Goal: Transaction & Acquisition: Purchase product/service

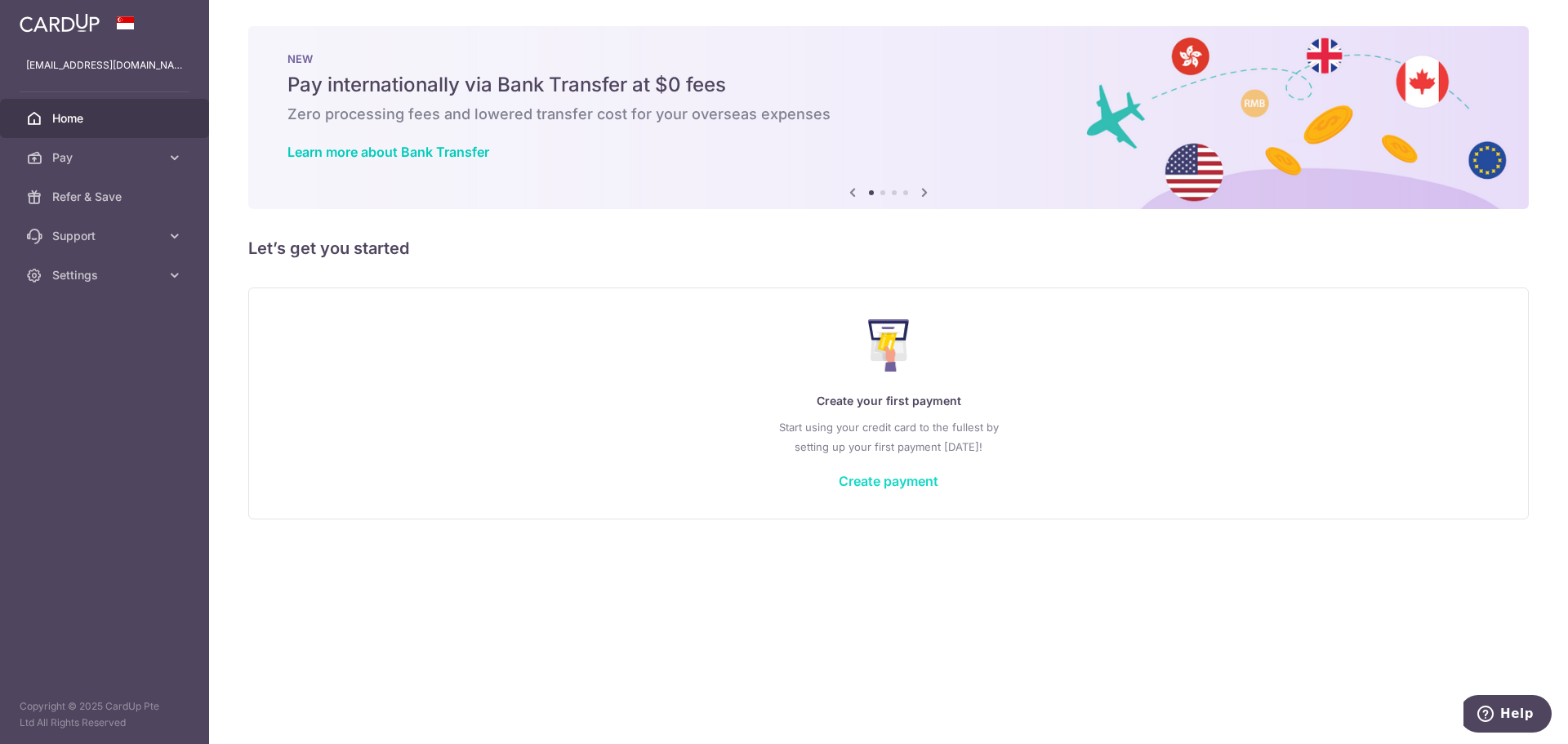
click at [909, 482] on link "Create payment" at bounding box center [889, 481] width 99 height 16
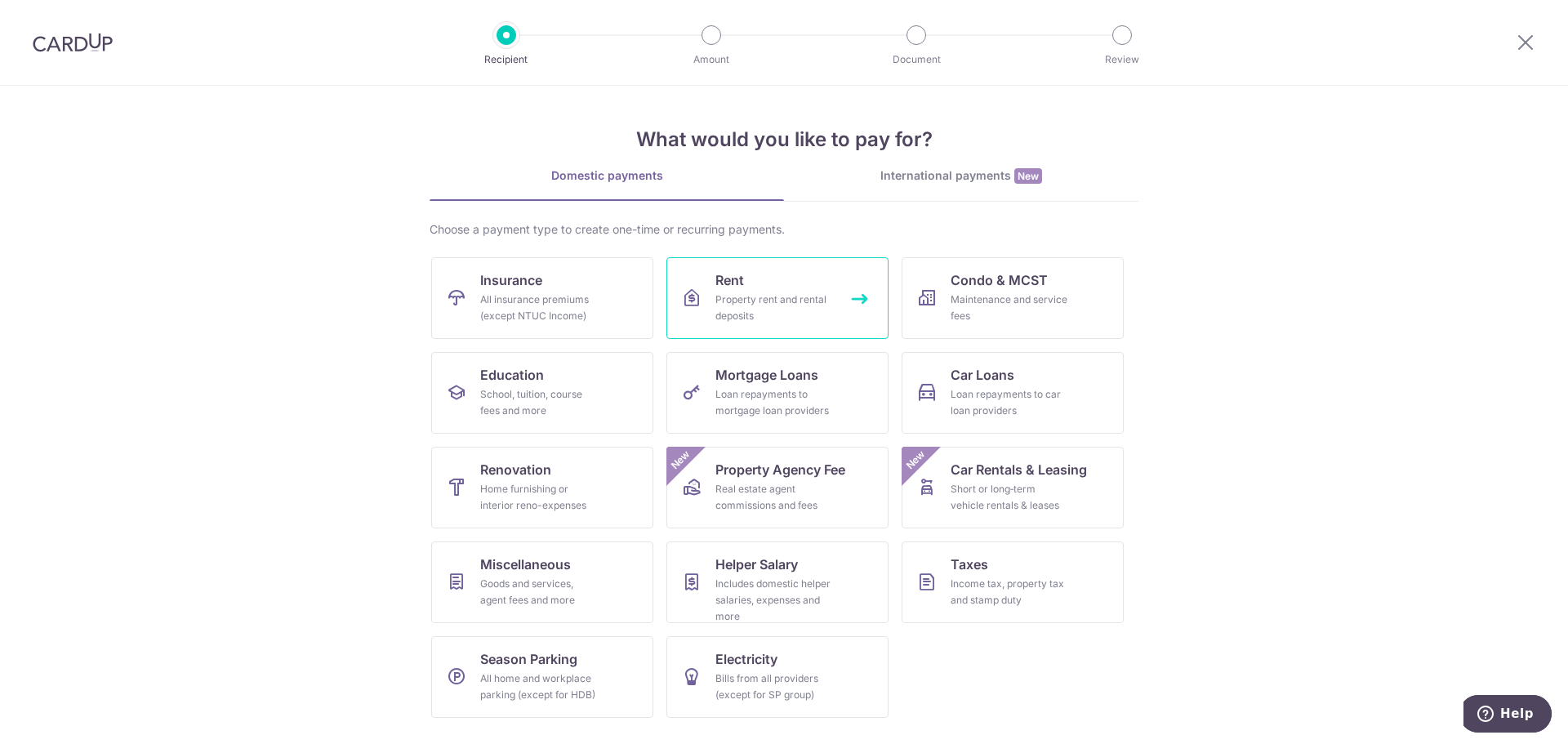
click at [745, 298] on div "Property rent and rental deposits" at bounding box center [774, 307] width 118 height 33
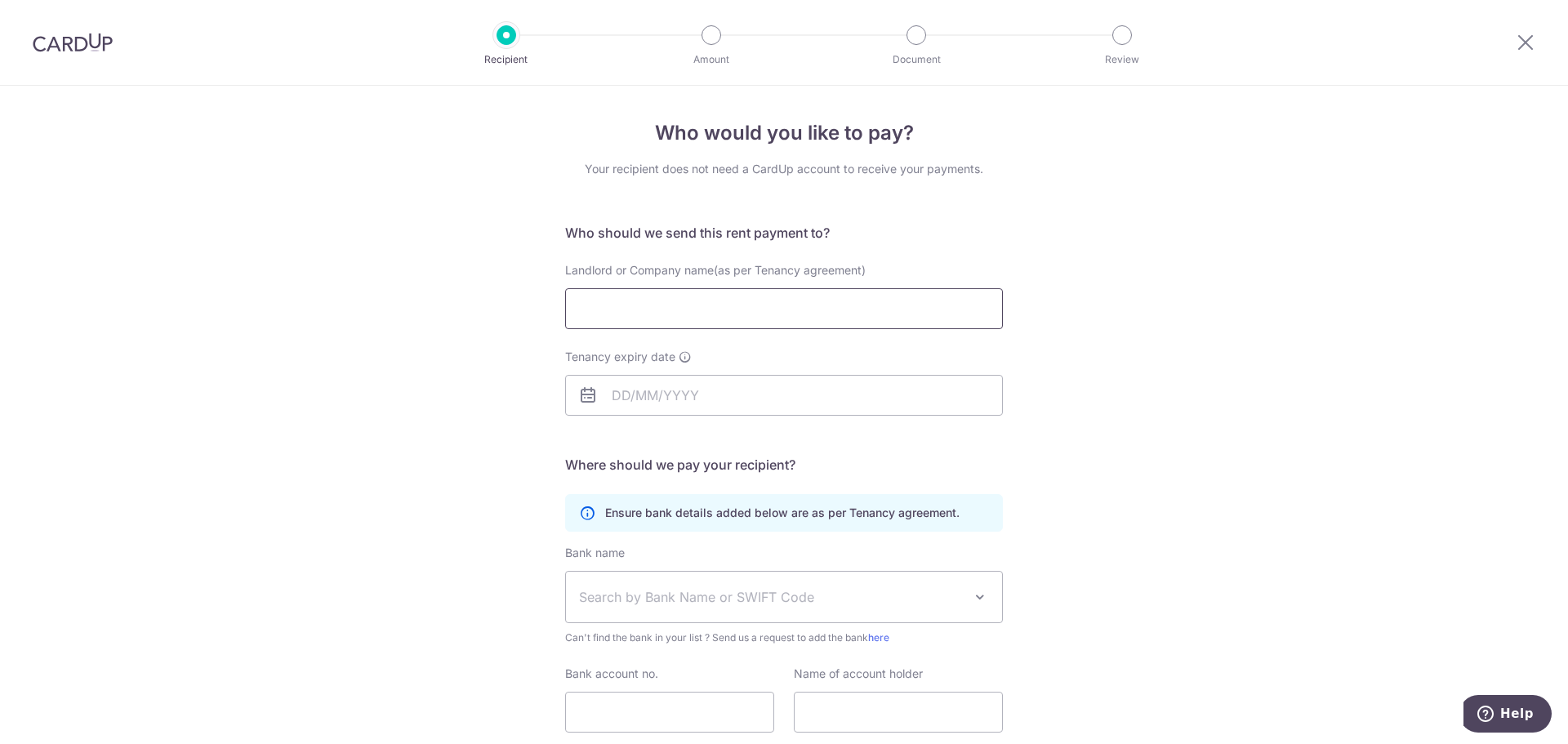
click at [784, 304] on input "Landlord or Company name(as per Tenancy agreement)" at bounding box center [784, 308] width 438 height 41
type input "LEE SIEW LAN JENNIFER"
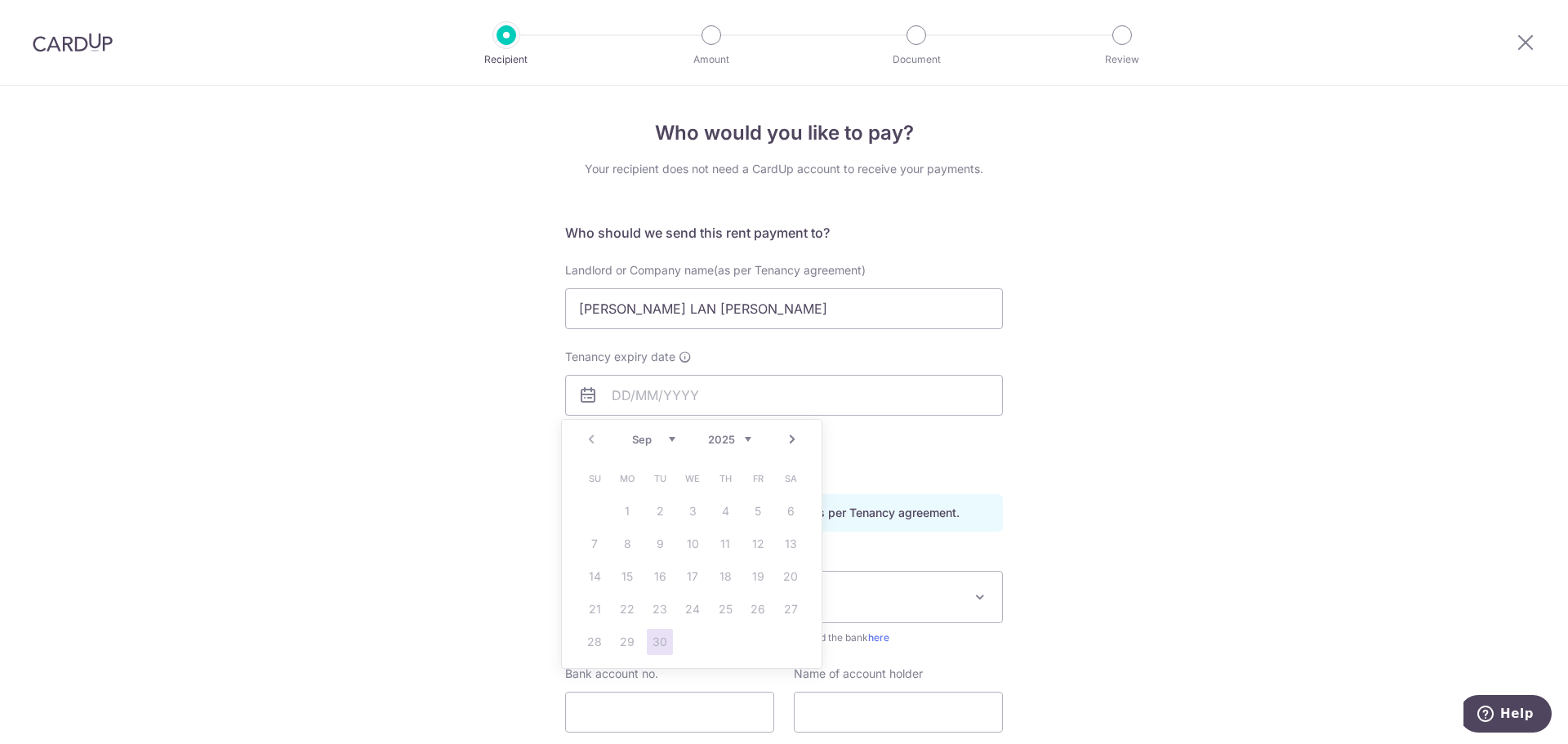
click at [791, 442] on link "Next" at bounding box center [792, 439] width 19 height 19
click at [732, 437] on select "2025 2026 2027 2028 2029 2030 2031 2032 2033 2034 2035" at bounding box center [729, 439] width 43 height 13
click at [655, 441] on select "Jan Feb Mar Apr May Jun Jul Aug Sep Oct Nov Dec" at bounding box center [654, 439] width 43 height 13
click at [628, 645] on link "30" at bounding box center [627, 642] width 27 height 27
type input "30/11/2026"
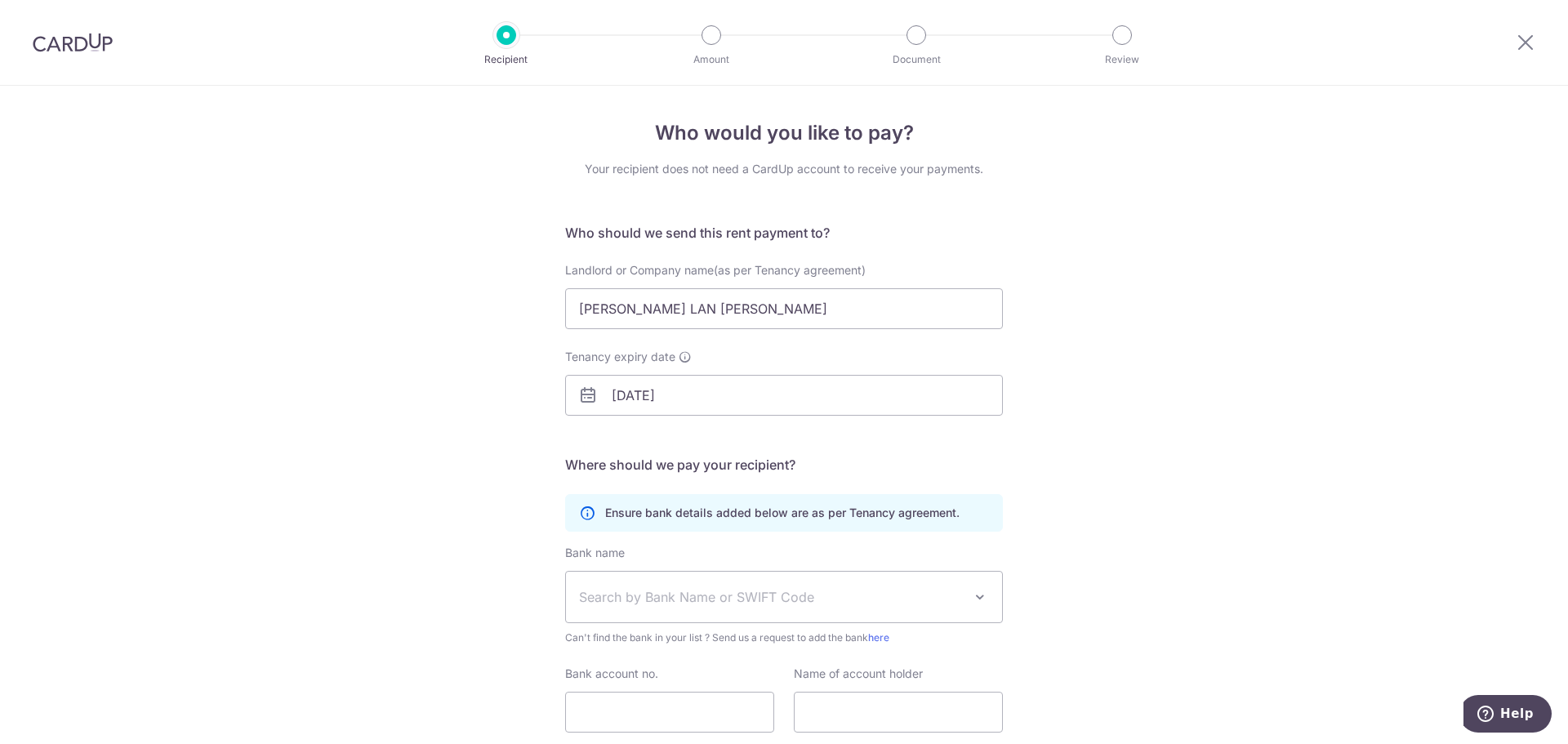
click at [422, 462] on div "Who would you like to pay? Your recipient does not need a CardUp account to rec…" at bounding box center [784, 475] width 1568 height 778
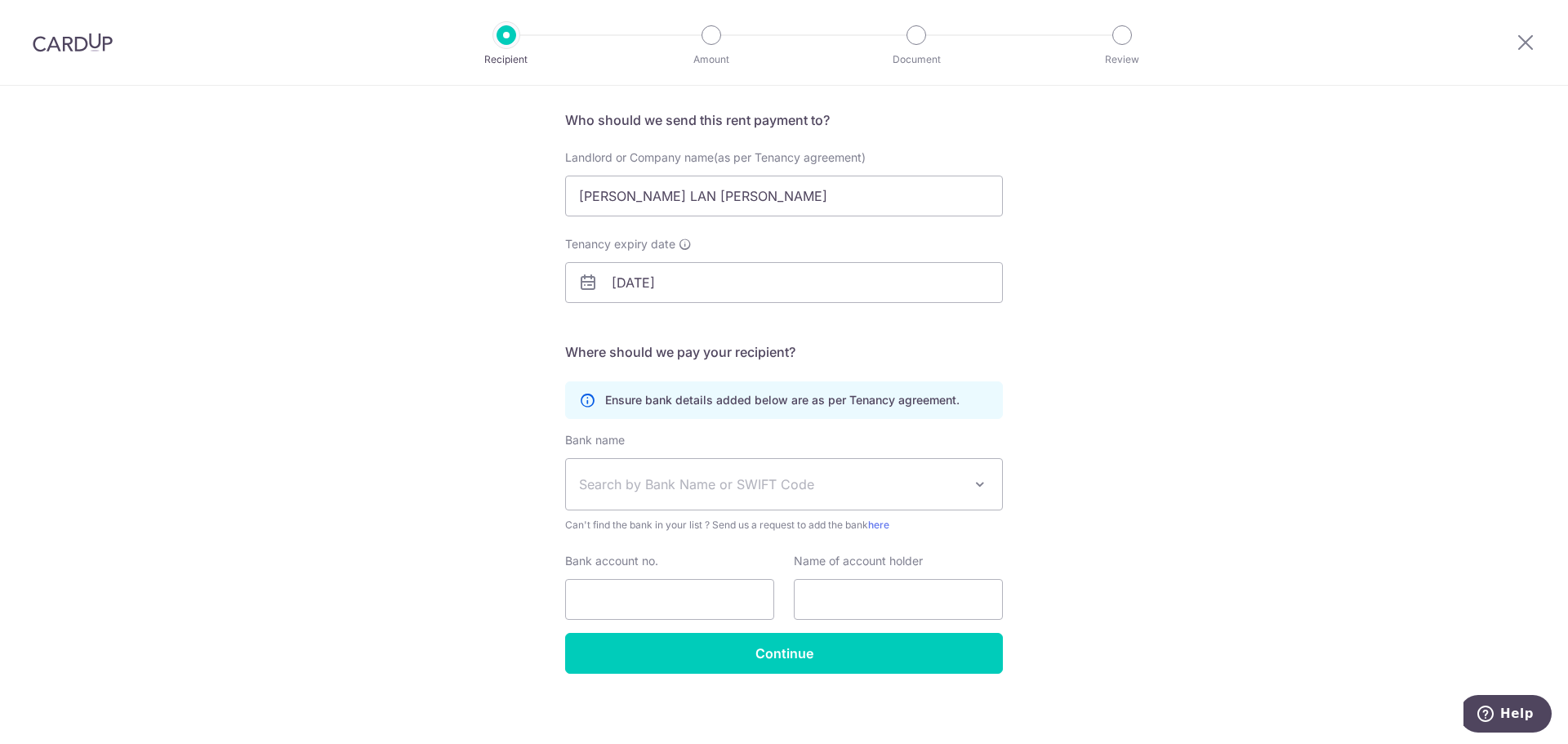
scroll to position [120, 0]
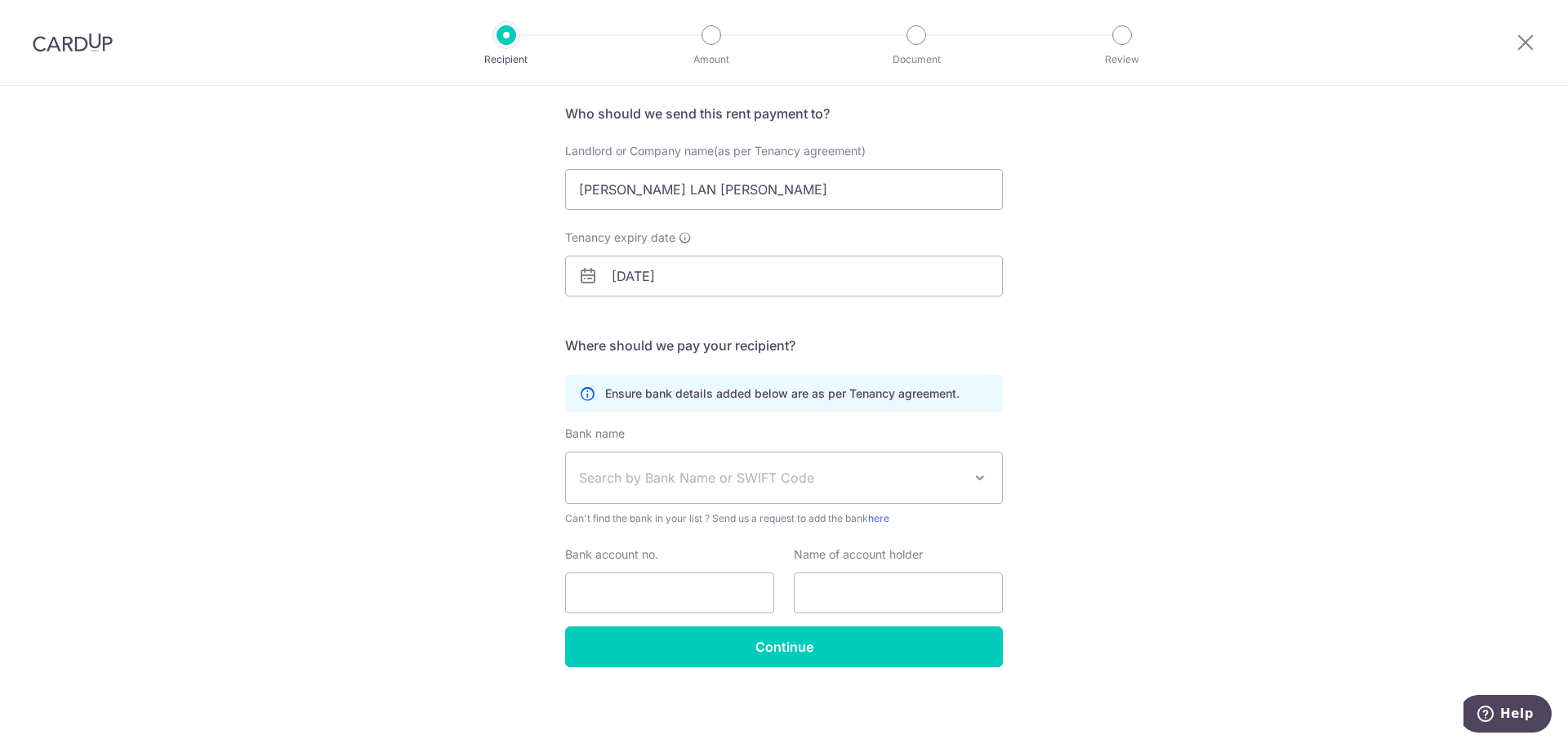
click at [633, 471] on span "Search by Bank Name or SWIFT Code" at bounding box center [771, 477] width 384 height 19
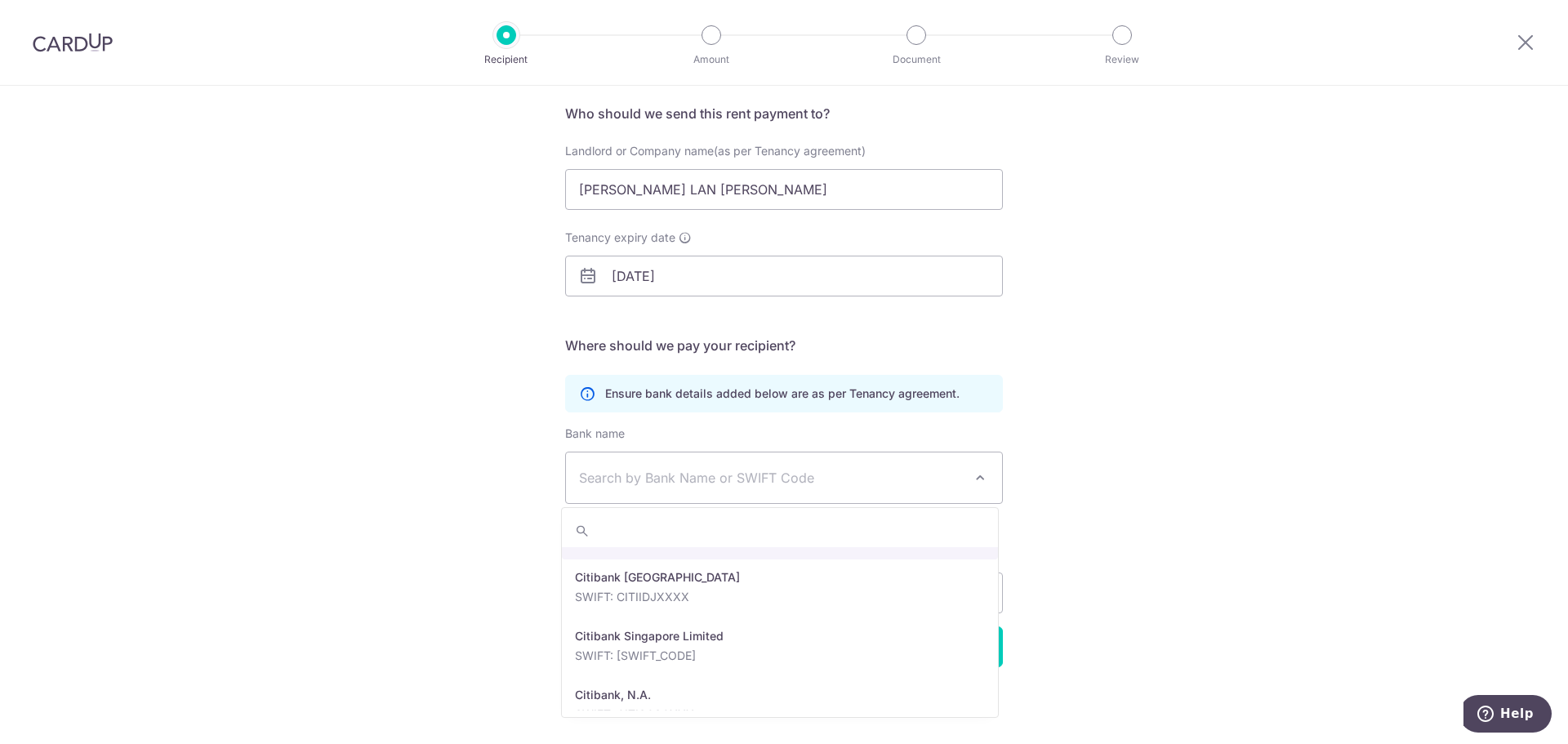
scroll to position [898, 0]
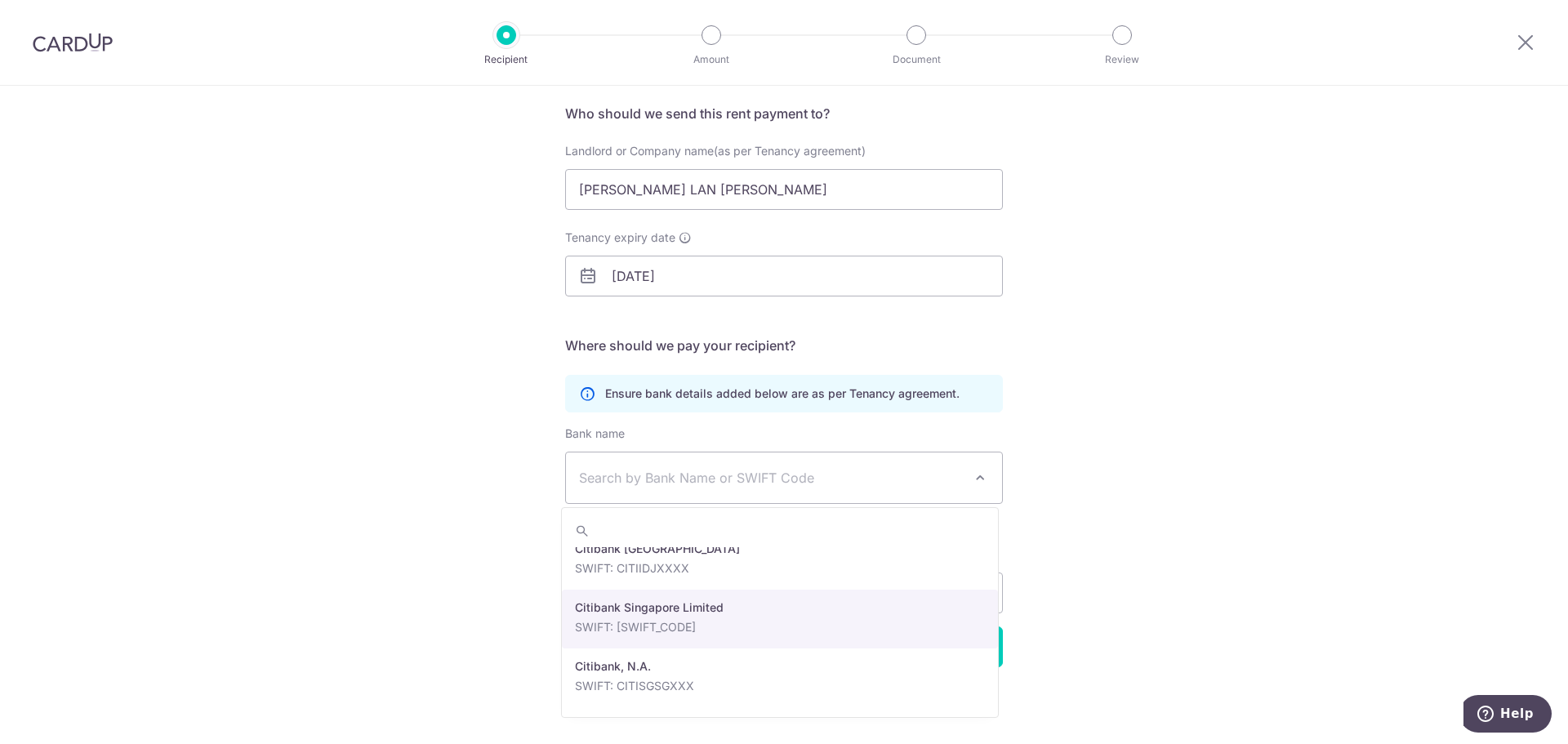
select select "27"
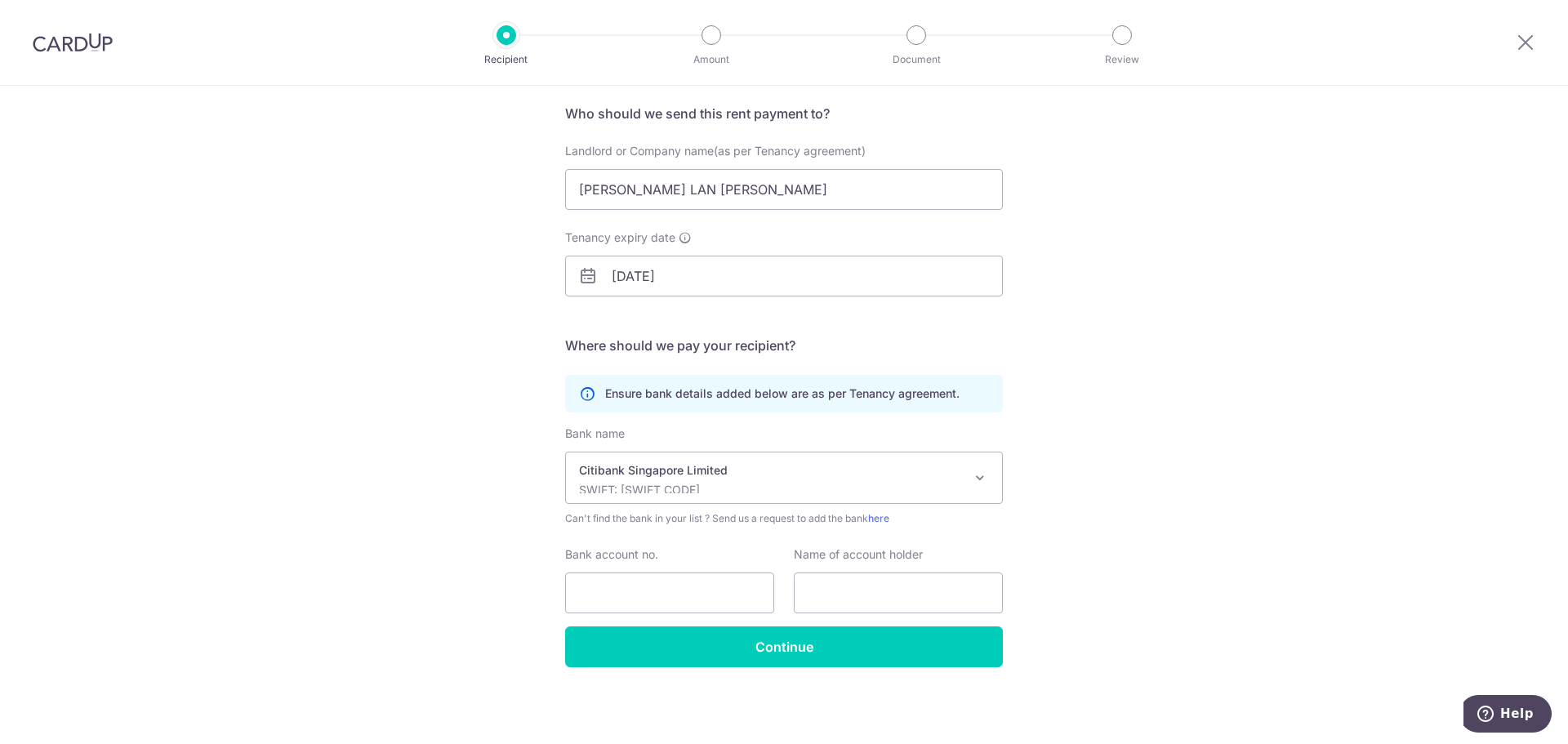
click at [340, 477] on div "Who would you like to pay? Your recipient does not need a CardUp account to rec…" at bounding box center [784, 355] width 1568 height 778
click at [612, 587] on input "Bank account no." at bounding box center [670, 593] width 209 height 41
click at [645, 585] on input "Bank account no." at bounding box center [670, 593] width 209 height 41
type input "0308710733"
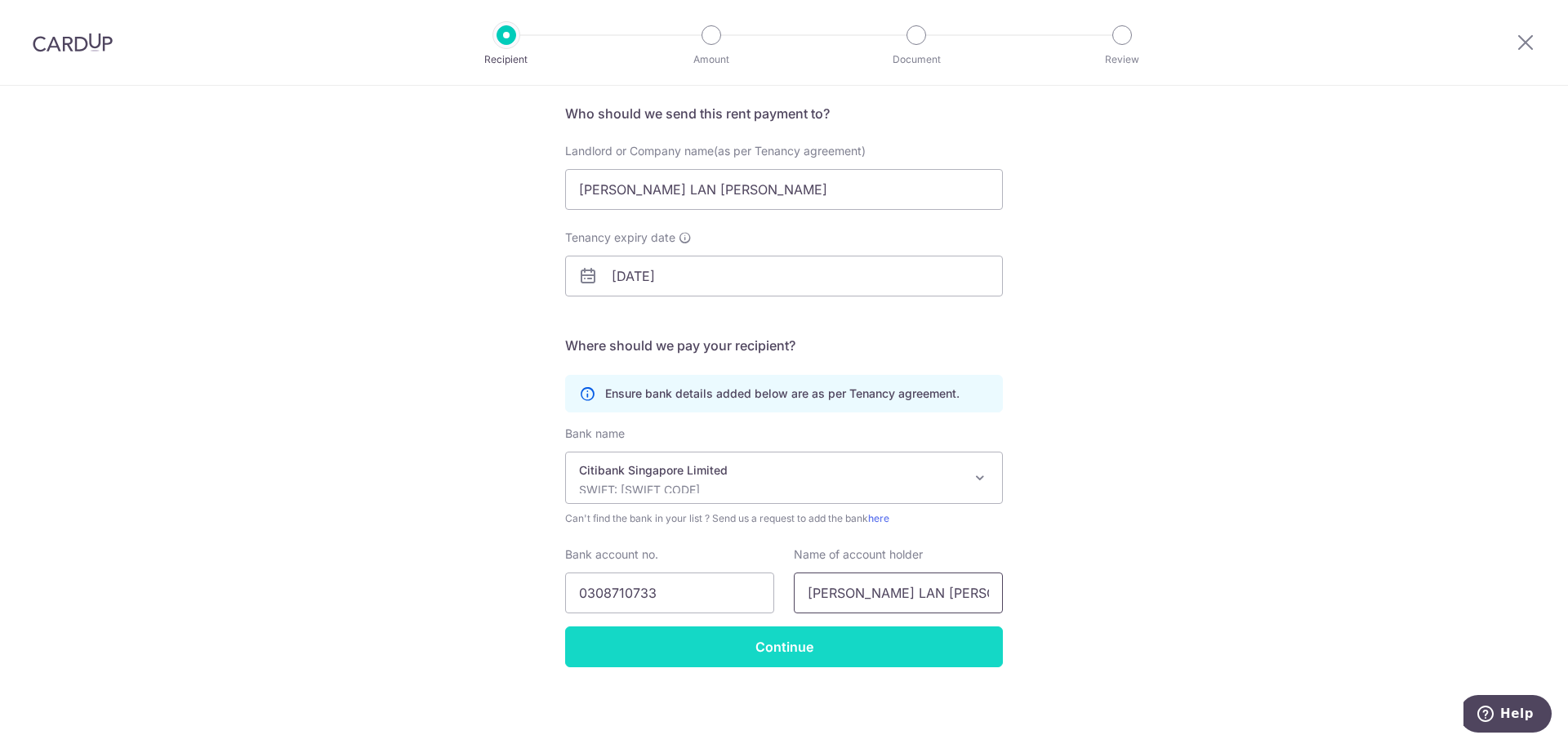
type input "LEE SIEW LAN JENNIFER"
click at [609, 634] on input "Continue" at bounding box center [784, 647] width 438 height 41
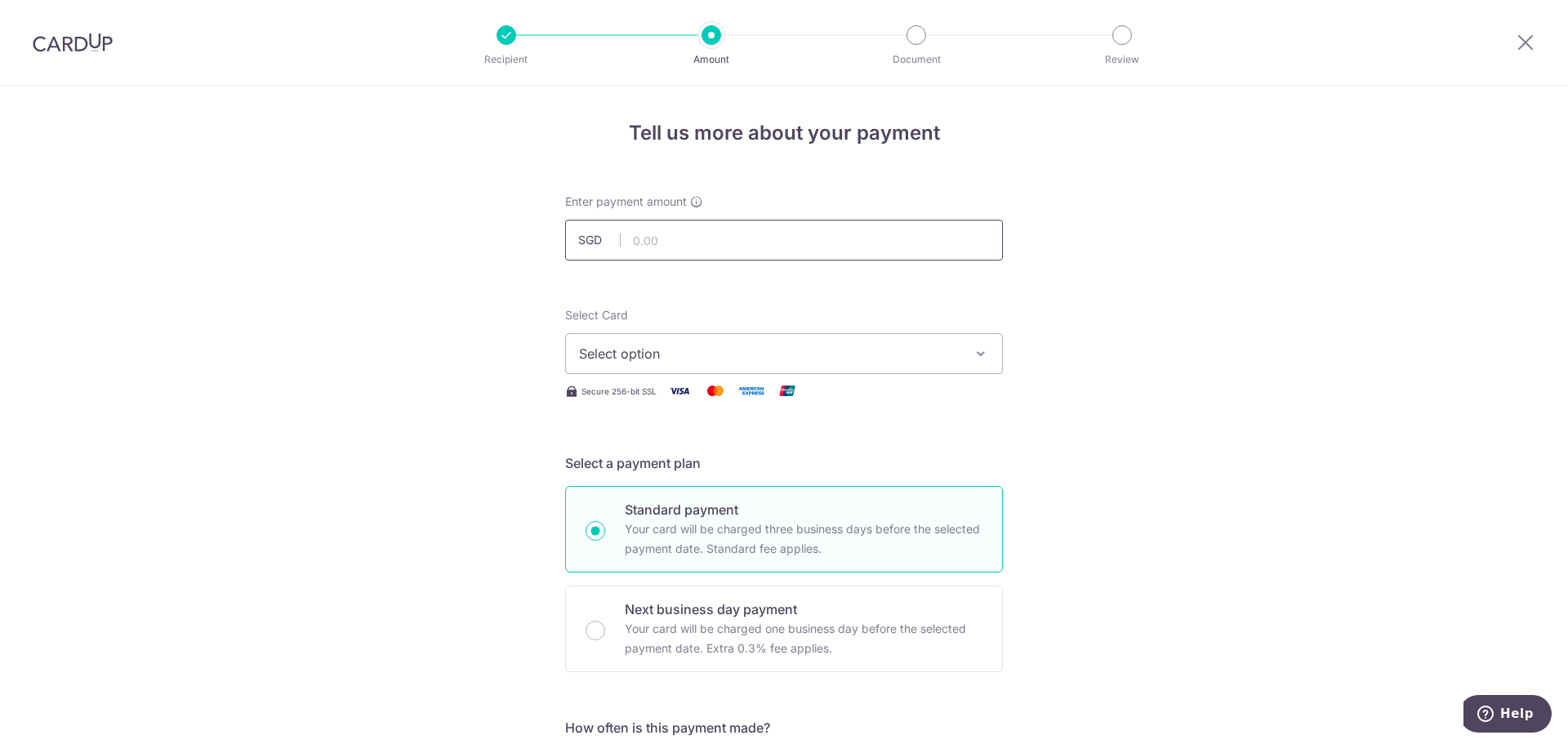
click at [655, 244] on input "text" at bounding box center [784, 240] width 438 height 41
type input "4,600.00"
click at [623, 364] on button "Select option" at bounding box center [784, 353] width 438 height 41
click at [618, 365] on button "Select option" at bounding box center [784, 353] width 438 height 41
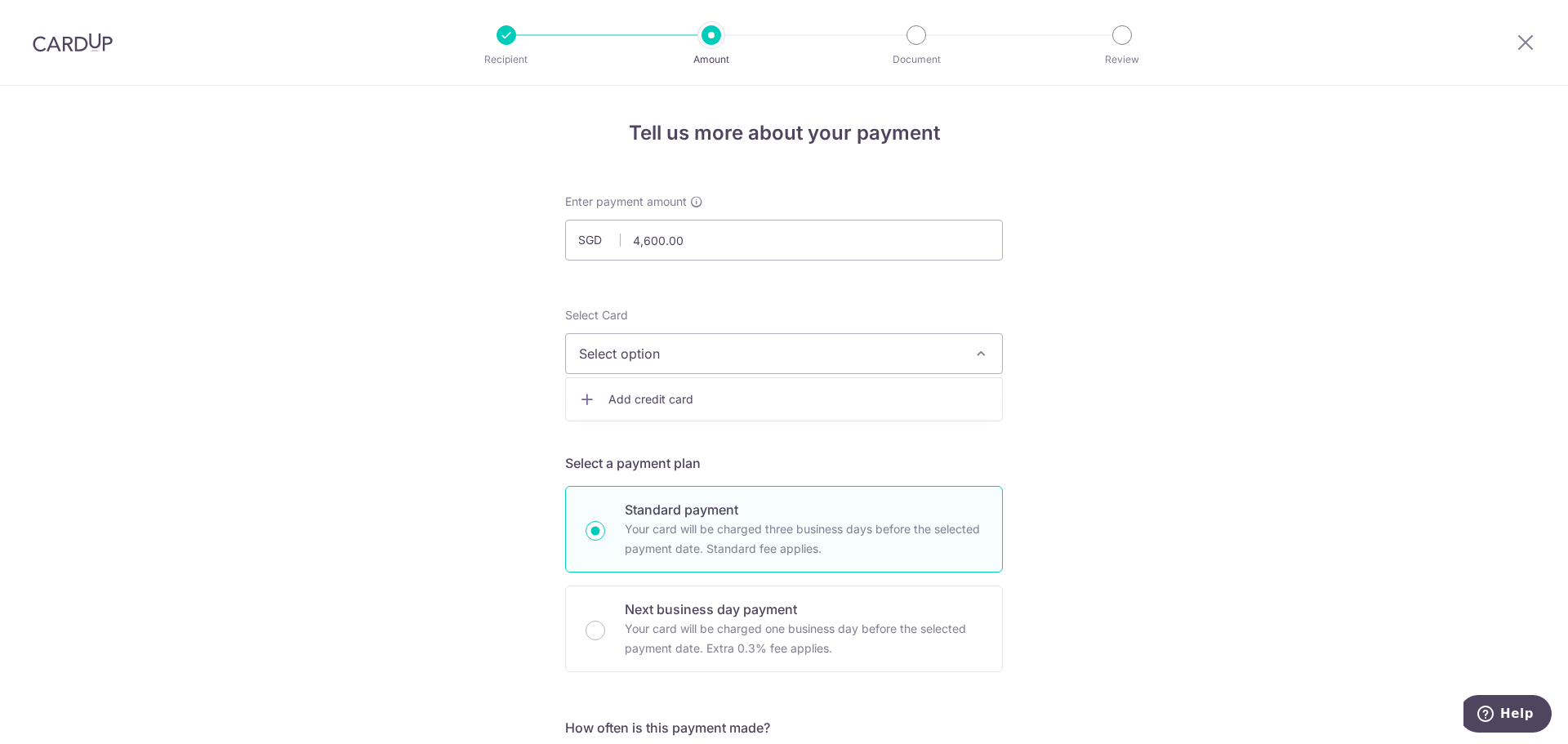
click at [618, 396] on span "Add credit card" at bounding box center [799, 399] width 381 height 16
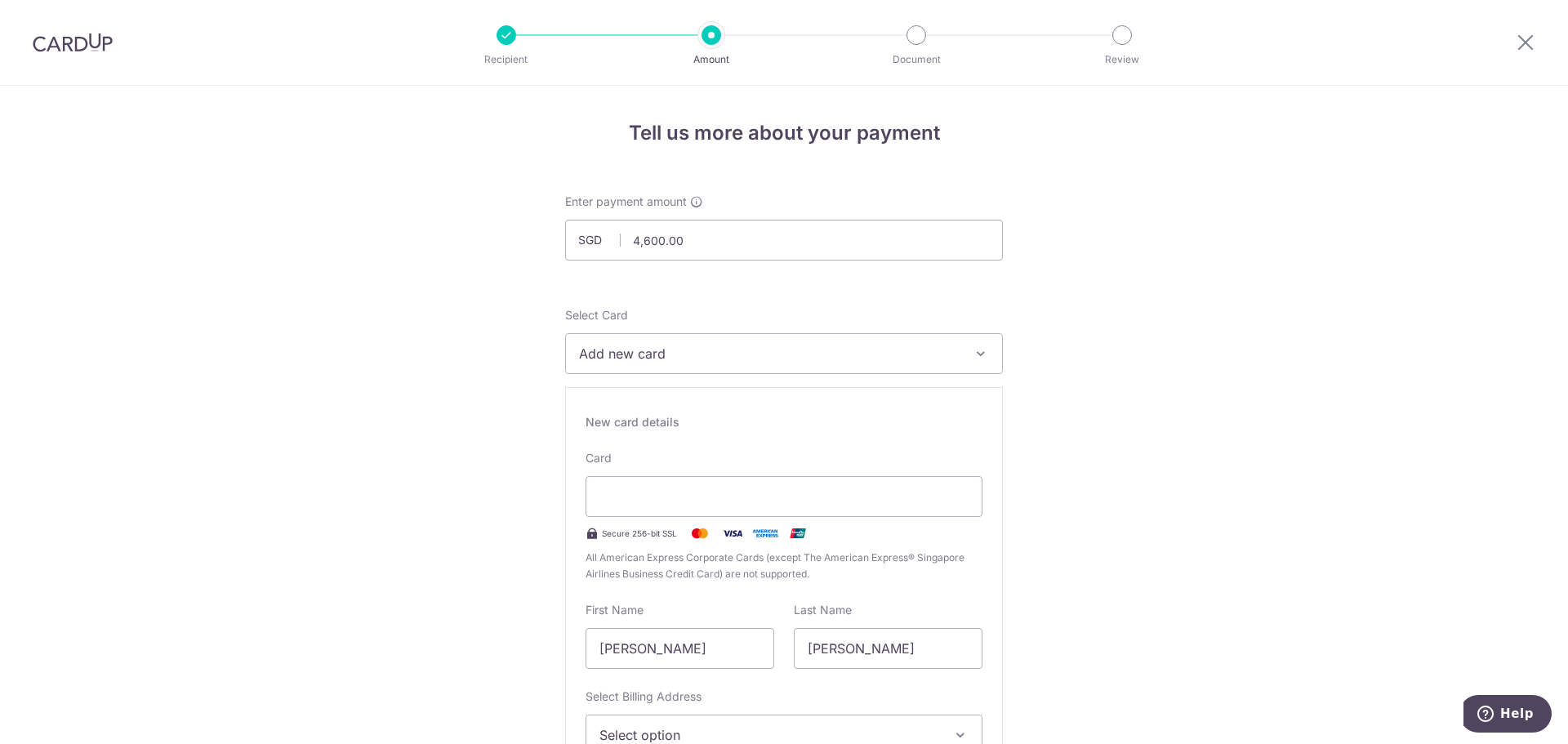
click at [732, 517] on div "Card Secure 256-bit SSL All American Express Corporate Cards (except The Americ…" at bounding box center [784, 515] width 397 height 132
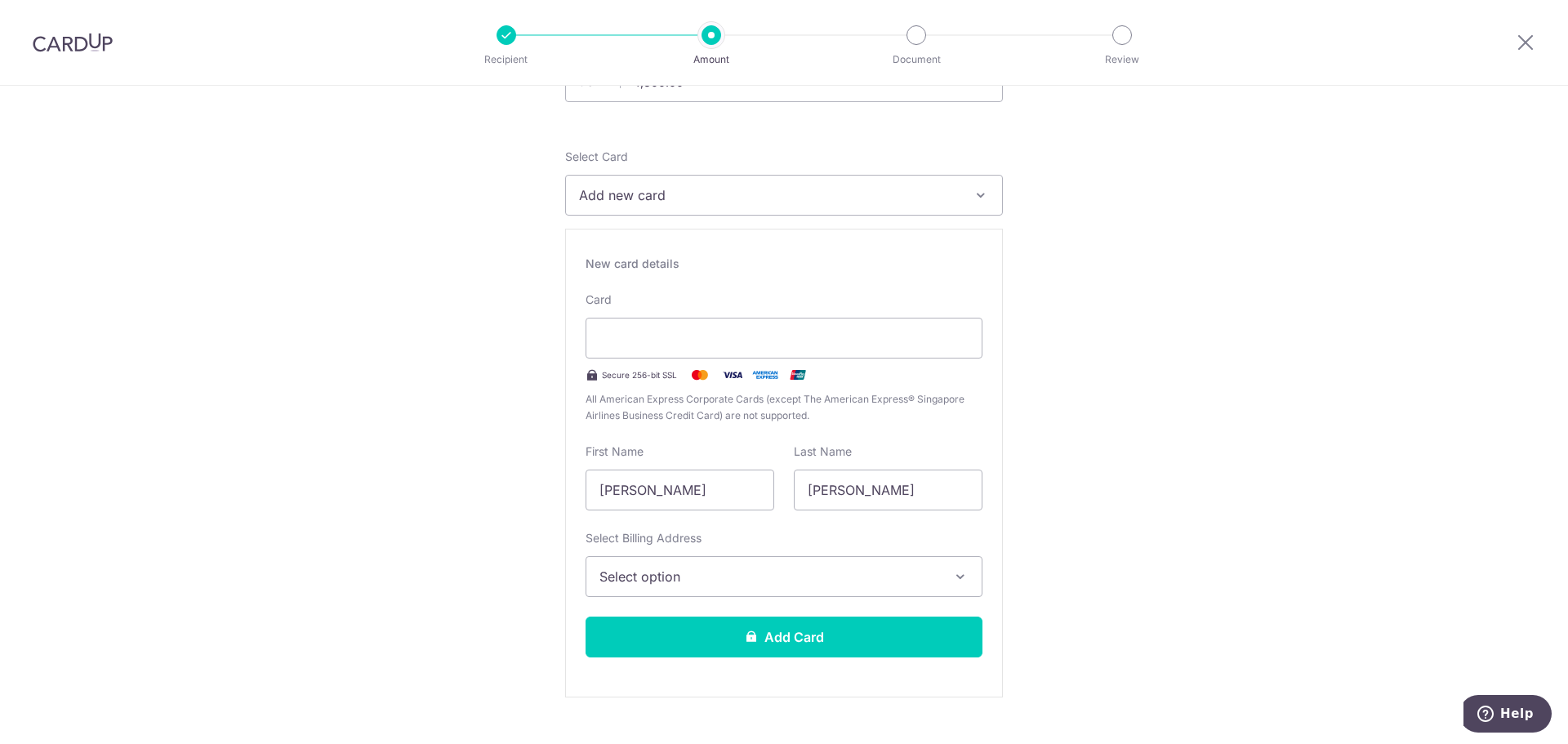
scroll to position [163, 0]
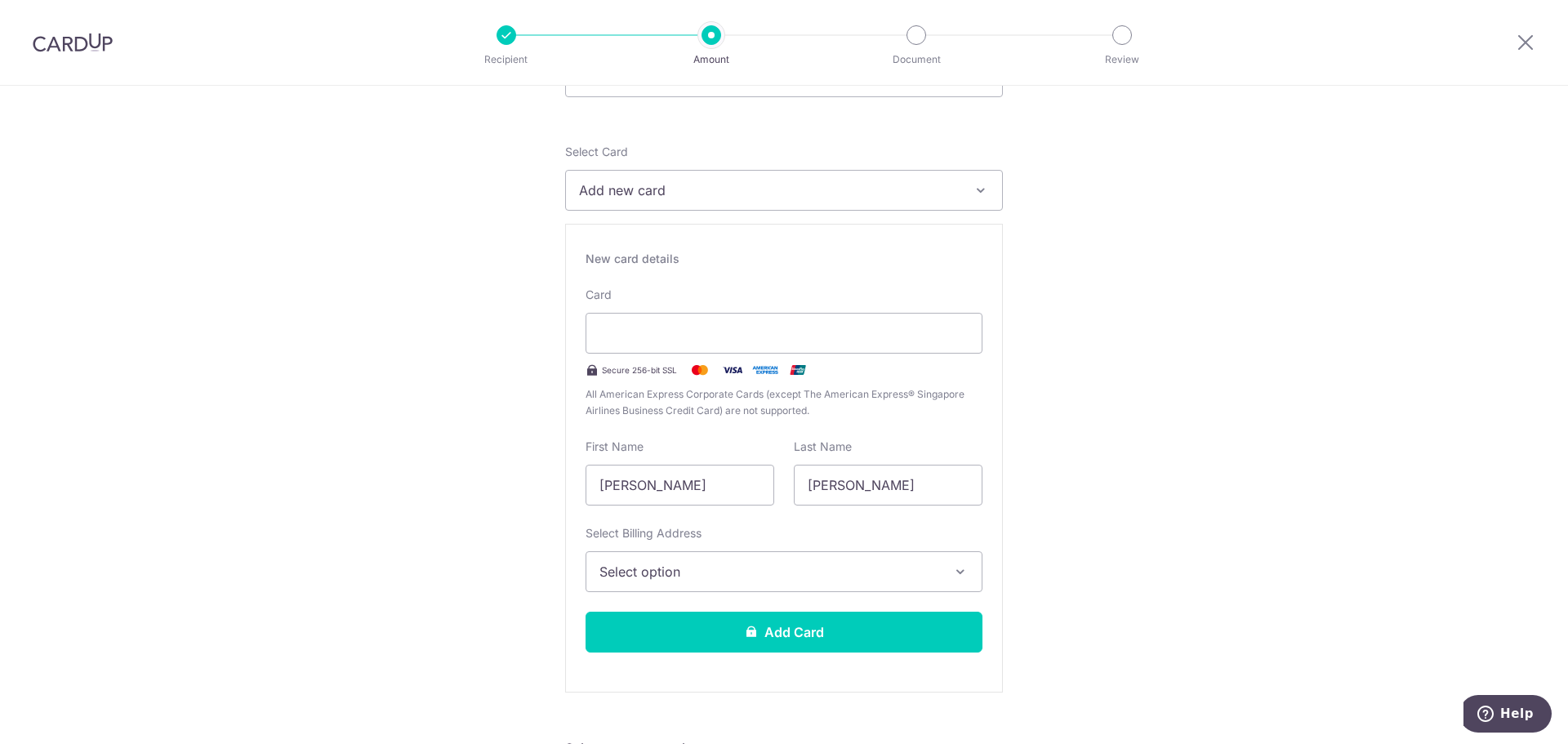
click at [730, 568] on span "Select option" at bounding box center [770, 571] width 340 height 19
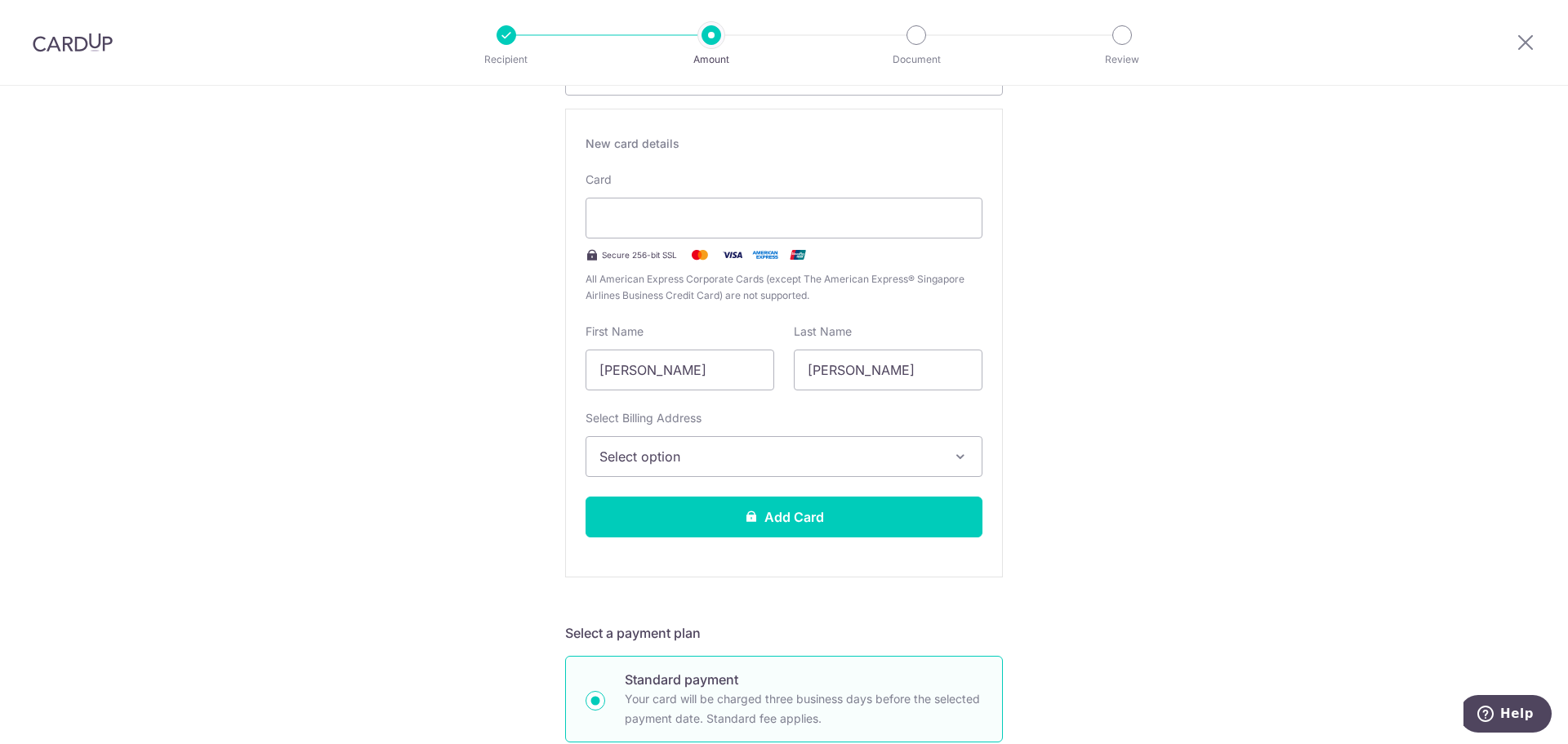
scroll to position [327, 0]
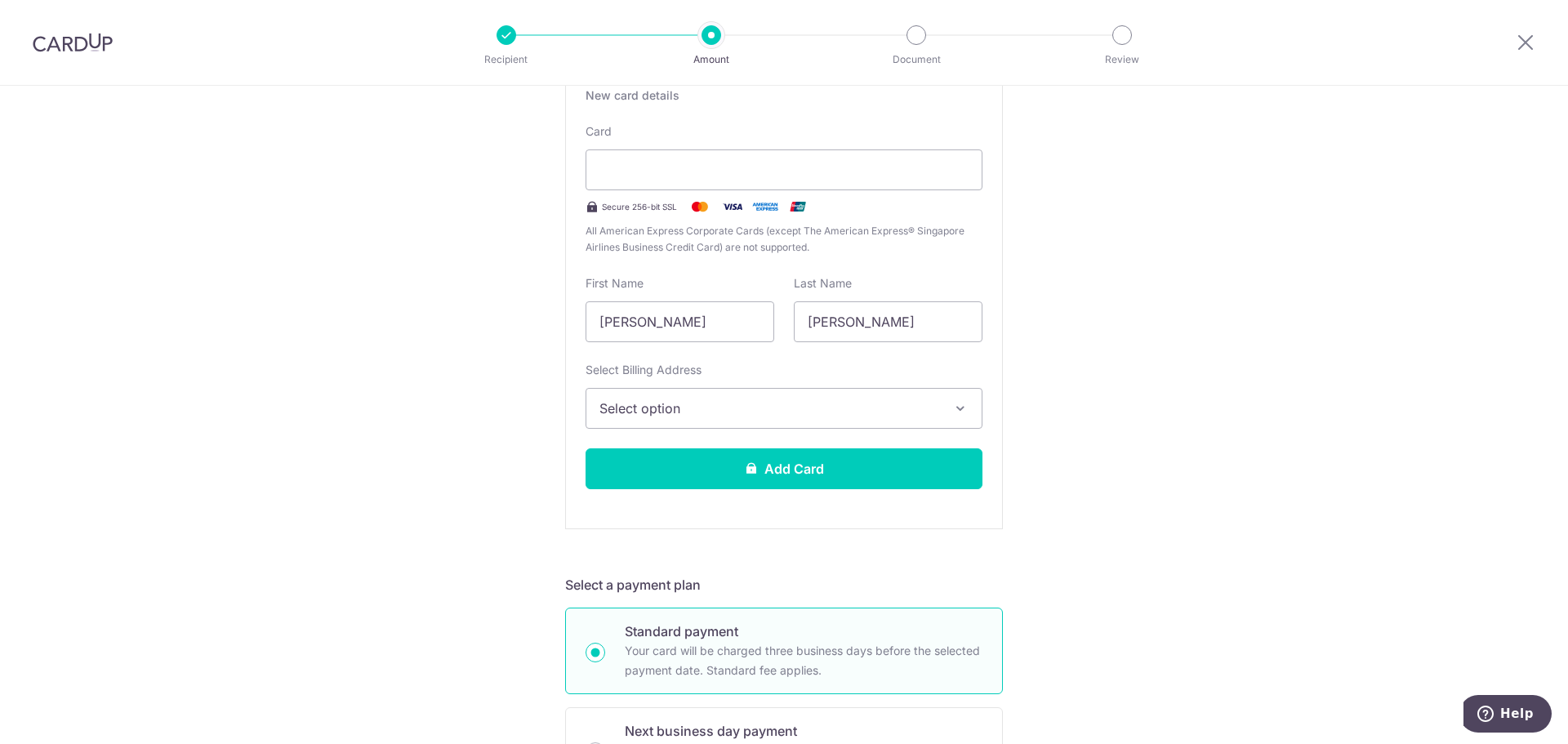
click at [625, 406] on span "Select option" at bounding box center [770, 408] width 340 height 19
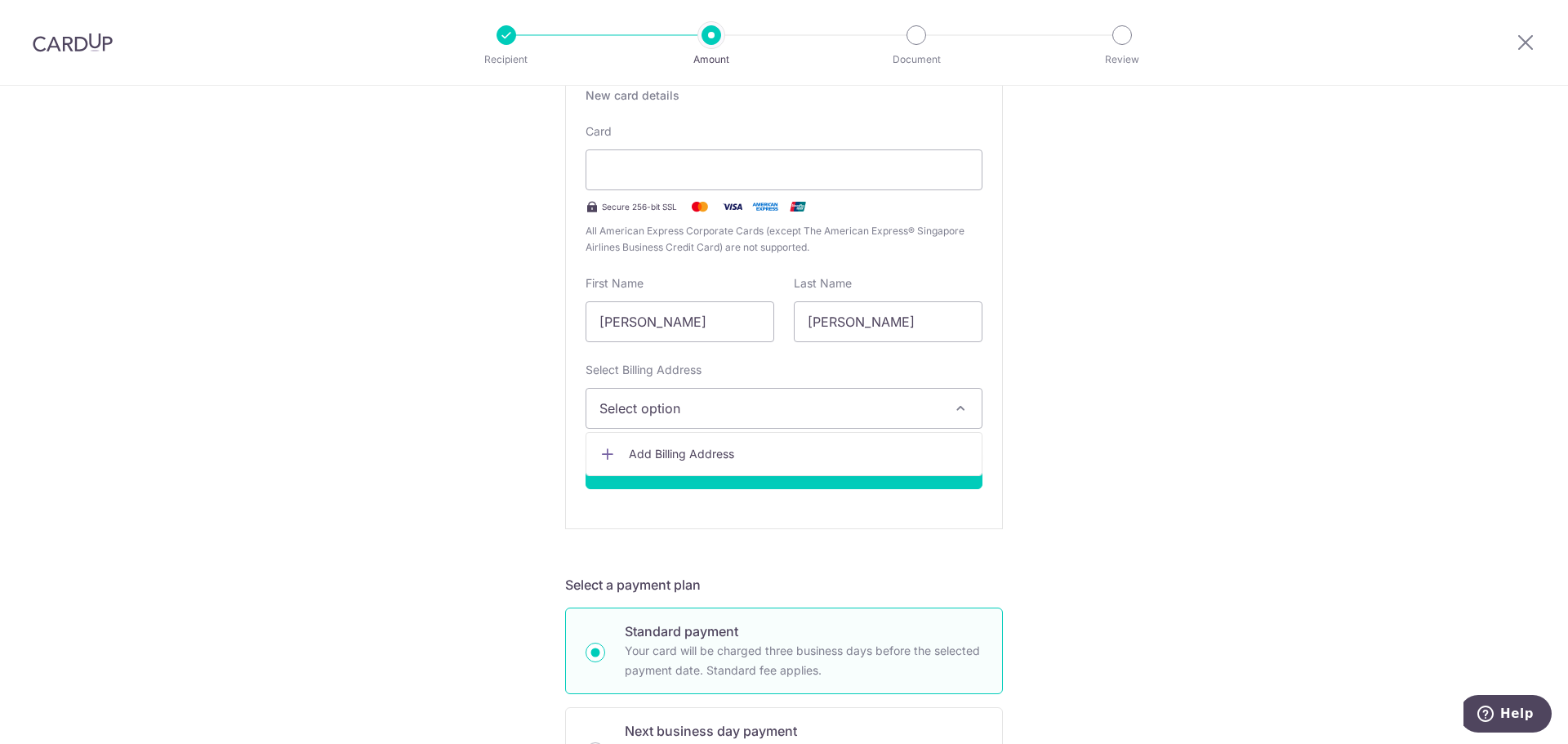
click at [642, 453] on span "Add Billing Address" at bounding box center [799, 453] width 340 height 16
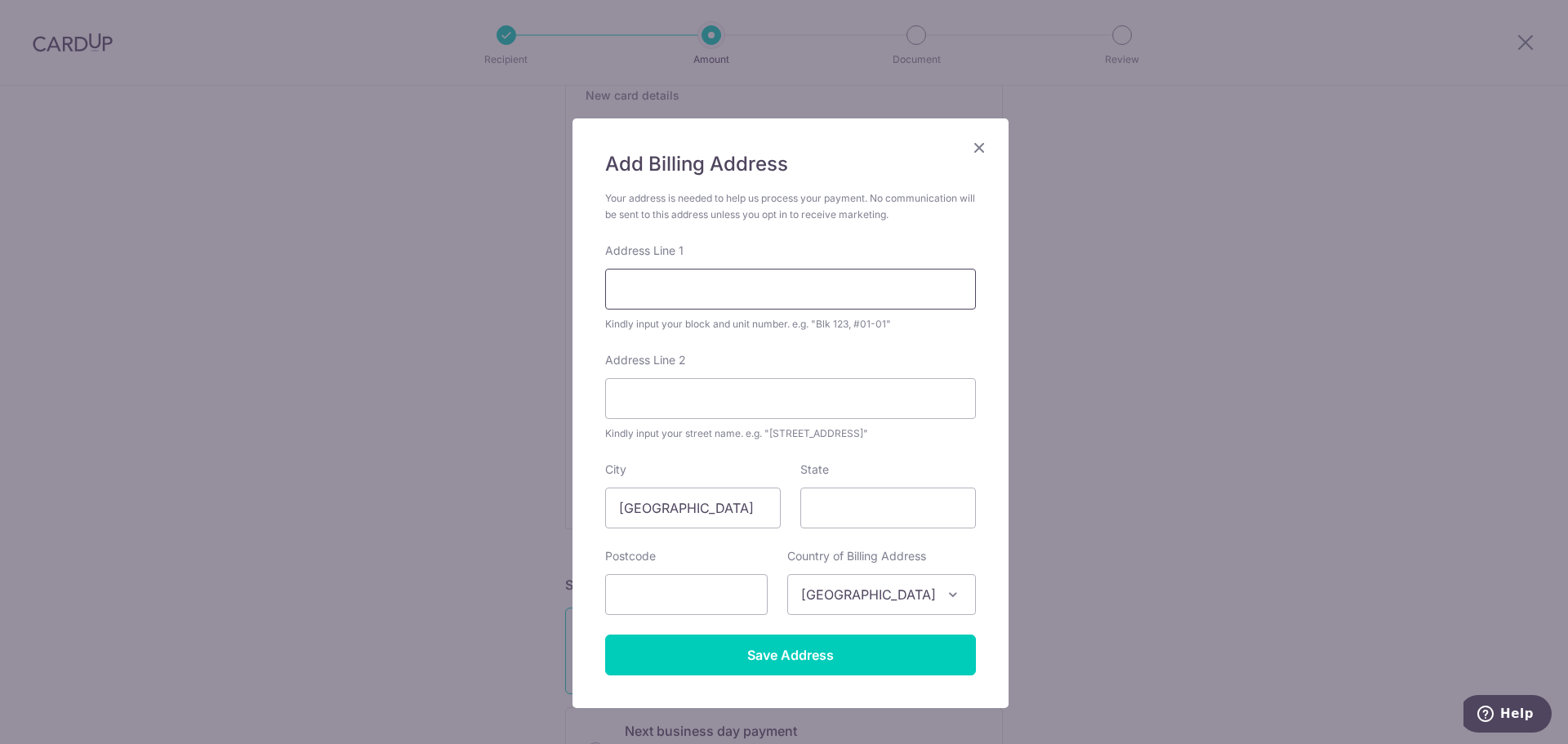
click at [680, 298] on input "Address Line 1" at bounding box center [790, 289] width 371 height 41
type input "455 Upper East Coast Road"
type input "#02-04, The Summit"
type input "466502"
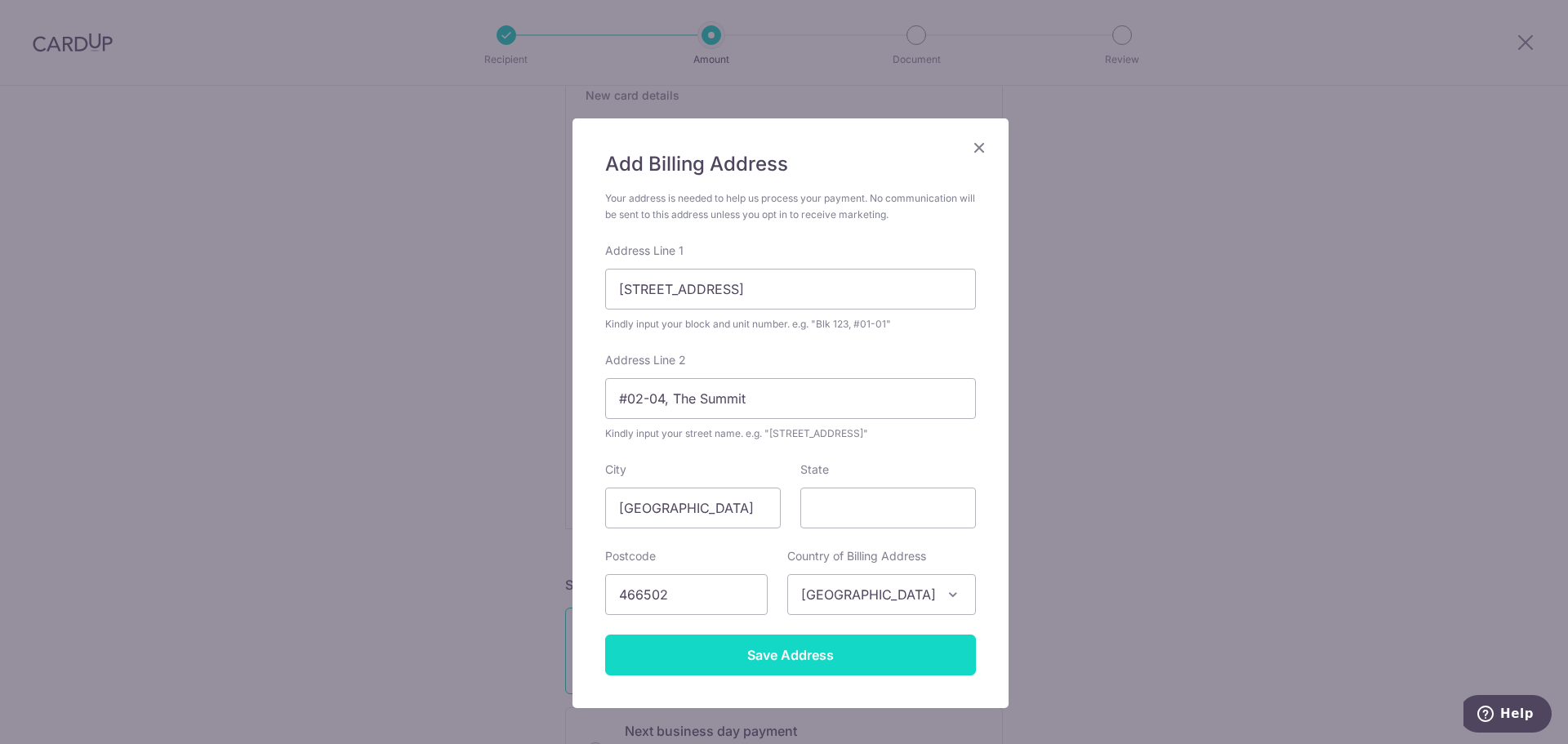
click at [664, 661] on input "Save Address" at bounding box center [790, 655] width 371 height 41
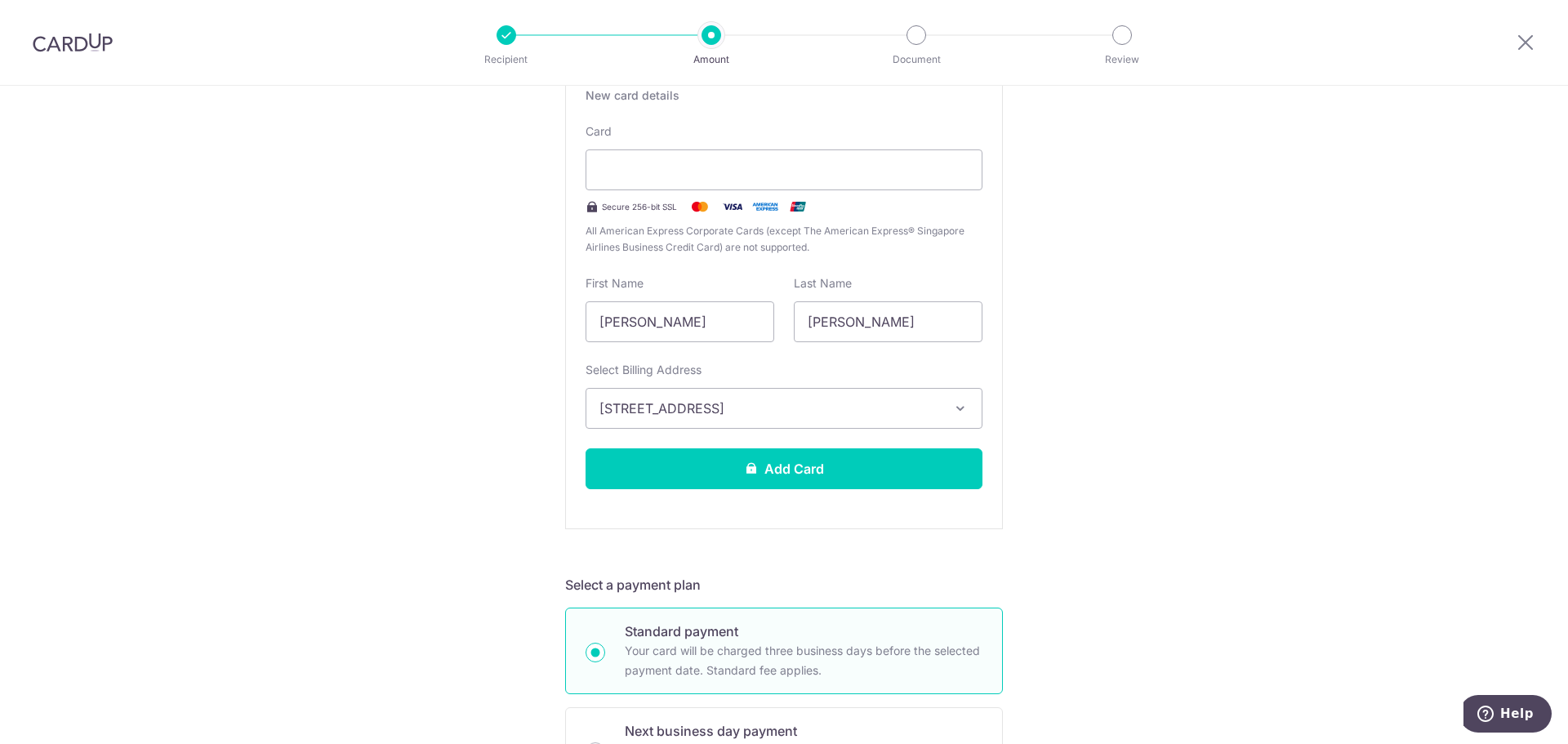
click at [1283, 428] on div "Tell us more about your payment Enter payment amount SGD 4,600.00 4600.00 Recip…" at bounding box center [784, 722] width 1568 height 1926
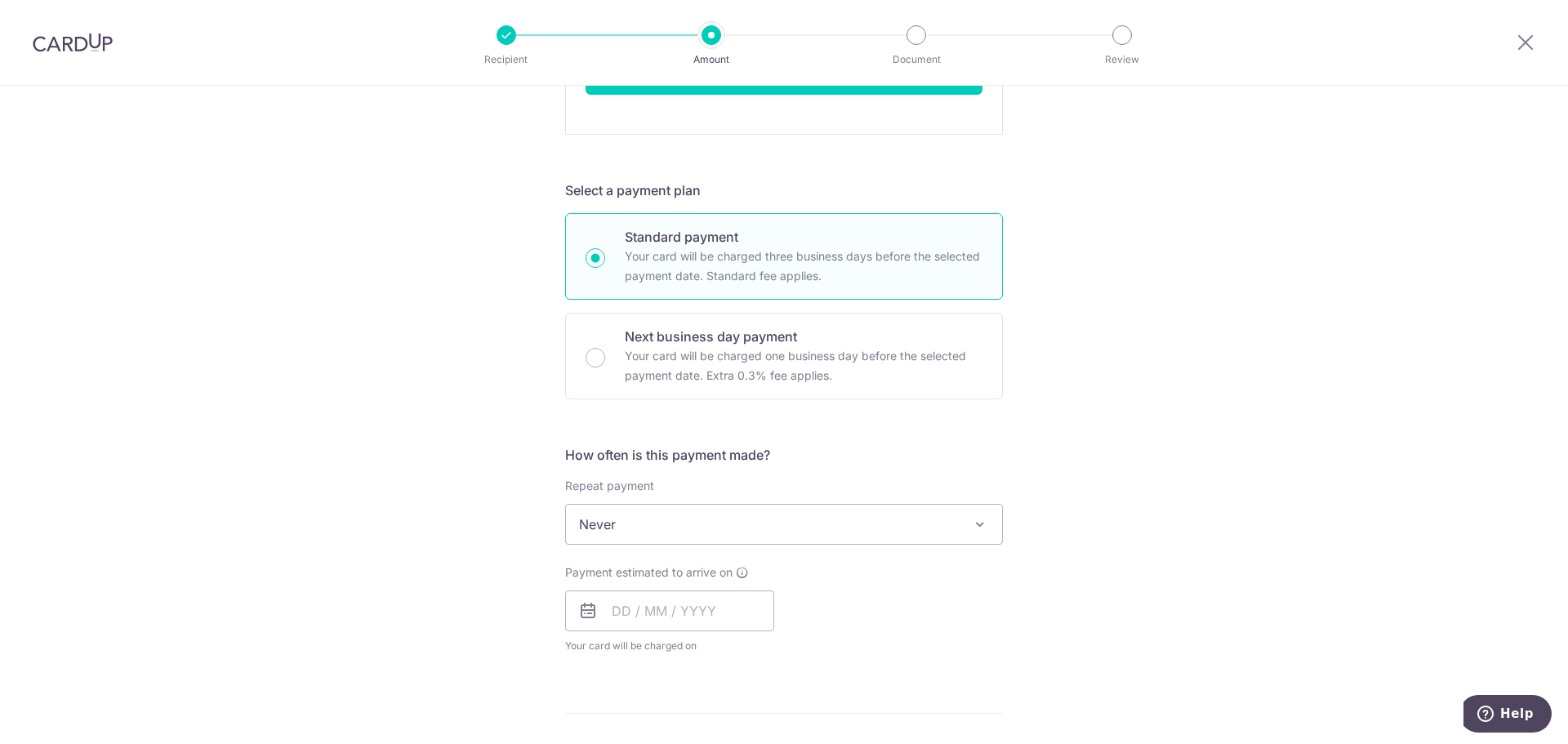
scroll to position [898, 0]
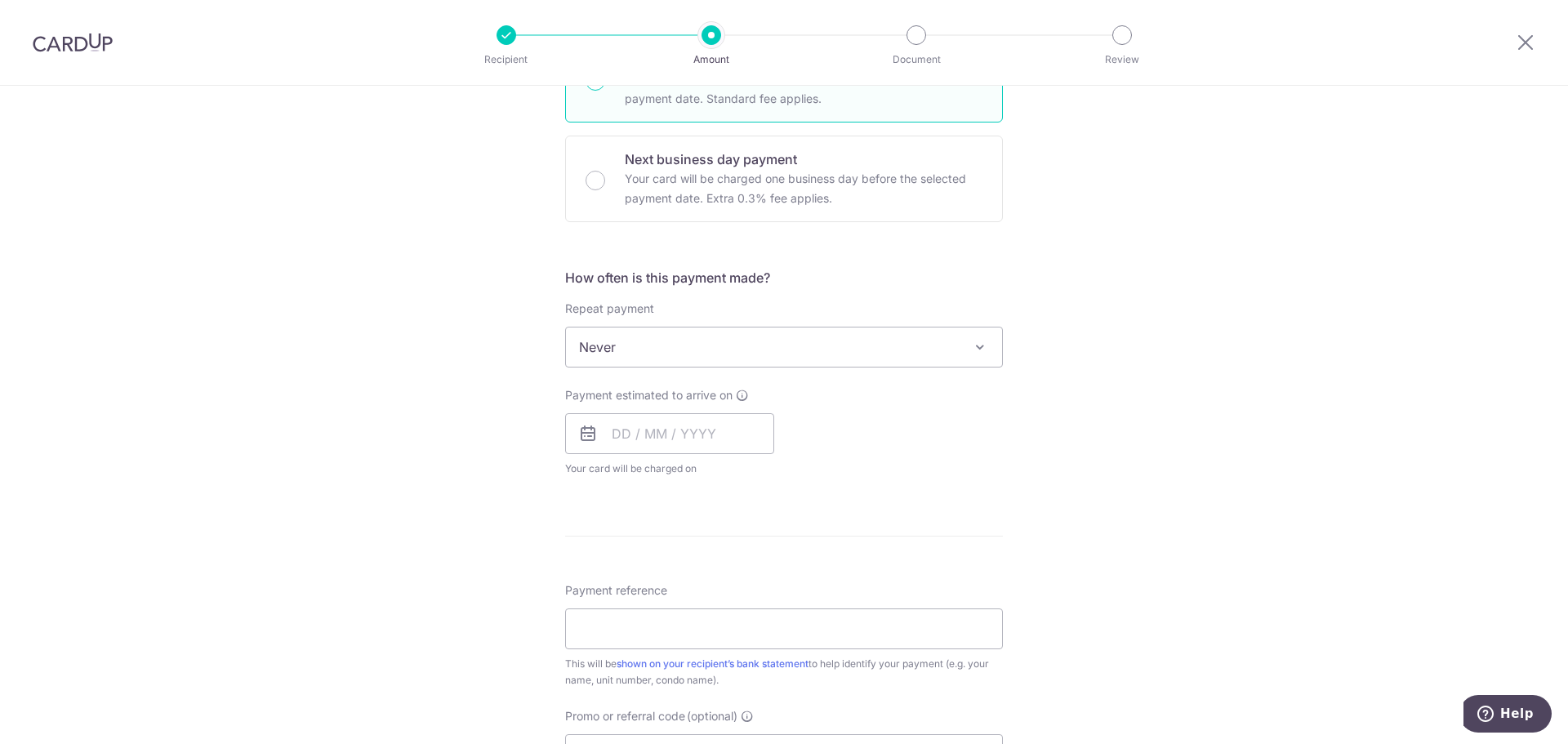
click at [587, 438] on icon at bounding box center [588, 433] width 19 height 19
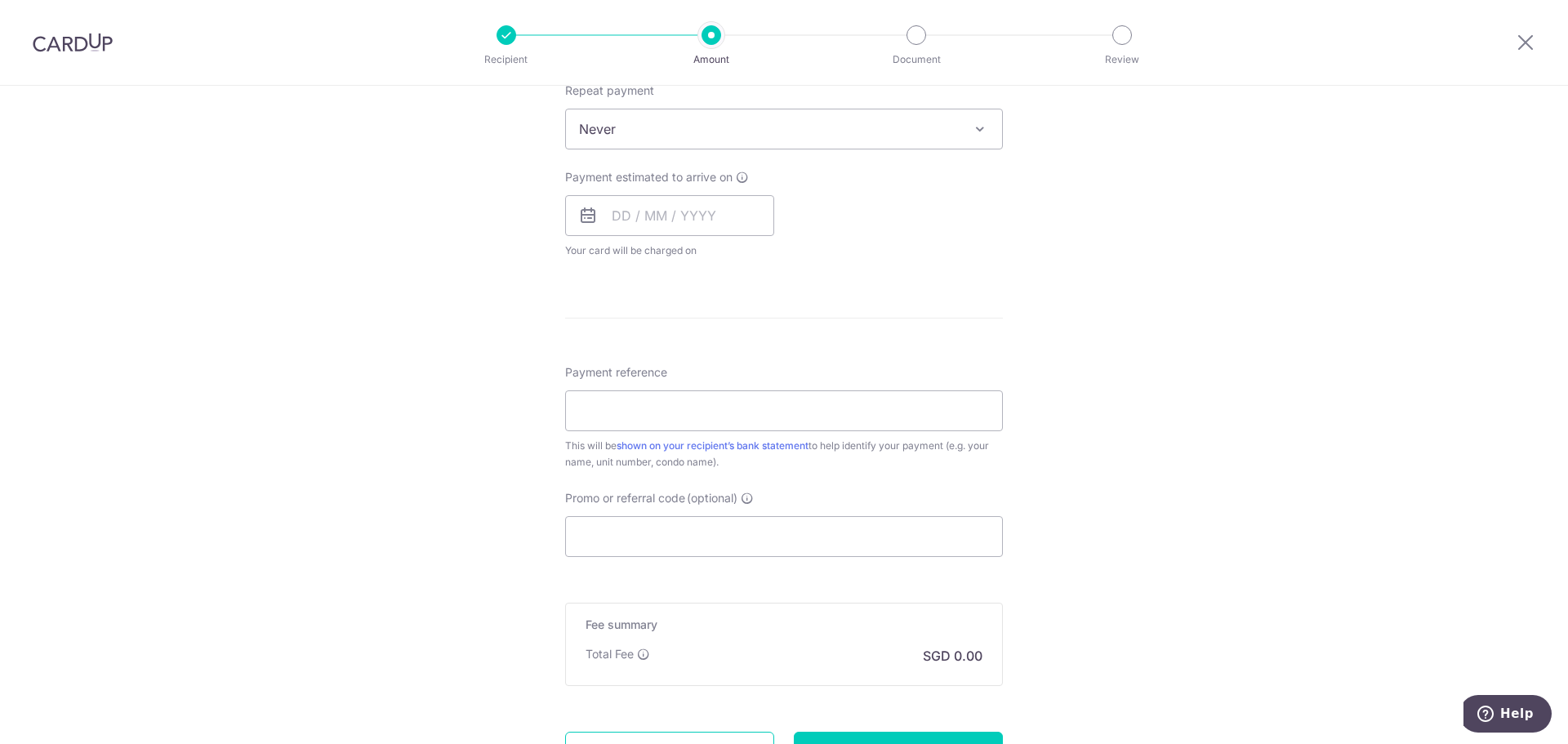
scroll to position [1225, 0]
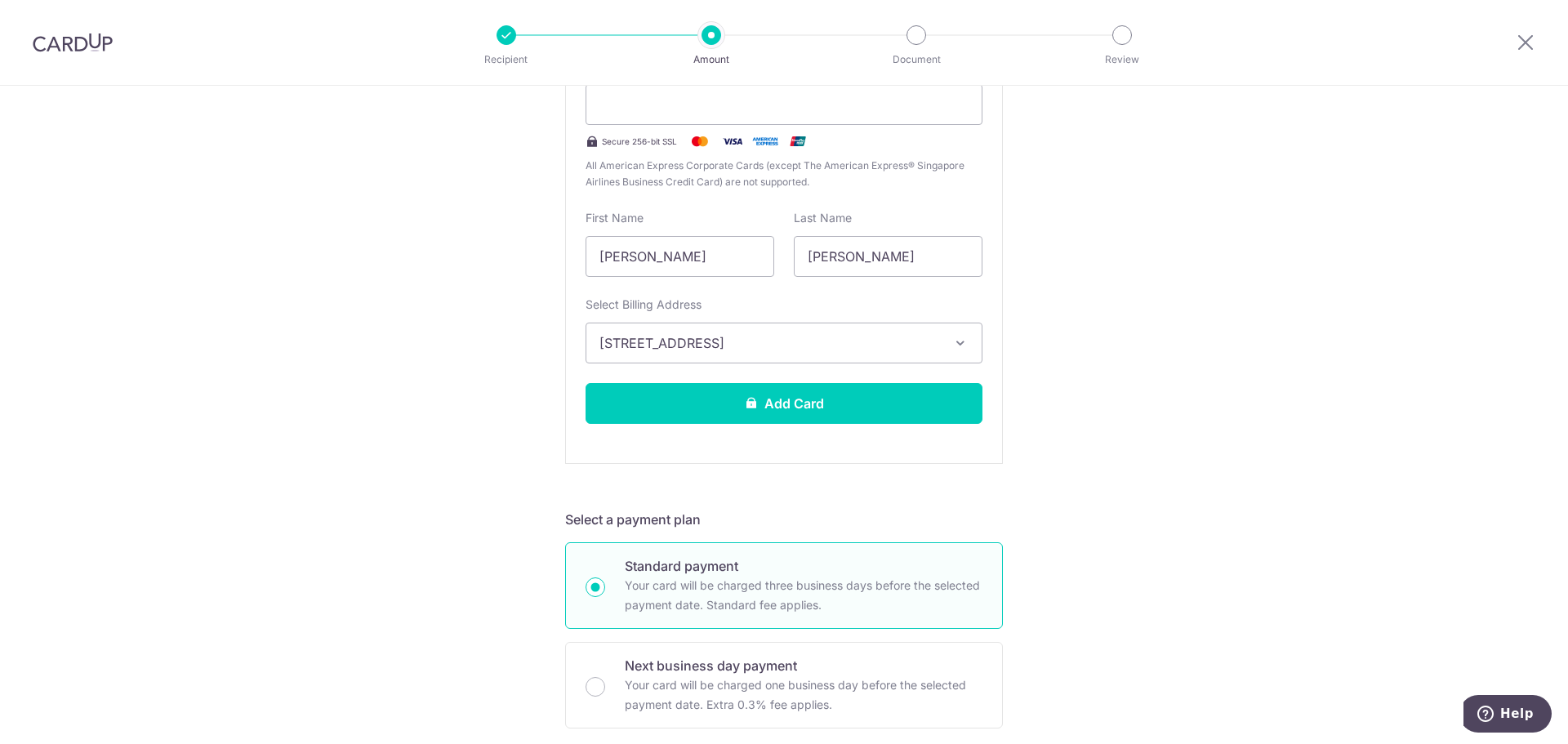
scroll to position [163, 0]
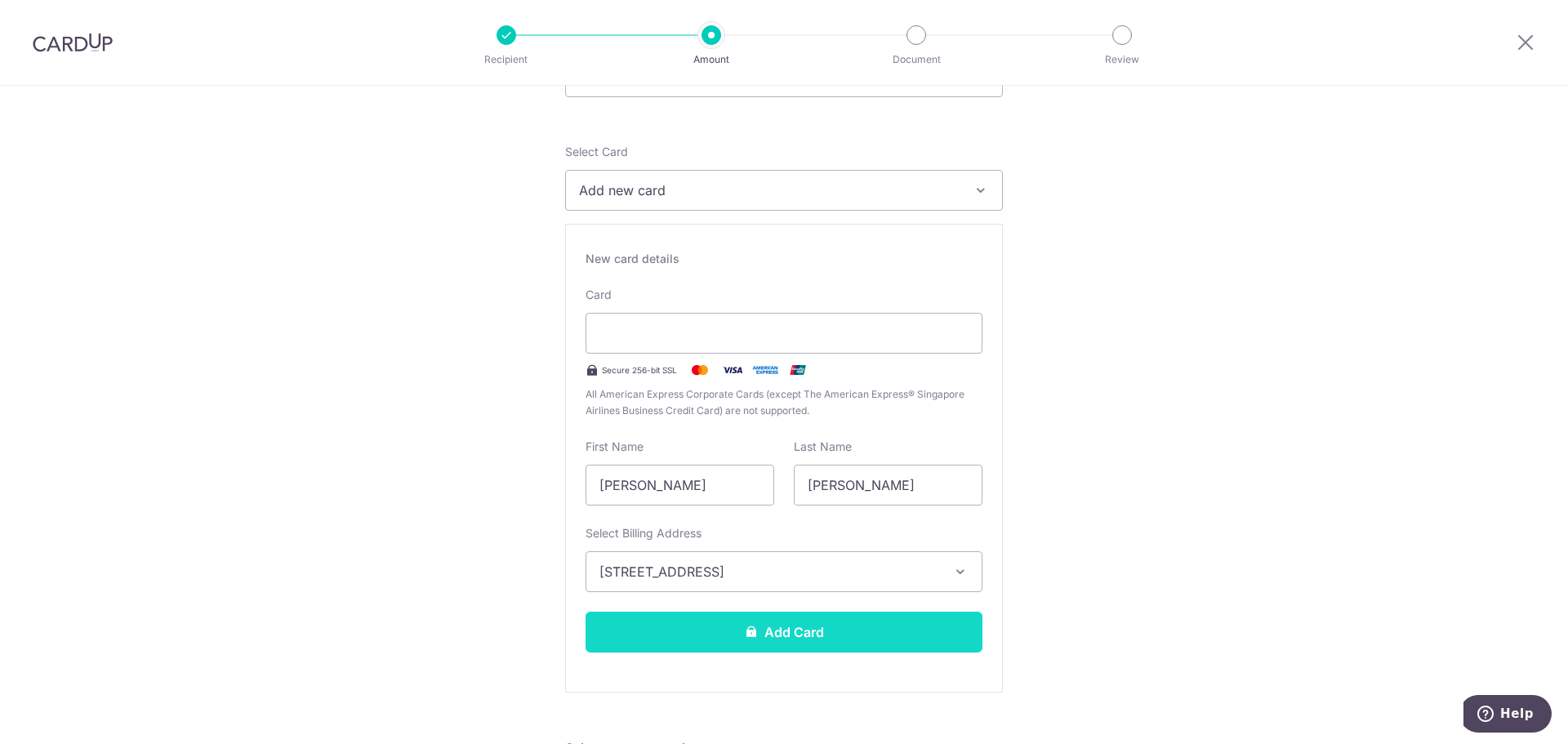
click at [709, 624] on button "Add Card" at bounding box center [784, 632] width 397 height 41
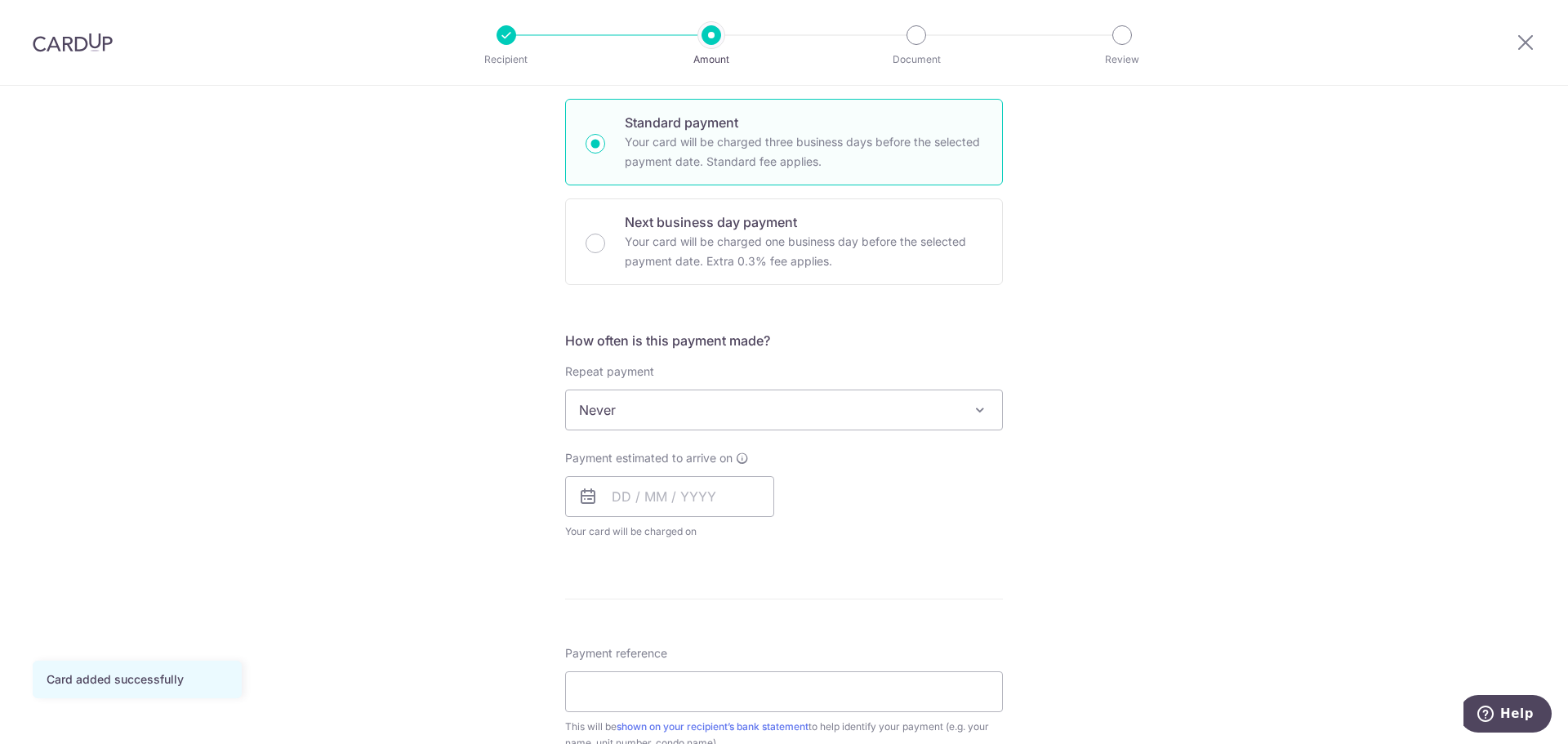
scroll to position [408, 0]
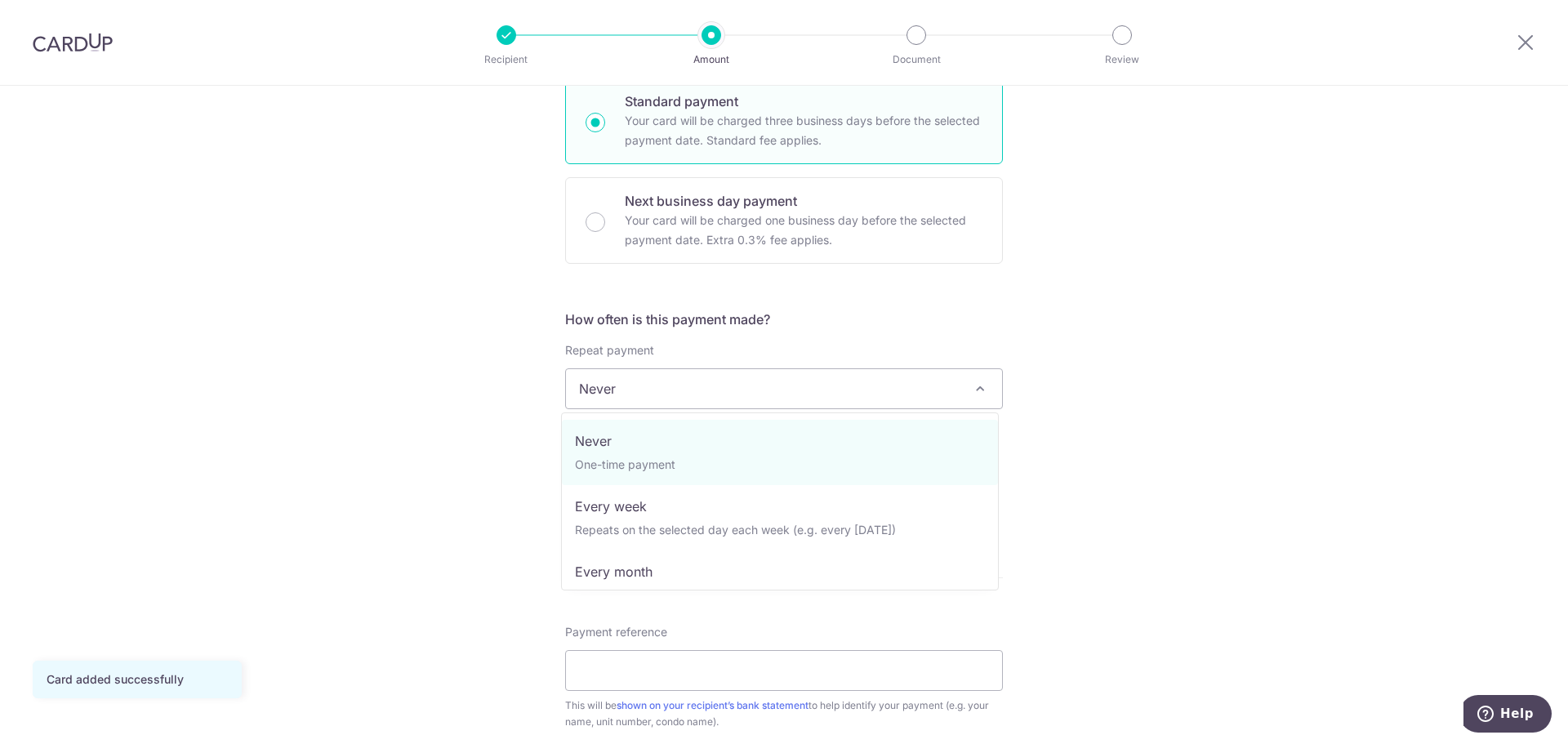
click at [769, 392] on span "Never" at bounding box center [784, 389] width 436 height 39
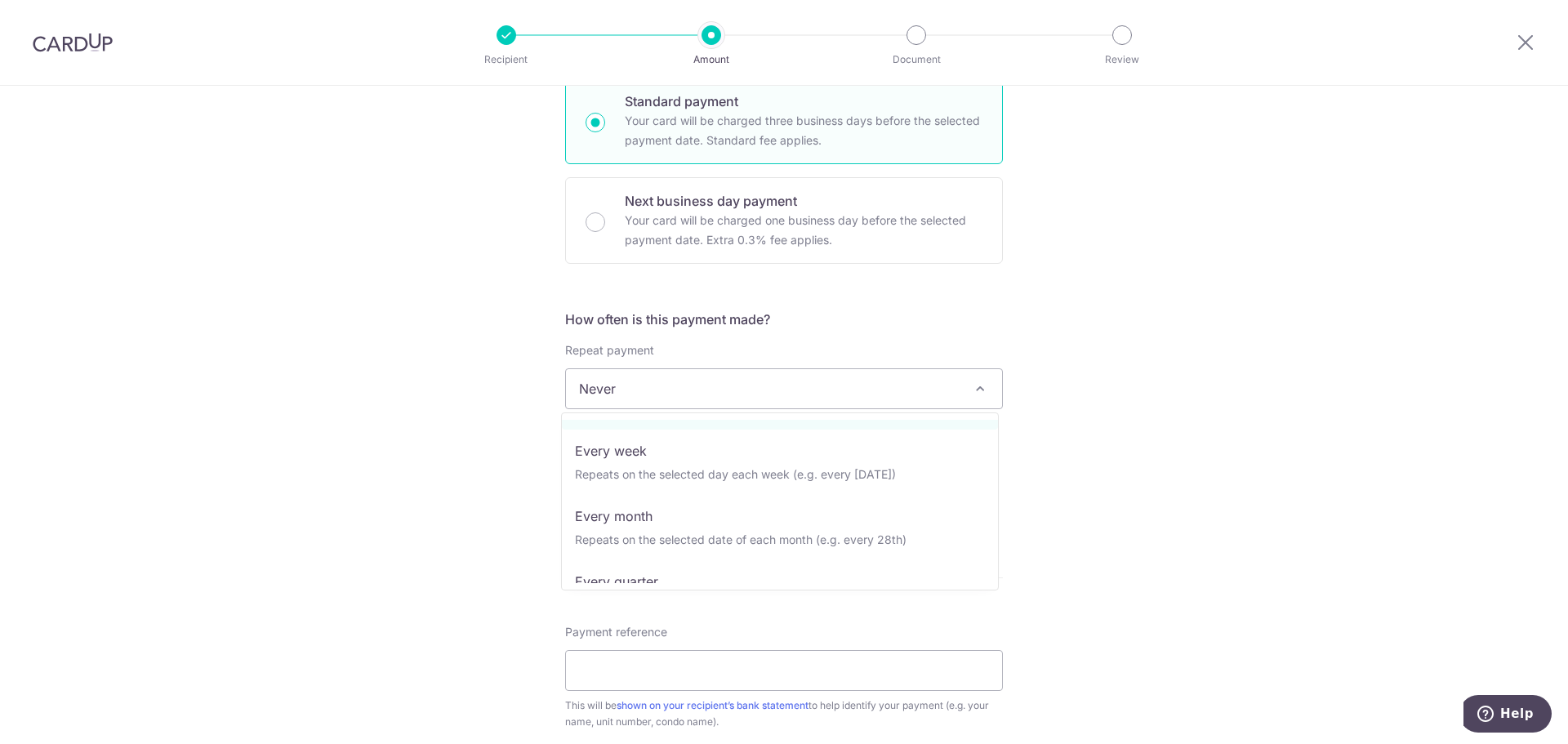
scroll to position [81, 0]
click at [773, 384] on span "Never" at bounding box center [784, 389] width 436 height 39
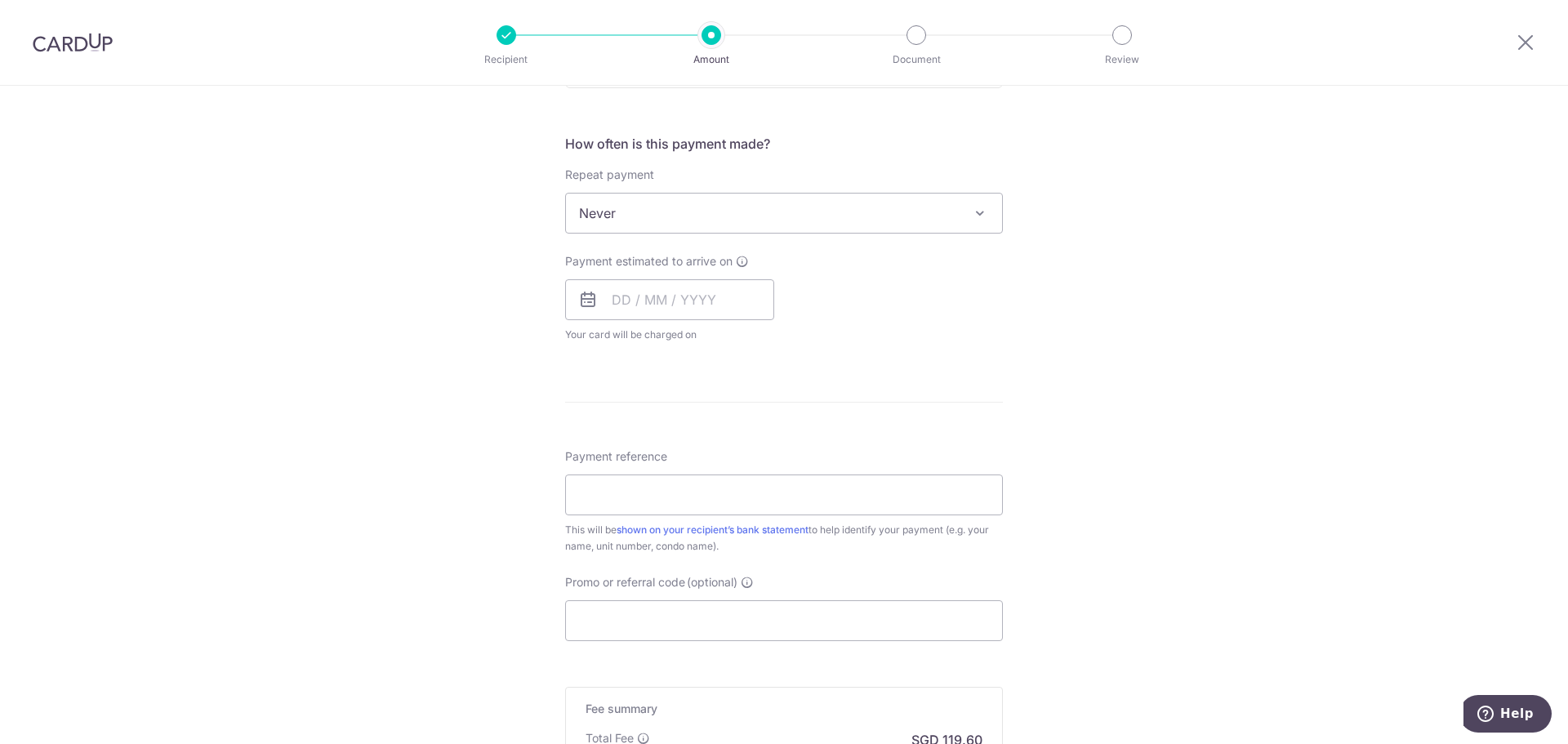
scroll to position [654, 0]
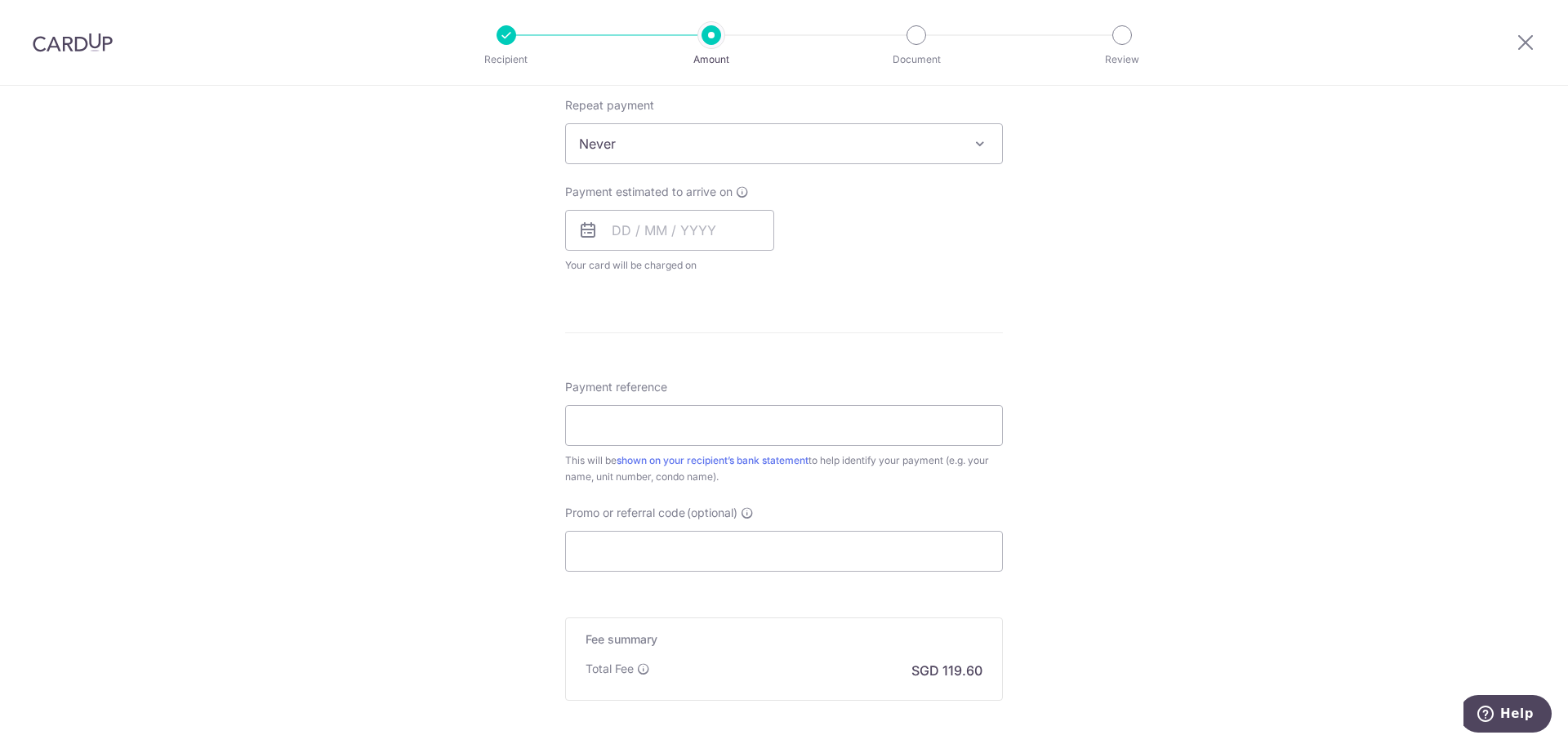
click at [1197, 390] on div "Tell us more about your payment Enter payment amount SGD 4,600.00 4600.00 Card …" at bounding box center [784, 171] width 1568 height 1477
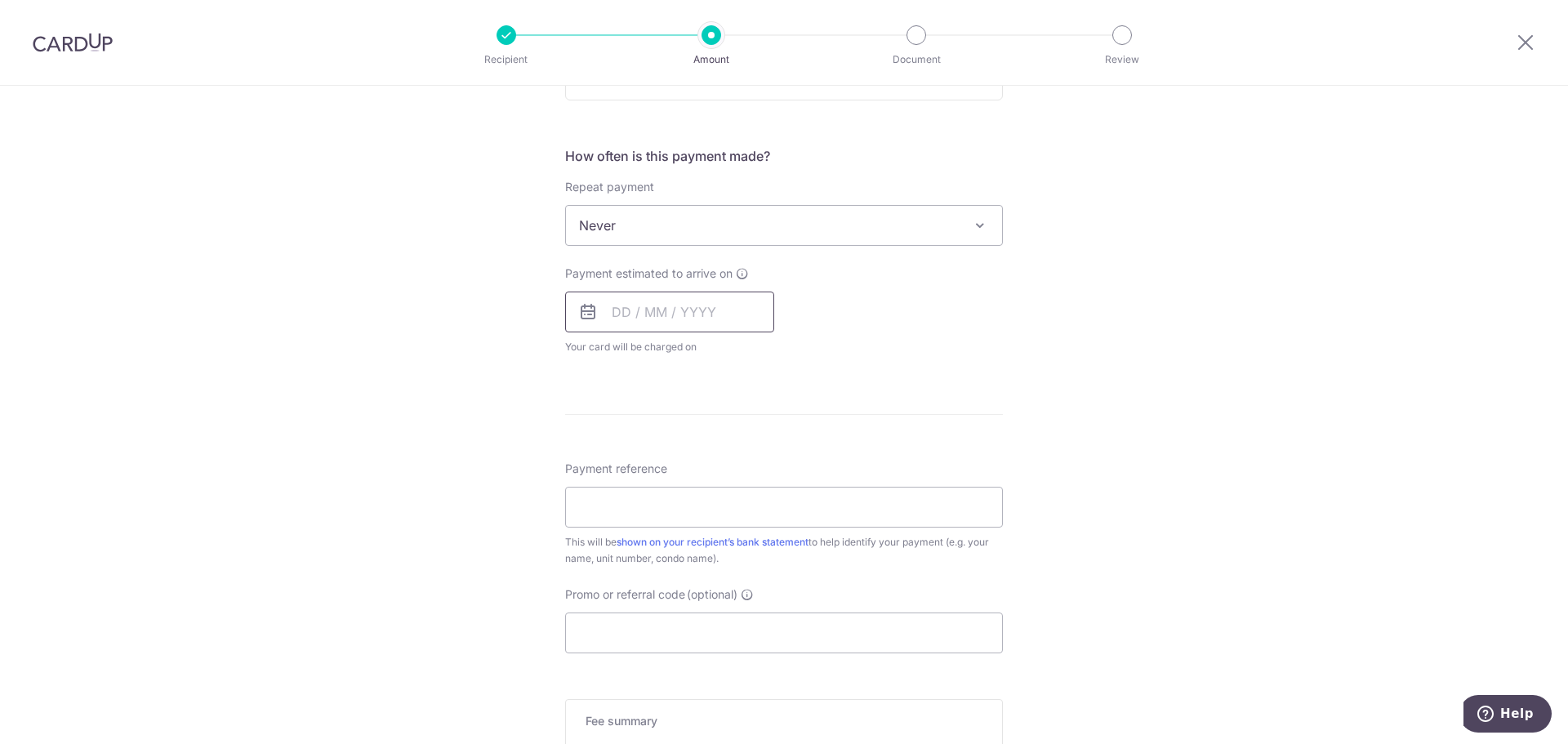
click at [612, 302] on input "text" at bounding box center [670, 312] width 209 height 41
click at [434, 410] on div "Tell us more about your payment Enter payment amount SGD 4,600.00 4600.00 Card …" at bounding box center [784, 252] width 1568 height 1477
click at [609, 317] on input "text" at bounding box center [670, 312] width 209 height 41
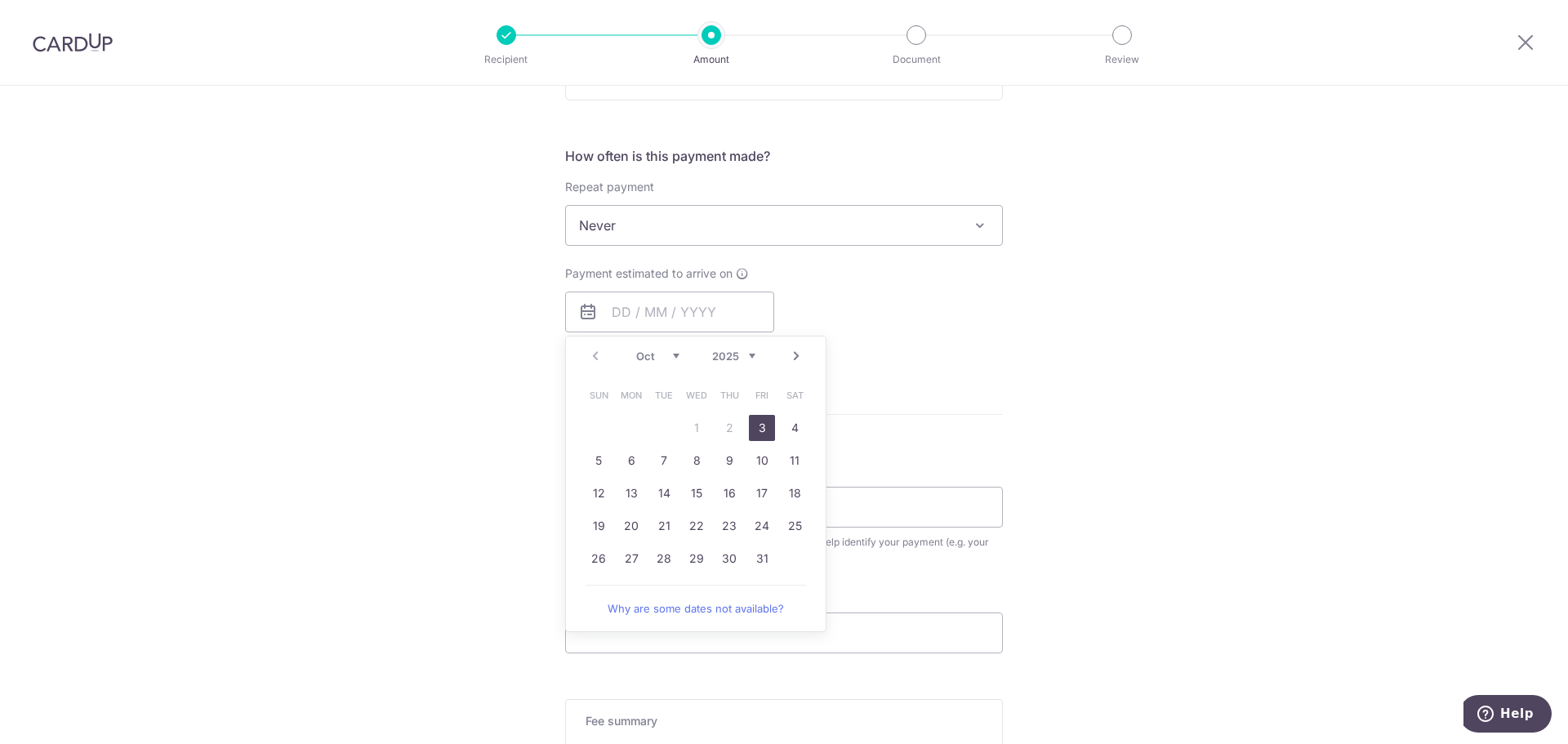
click at [582, 356] on div "Prev Next Oct Nov Dec 2025 2026 2027 2028 2029 2030 2031 2032 2033 2034 2035" at bounding box center [695, 356] width 260 height 39
click at [586, 356] on div "Prev Next Oct Nov Dec 2025 2026 2027 2028 2029 2030 2031 2032 2033 2034 2035" at bounding box center [695, 356] width 260 height 39
click at [591, 356] on div "Prev Next Oct Nov Dec 2025 2026 2027 2028 2029 2030 2031 2032 2033 2034 2035" at bounding box center [695, 356] width 260 height 39
click at [694, 424] on table "Sun Mon Tue Wed Thu Fri Sat 1 2 3 4 5 6 7 8 9 10 11 12 13 14 15 16 17 18 19 20 …" at bounding box center [696, 477] width 229 height 196
click at [687, 603] on link "Why are some dates not available?" at bounding box center [695, 608] width 221 height 33
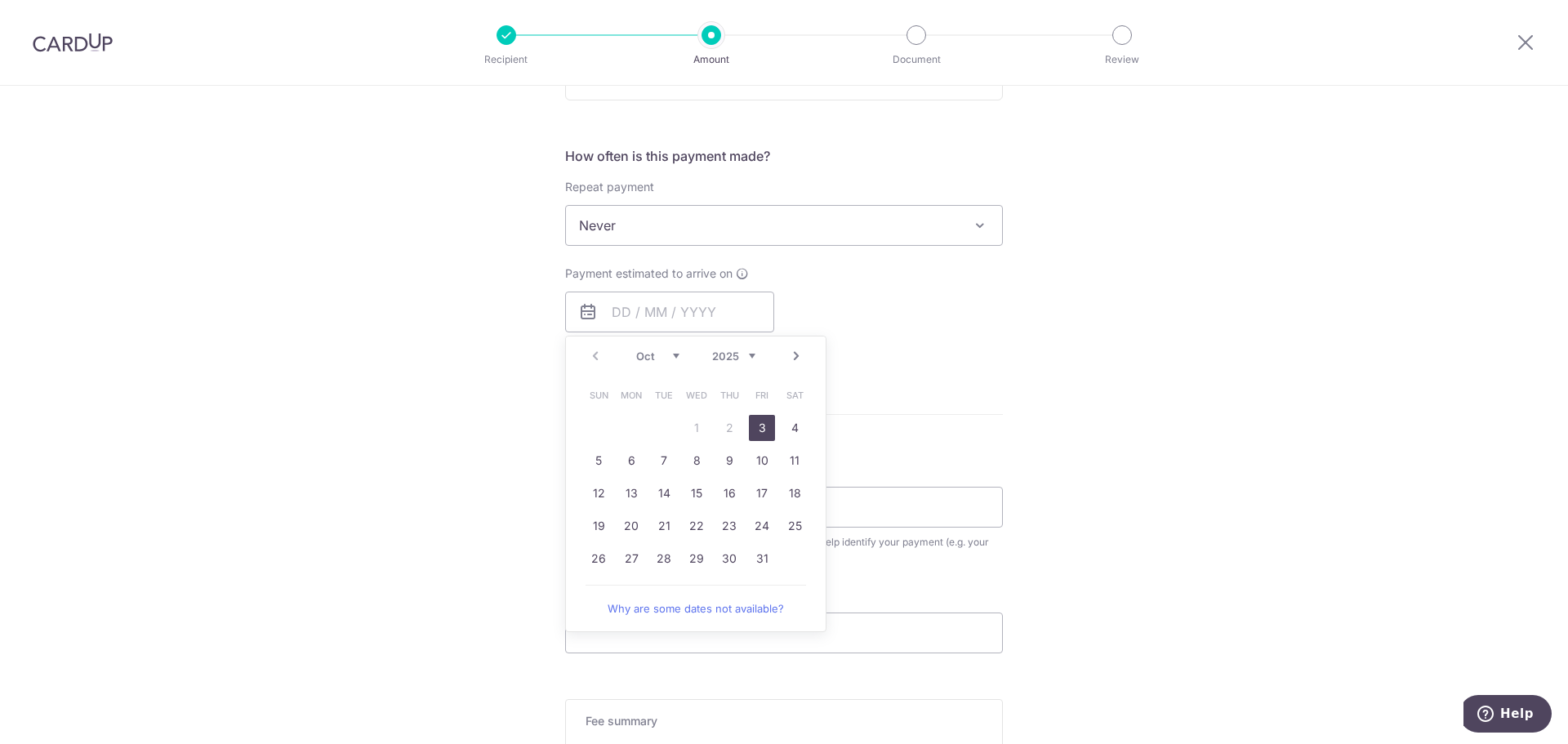
drag, startPoint x: 760, startPoint y: 431, endPoint x: 1128, endPoint y: 430, distance: 368.0
click at [760, 431] on link "3" at bounding box center [762, 428] width 27 height 27
type input "[DATE]"
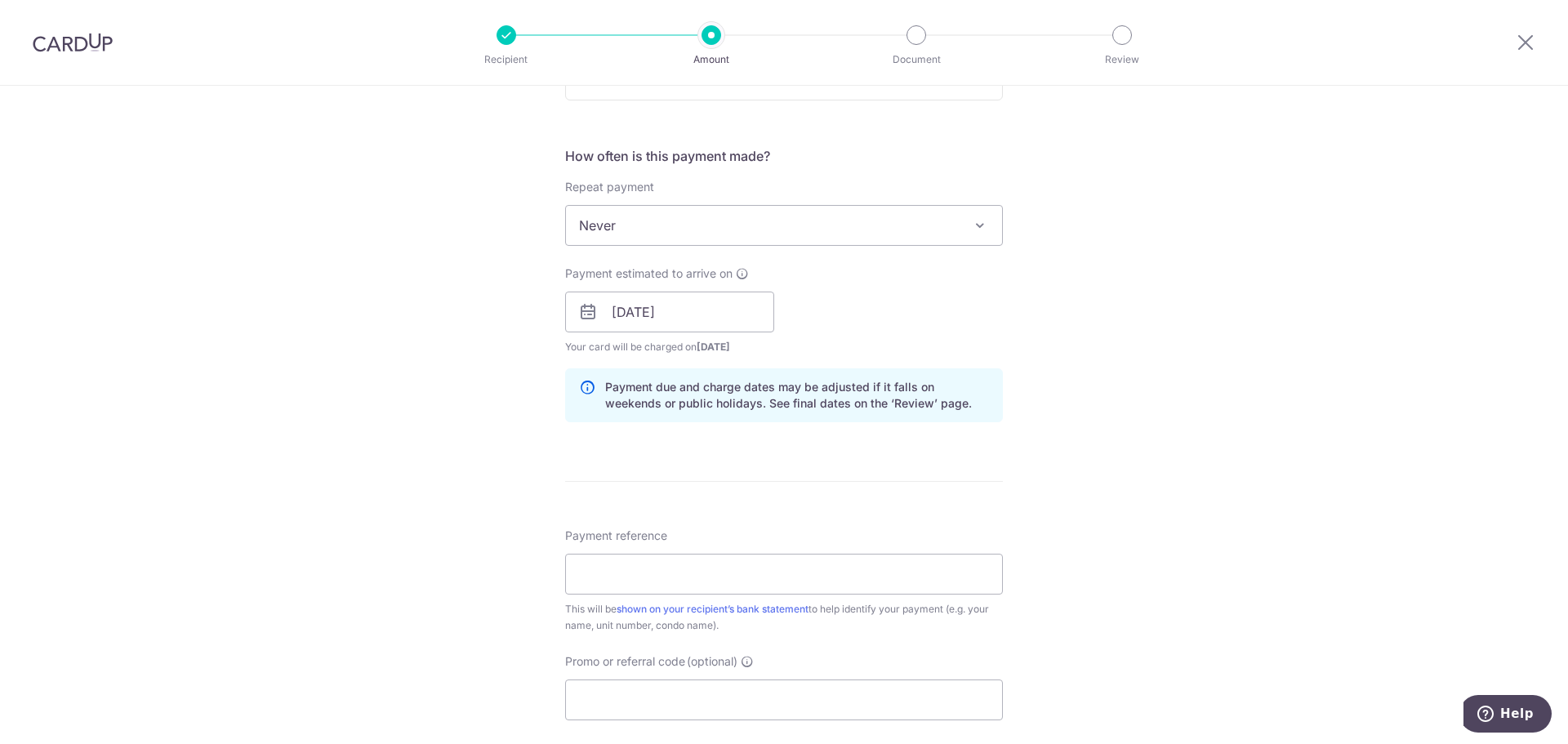
click at [1208, 420] on div "Tell us more about your payment Enter payment amount SGD 4,600.00 4600.00 Card …" at bounding box center [784, 285] width 1568 height 1544
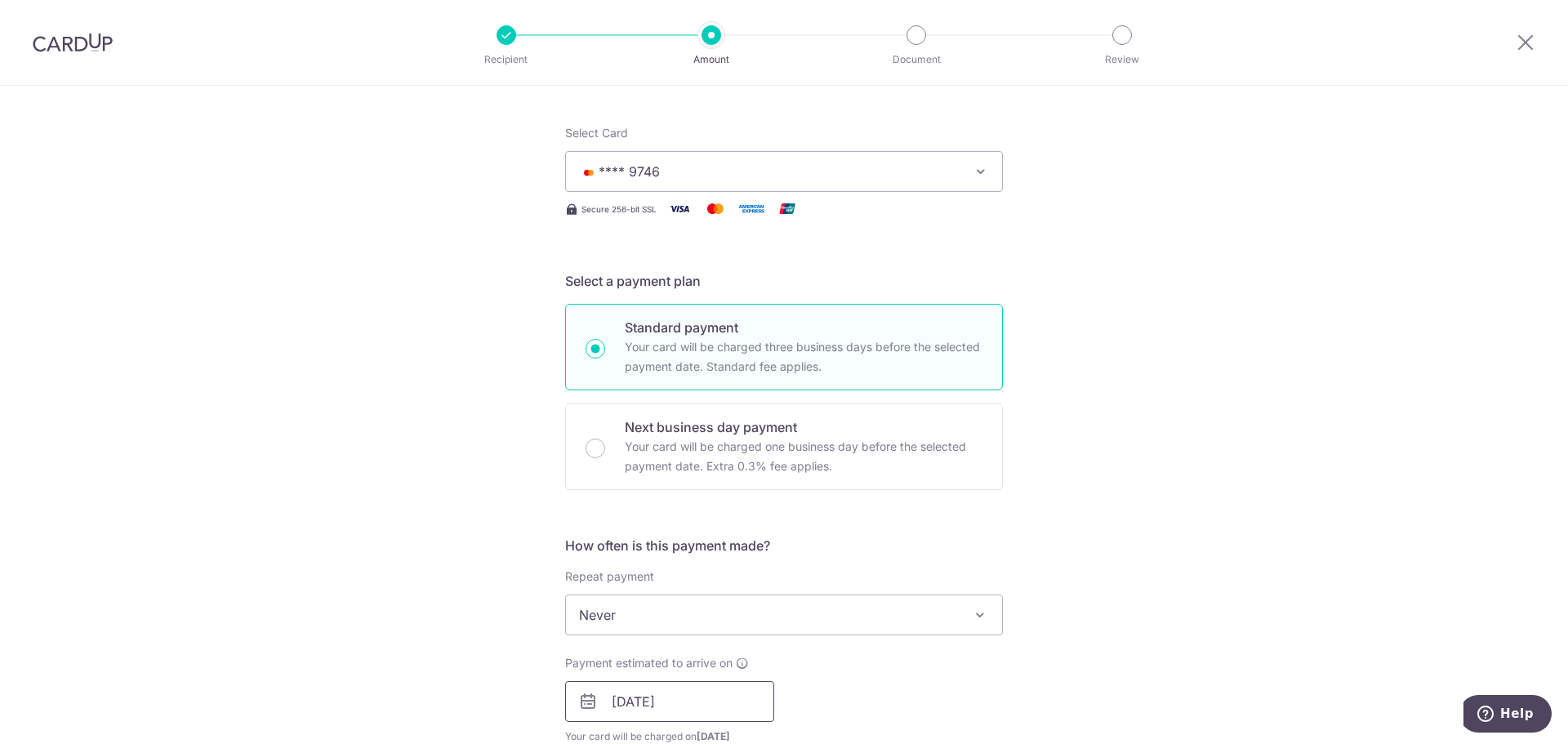
scroll to position [408, 0]
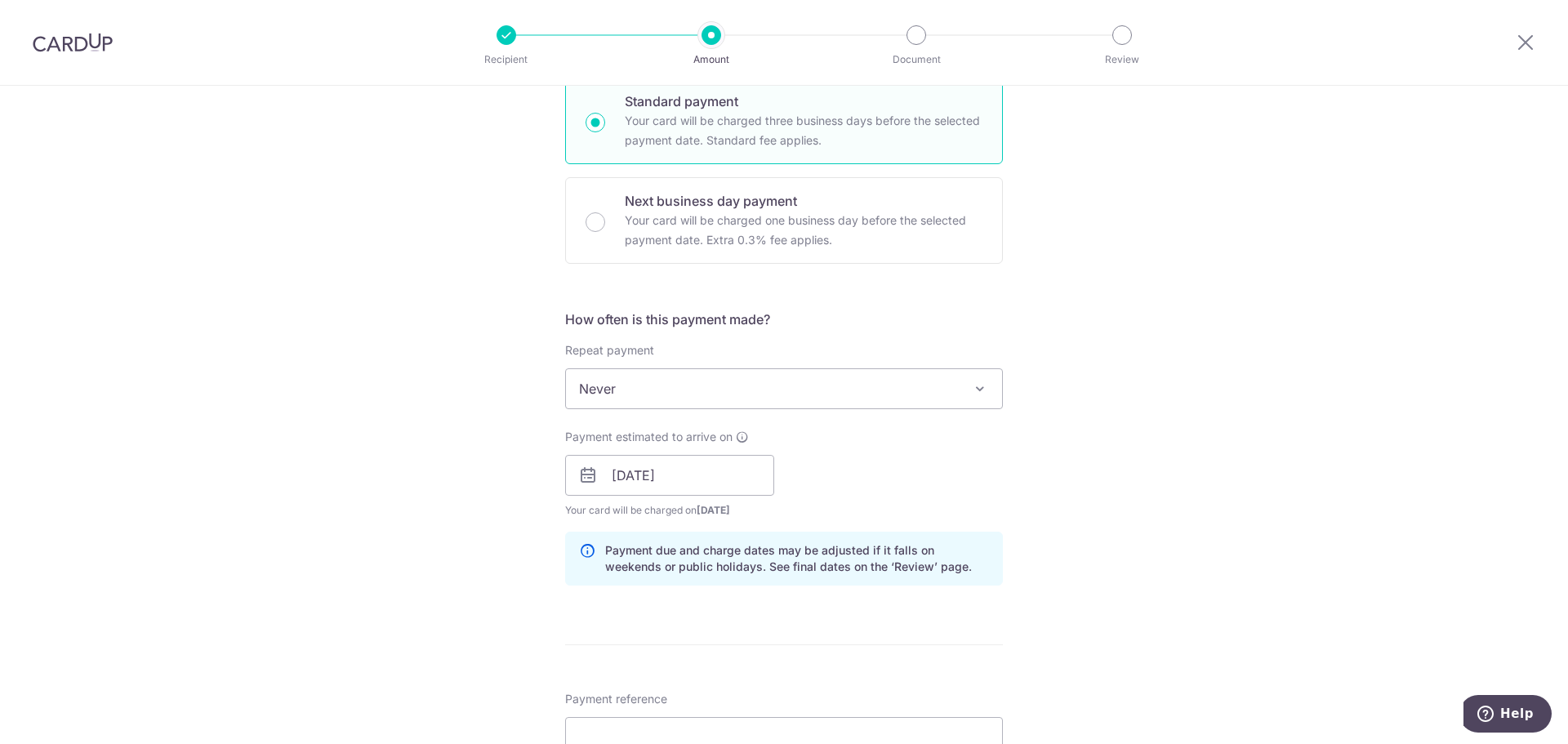
click at [671, 393] on span "Never" at bounding box center [784, 389] width 436 height 39
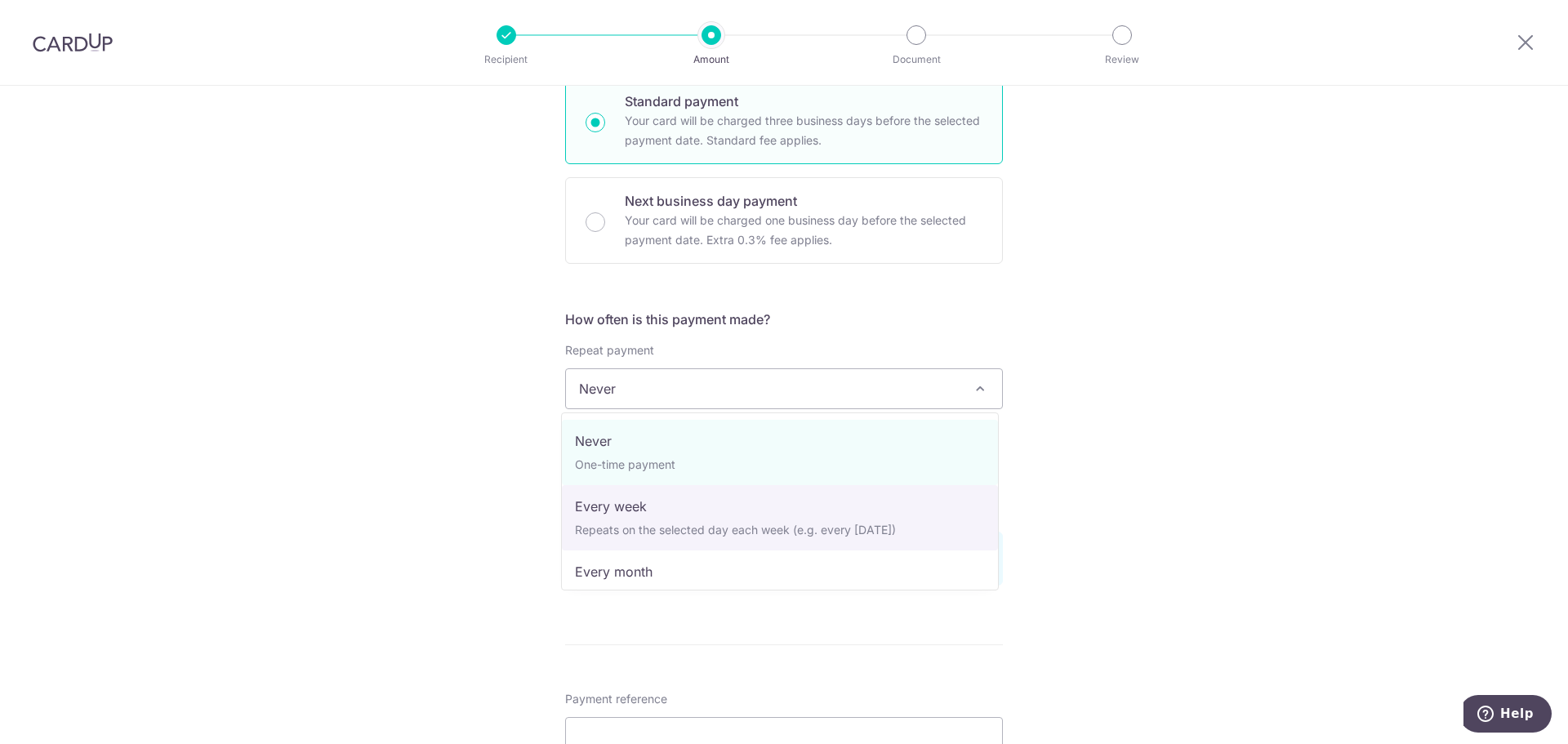
scroll to position [81, 0]
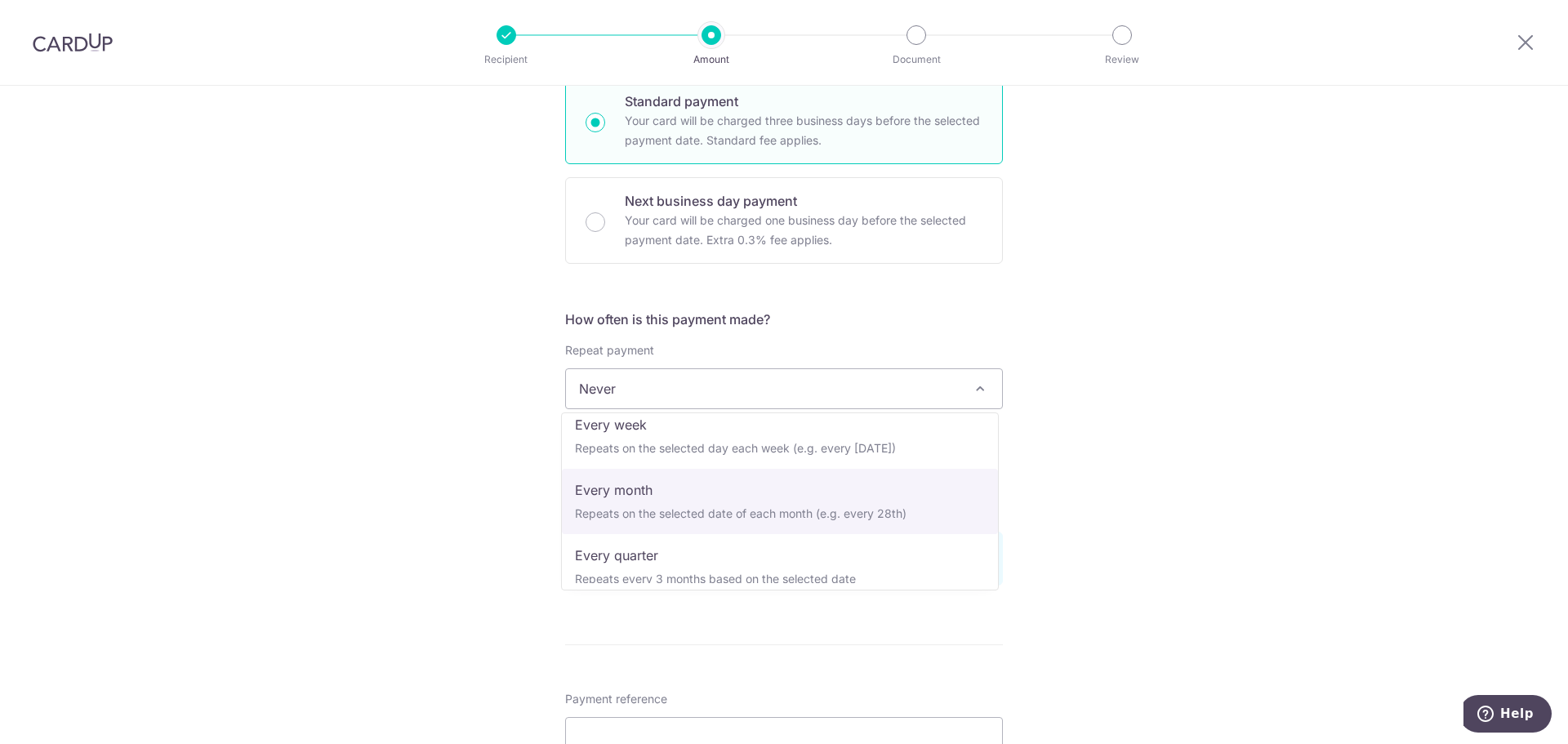
select select "3"
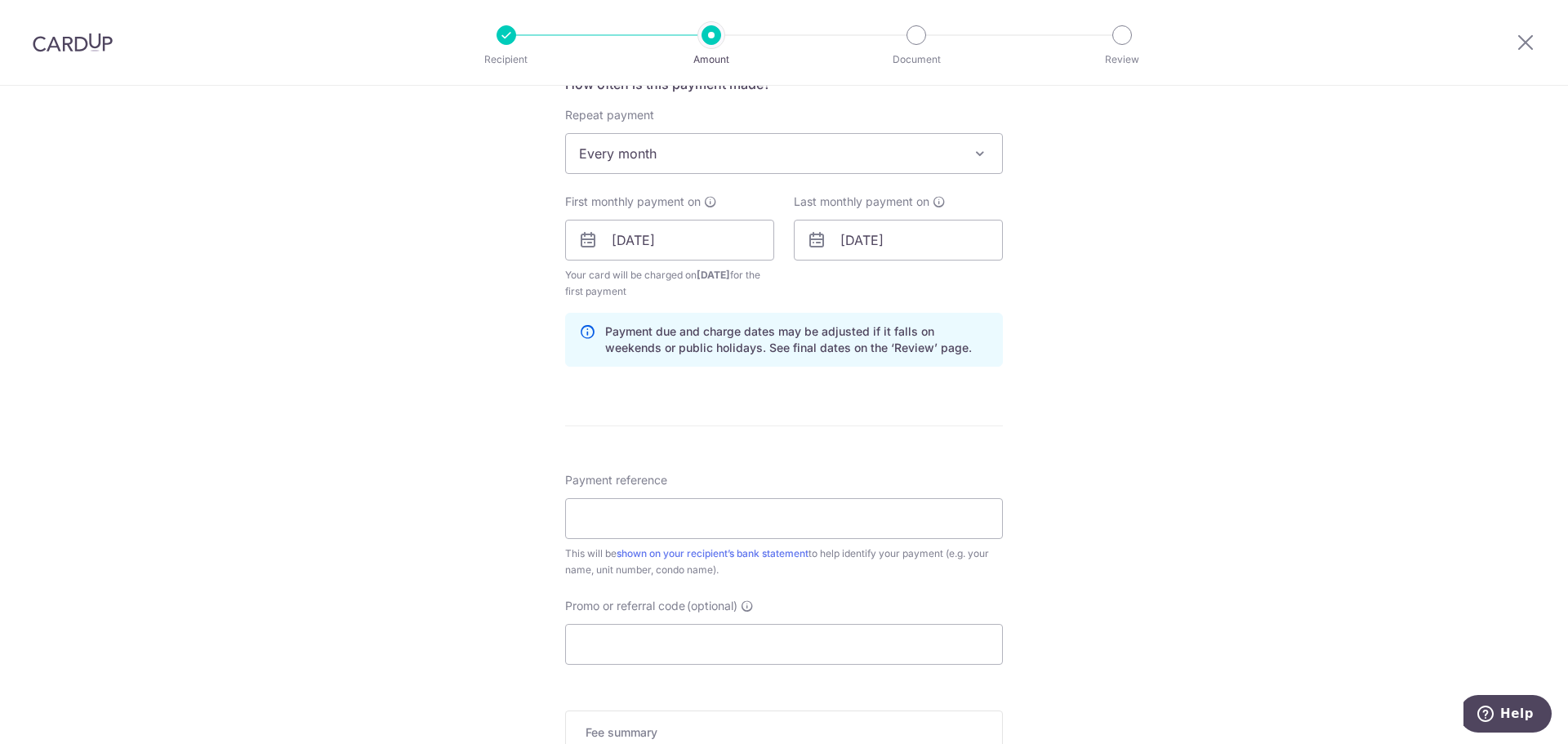
scroll to position [654, 0]
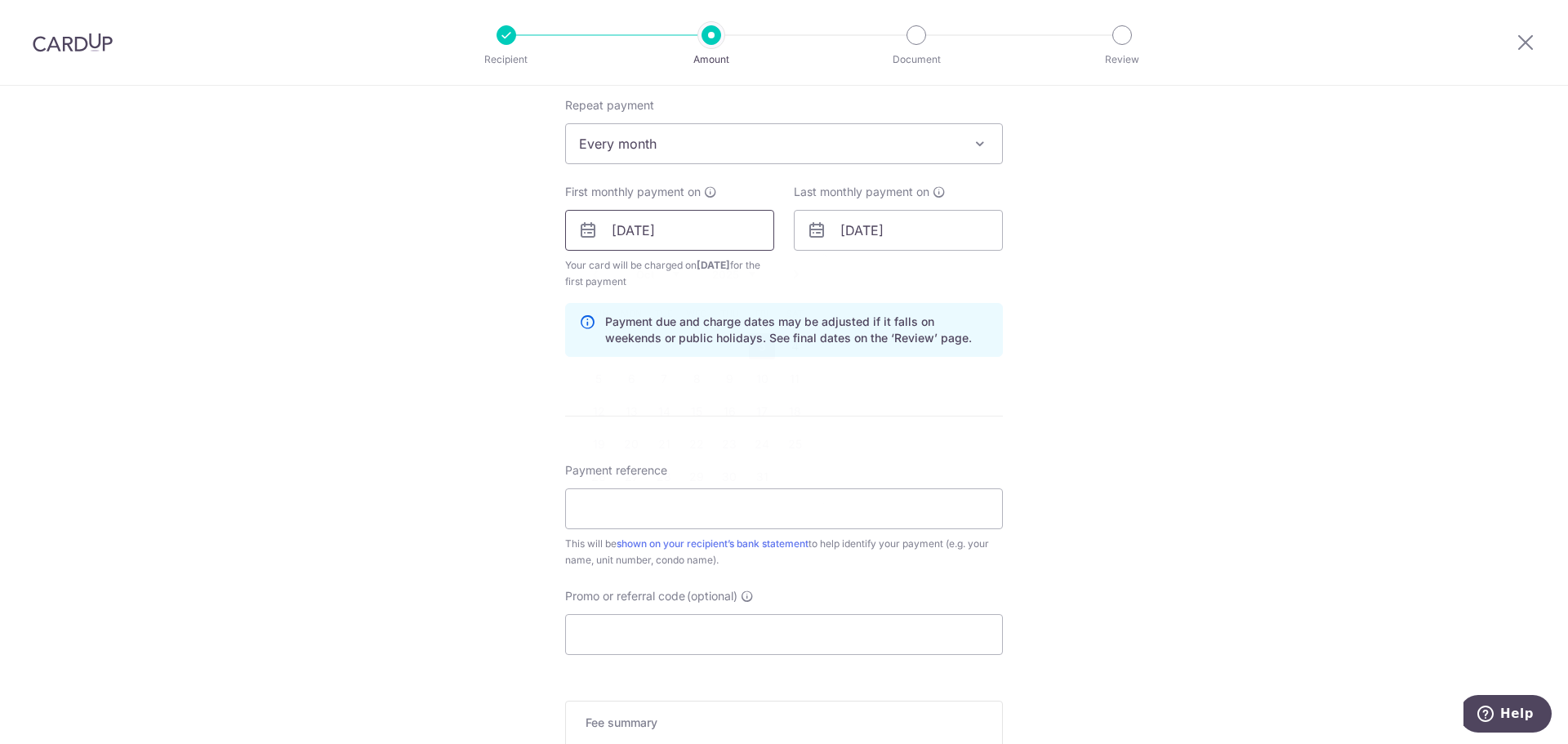
click at [628, 231] on input "[DATE]" at bounding box center [670, 230] width 209 height 41
click at [1300, 226] on div "Tell us more about your payment Enter payment amount SGD 4,600.00 4600.00 Card …" at bounding box center [784, 213] width 1568 height 1561
click at [864, 232] on input "30/11/2026" at bounding box center [898, 230] width 209 height 41
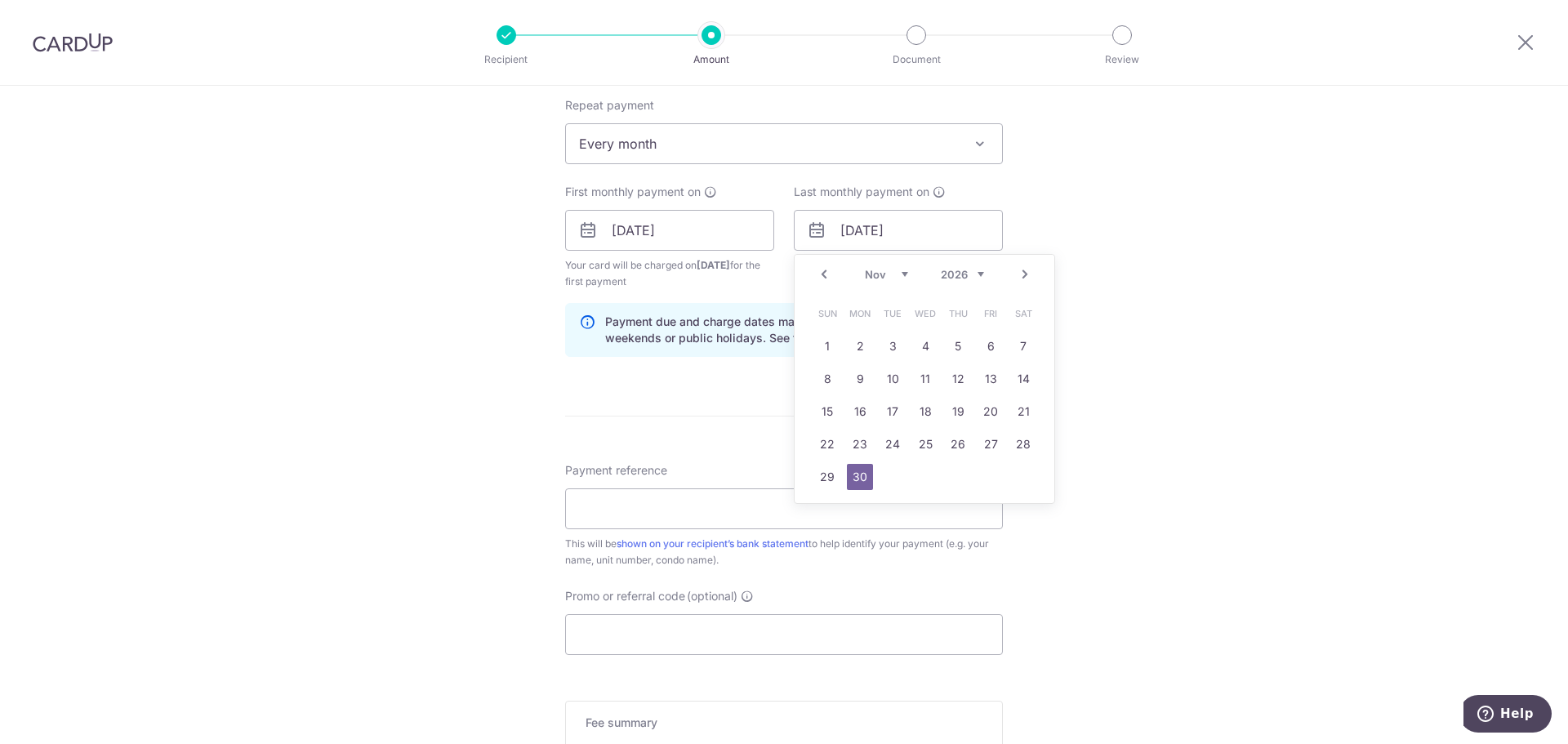
click at [1263, 231] on div "Tell us more about your payment Enter payment amount SGD 4,600.00 4600.00 Card …" at bounding box center [784, 213] width 1568 height 1561
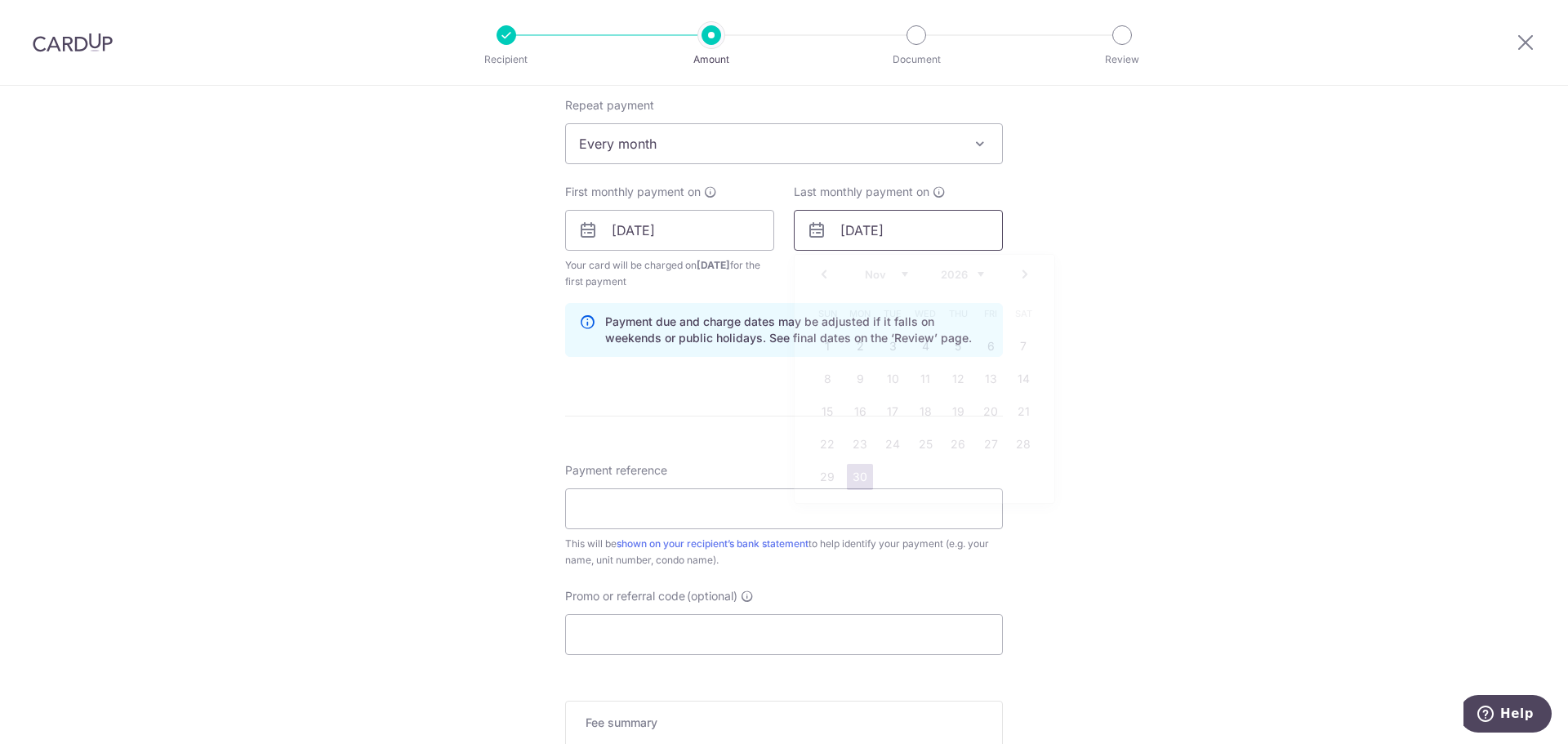
click at [951, 230] on input "30/11/2026" at bounding box center [898, 230] width 209 height 41
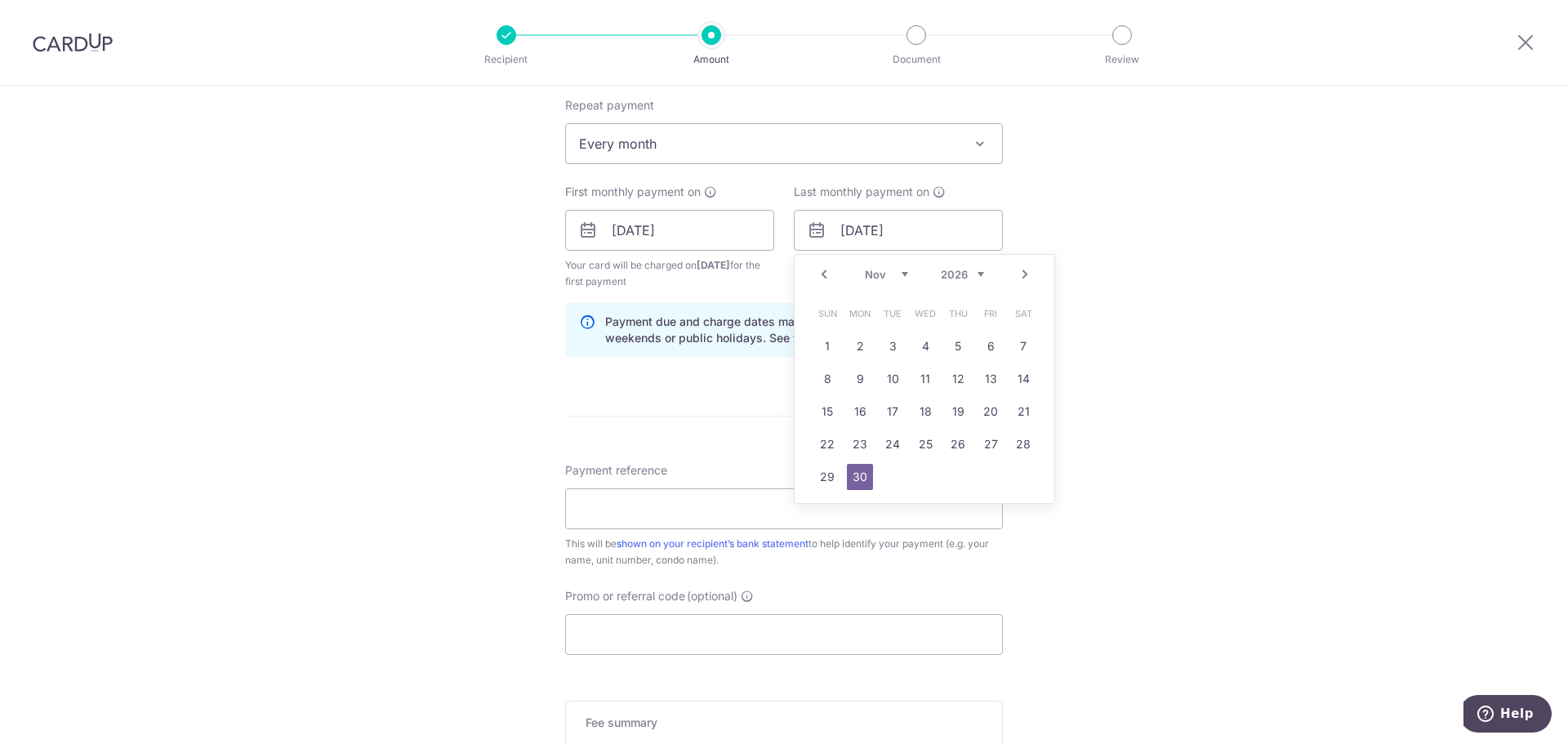
click at [824, 275] on link "Prev" at bounding box center [824, 275] width 19 height 19
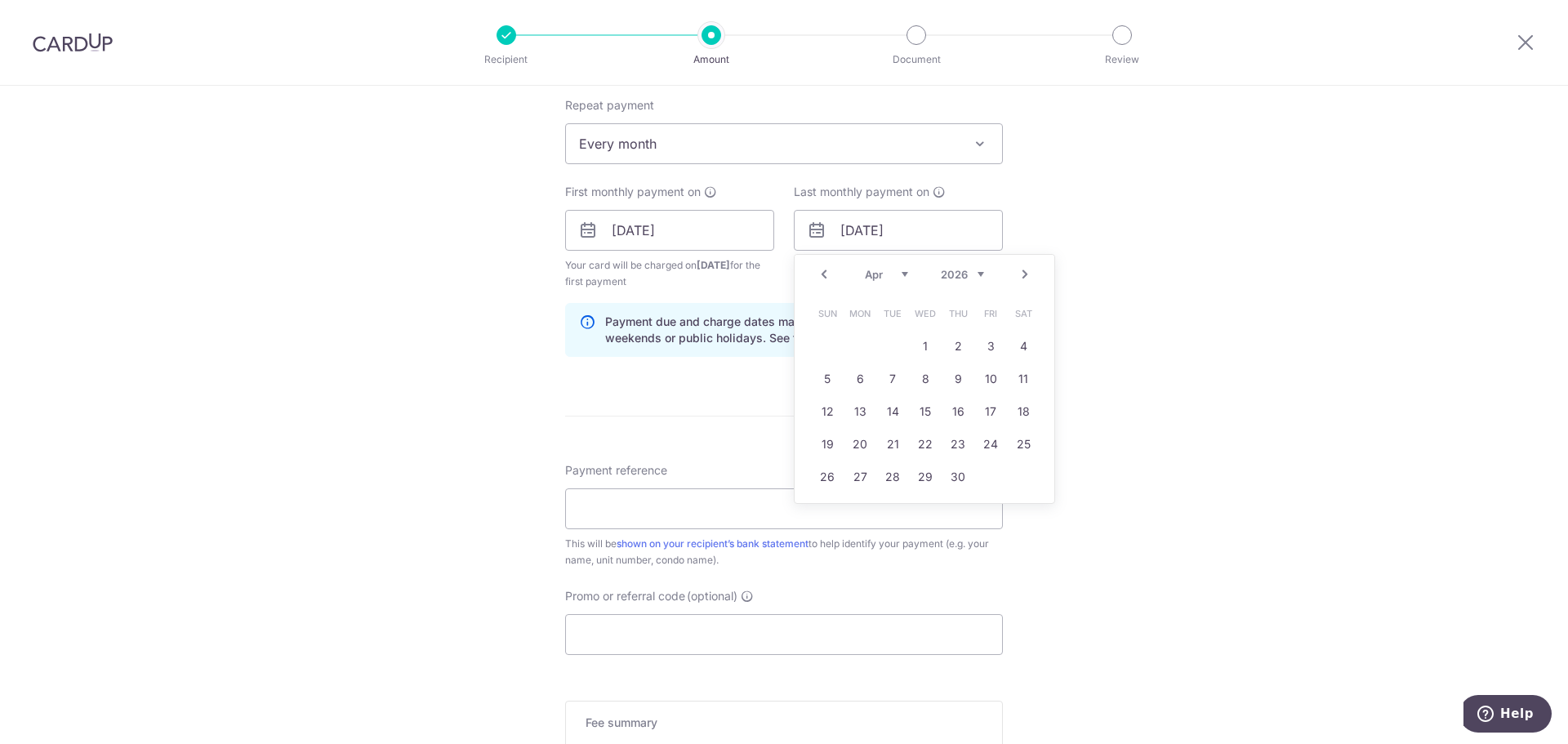
click at [824, 275] on link "Prev" at bounding box center [824, 275] width 19 height 19
click at [850, 345] on link "1" at bounding box center [860, 346] width 27 height 27
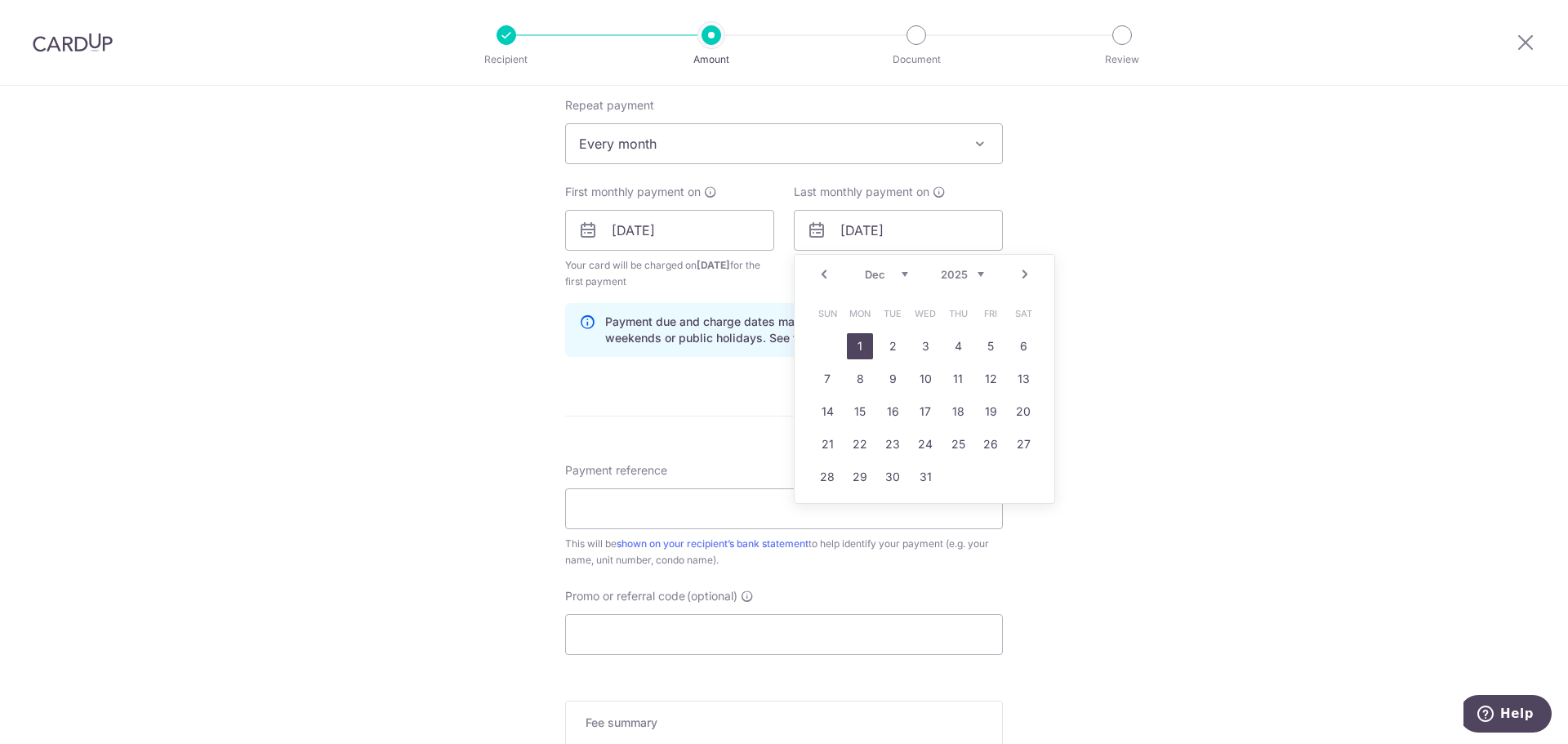
type input "01/12/2025"
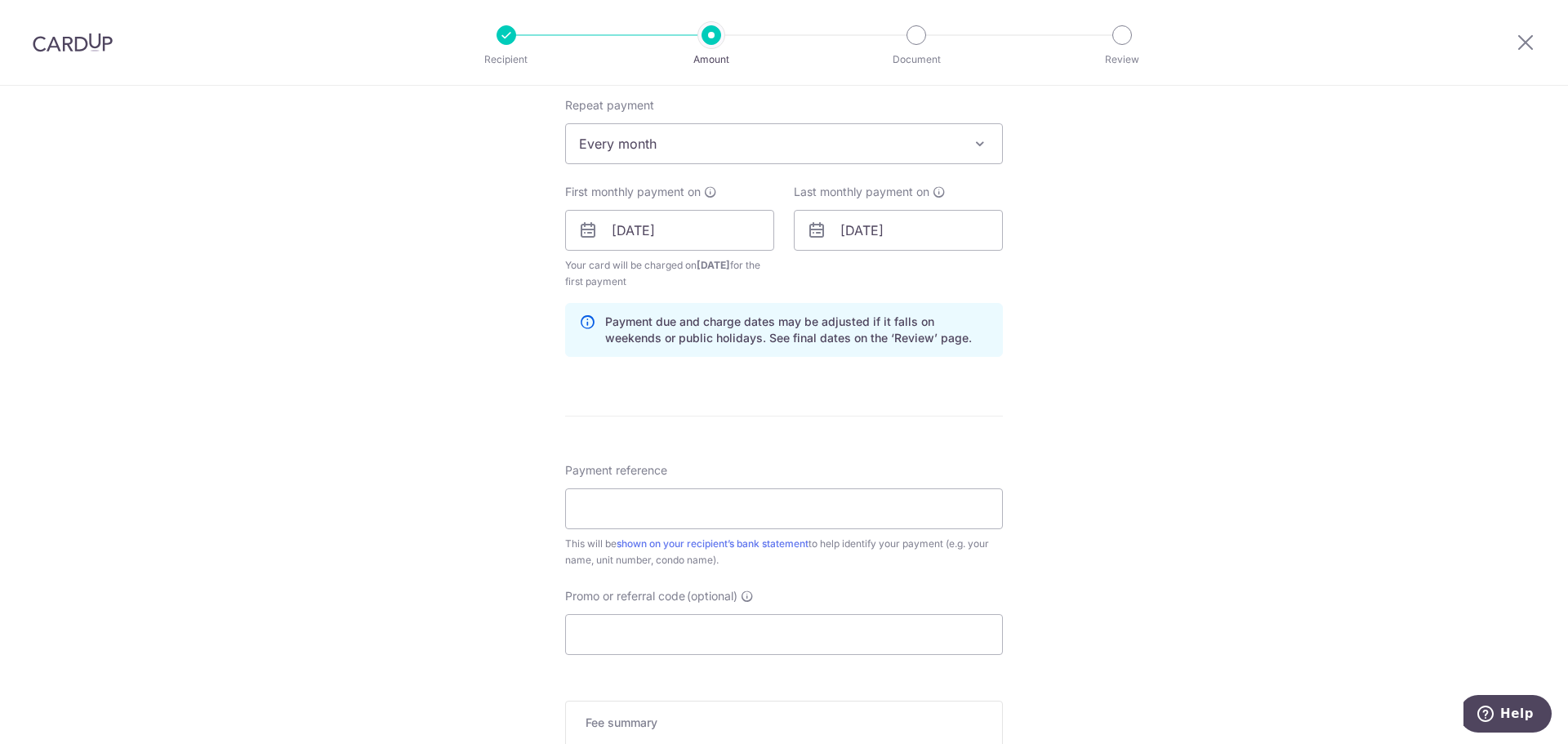
click at [1189, 299] on div "Tell us more about your payment Enter payment amount SGD 4,600.00 4600.00 Card …" at bounding box center [784, 213] width 1568 height 1561
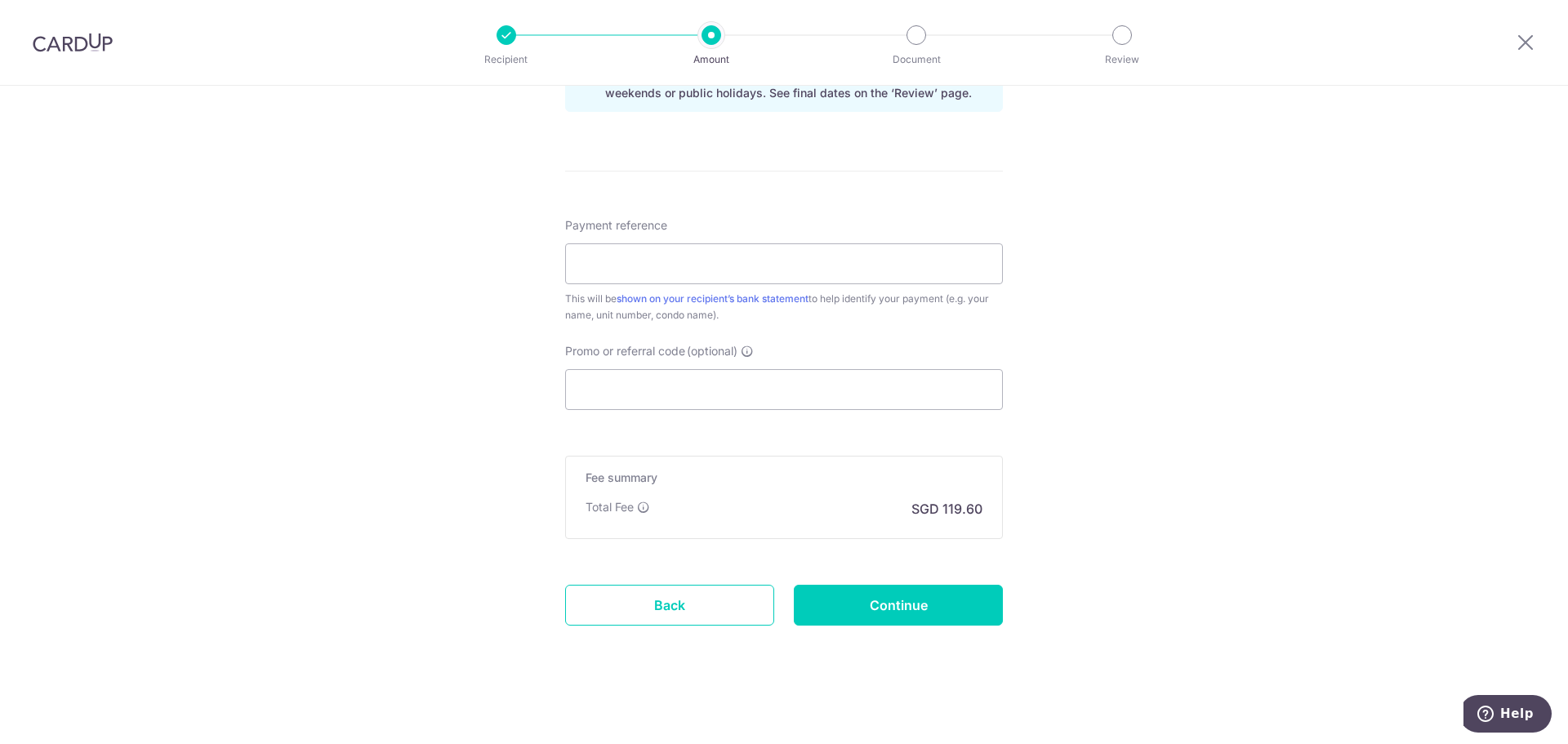
scroll to position [903, 0]
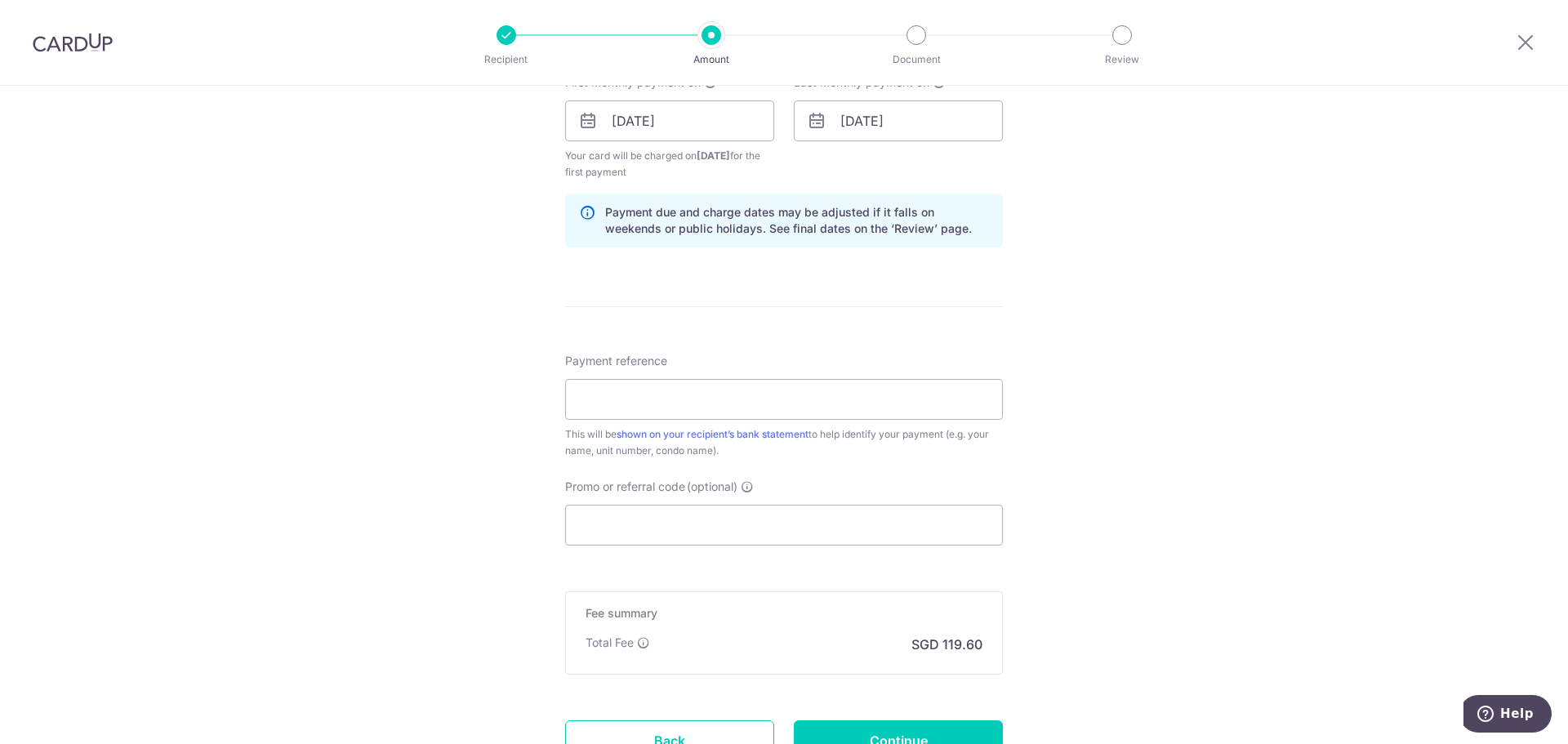
scroll to position [739, 0]
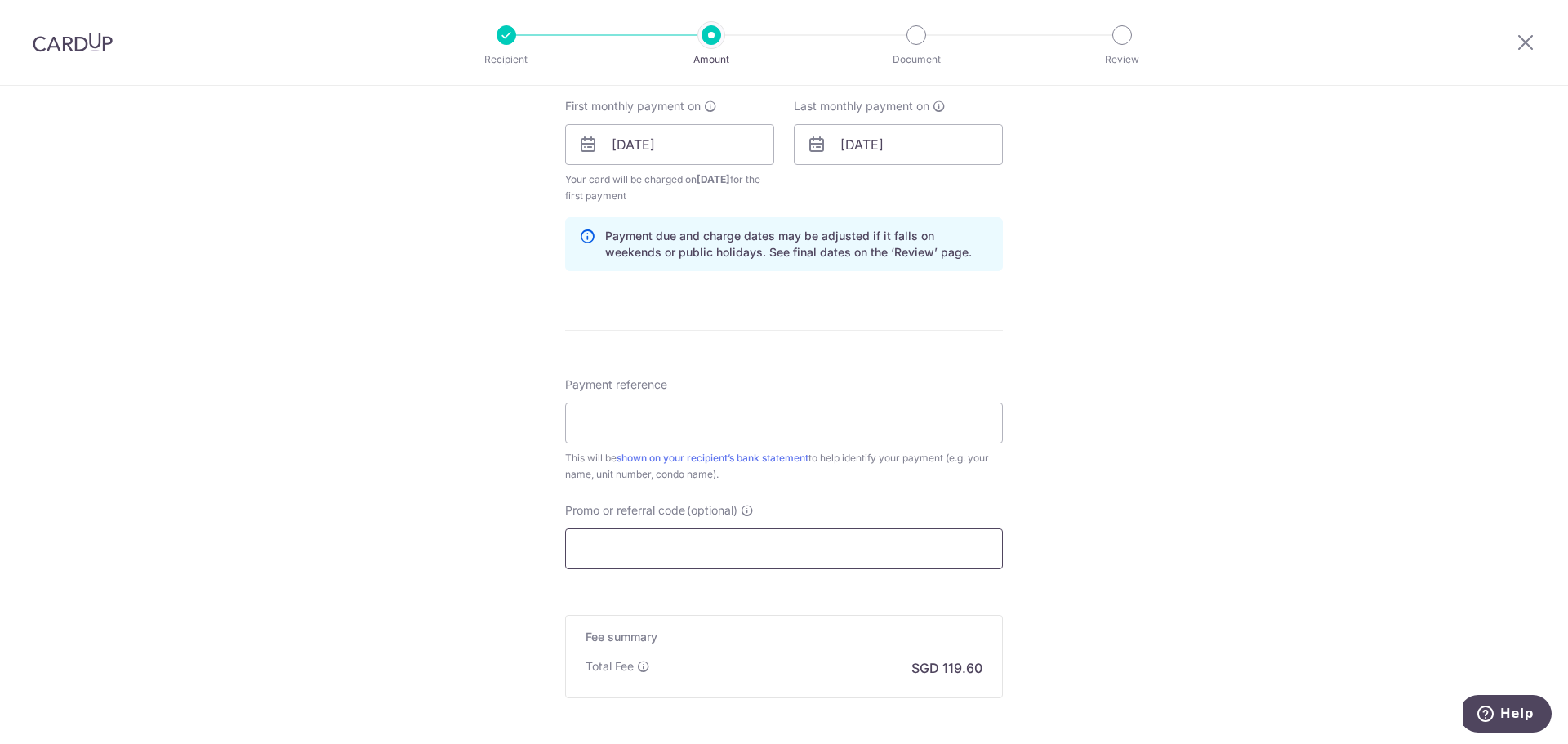
click at [646, 553] on input "Promo or referral code (optional)" at bounding box center [784, 549] width 438 height 41
paste input "3HOME25R"
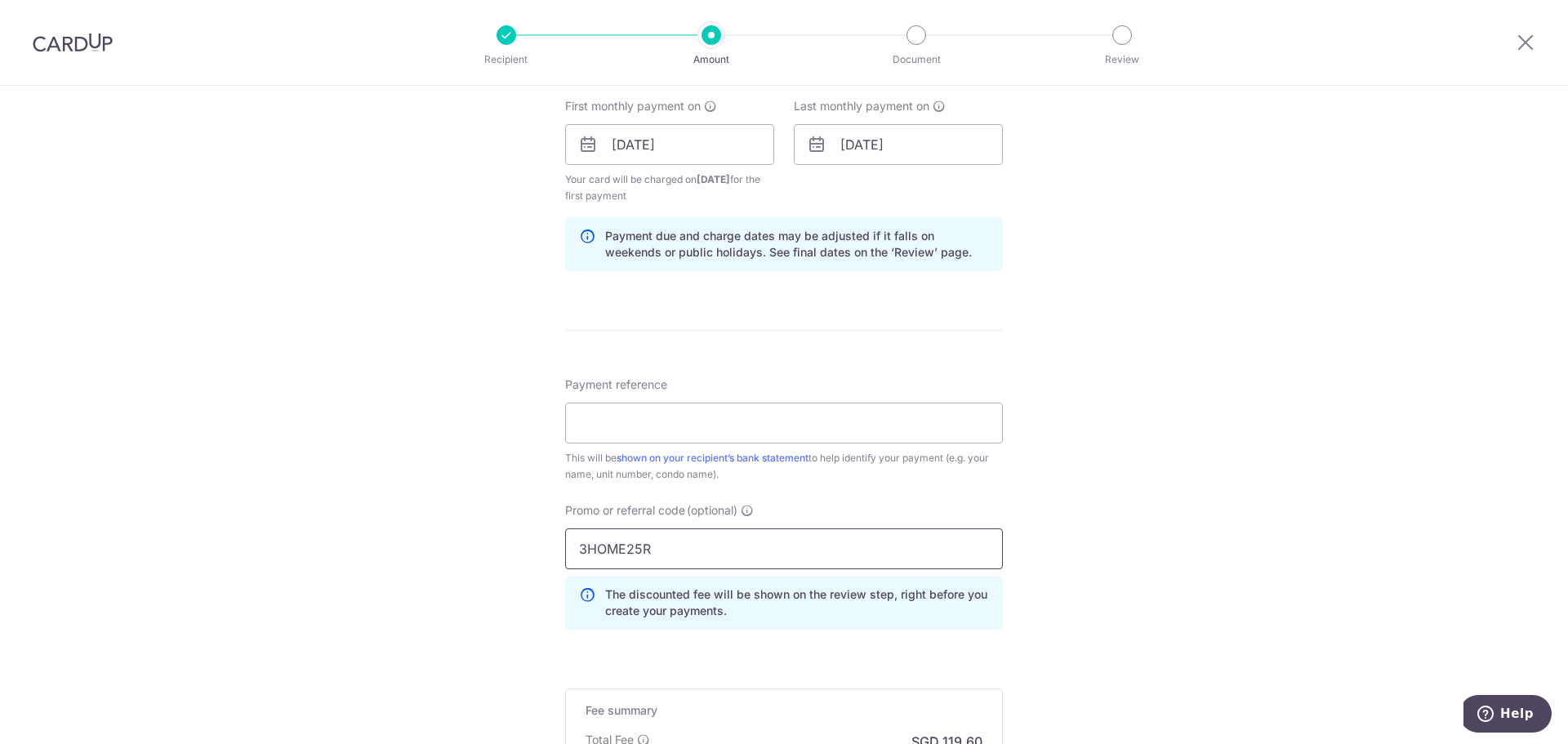
type input "3HOME25R"
click at [1177, 499] on div "Tell us more about your payment Enter payment amount SGD 4,600.00 4600.00 Card …" at bounding box center [784, 163] width 1568 height 1634
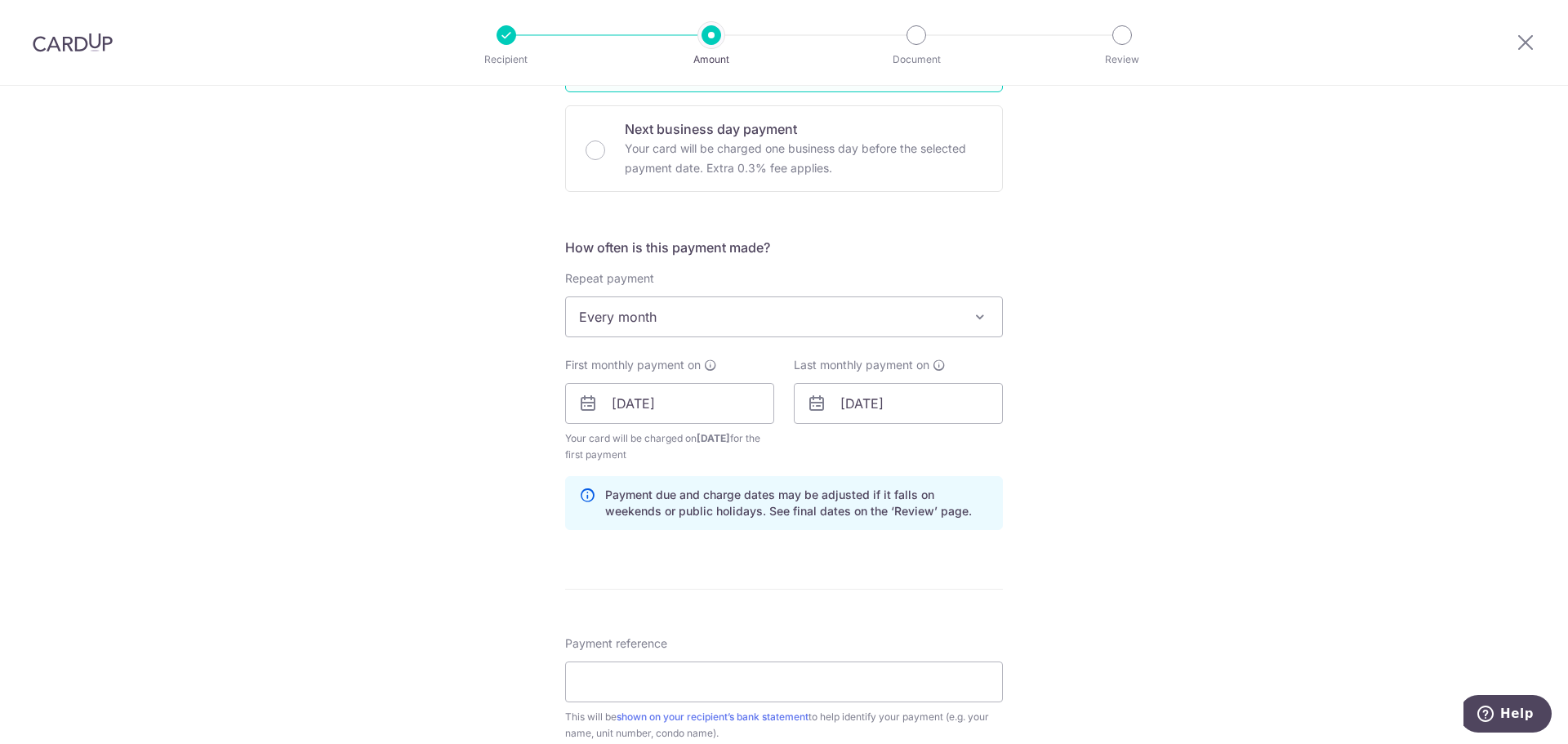
scroll to position [413, 0]
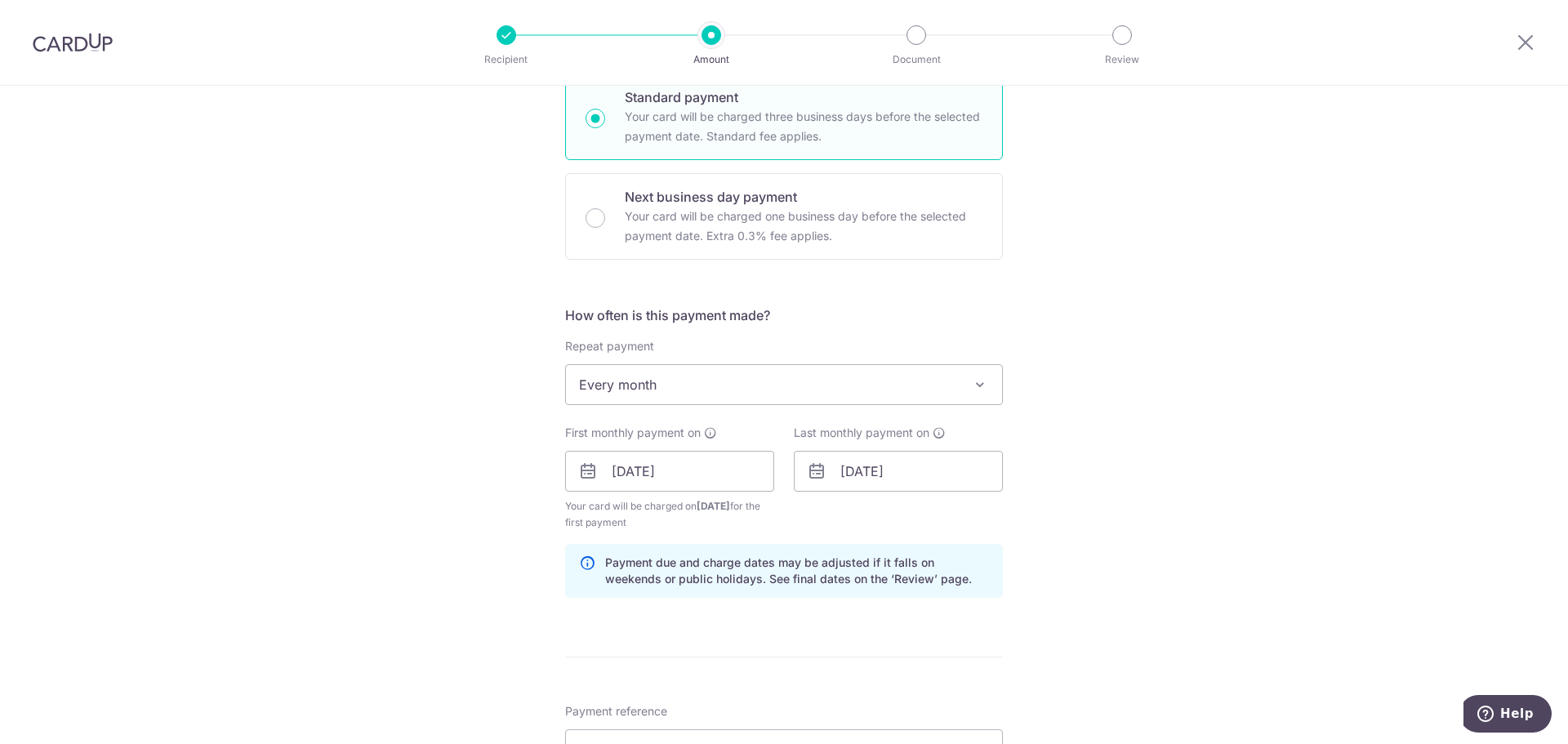
click at [765, 391] on span "Every month" at bounding box center [784, 384] width 436 height 39
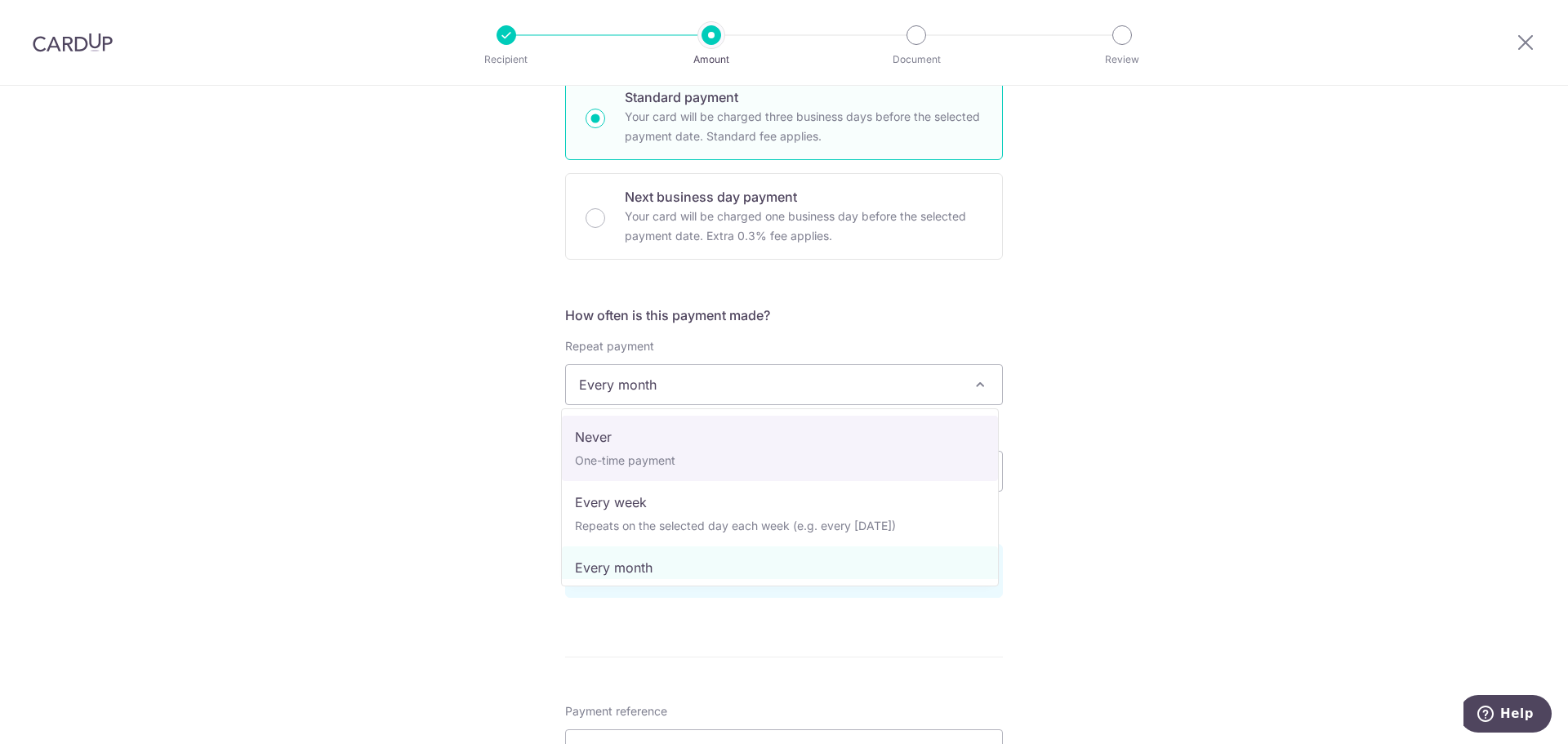
select select "1"
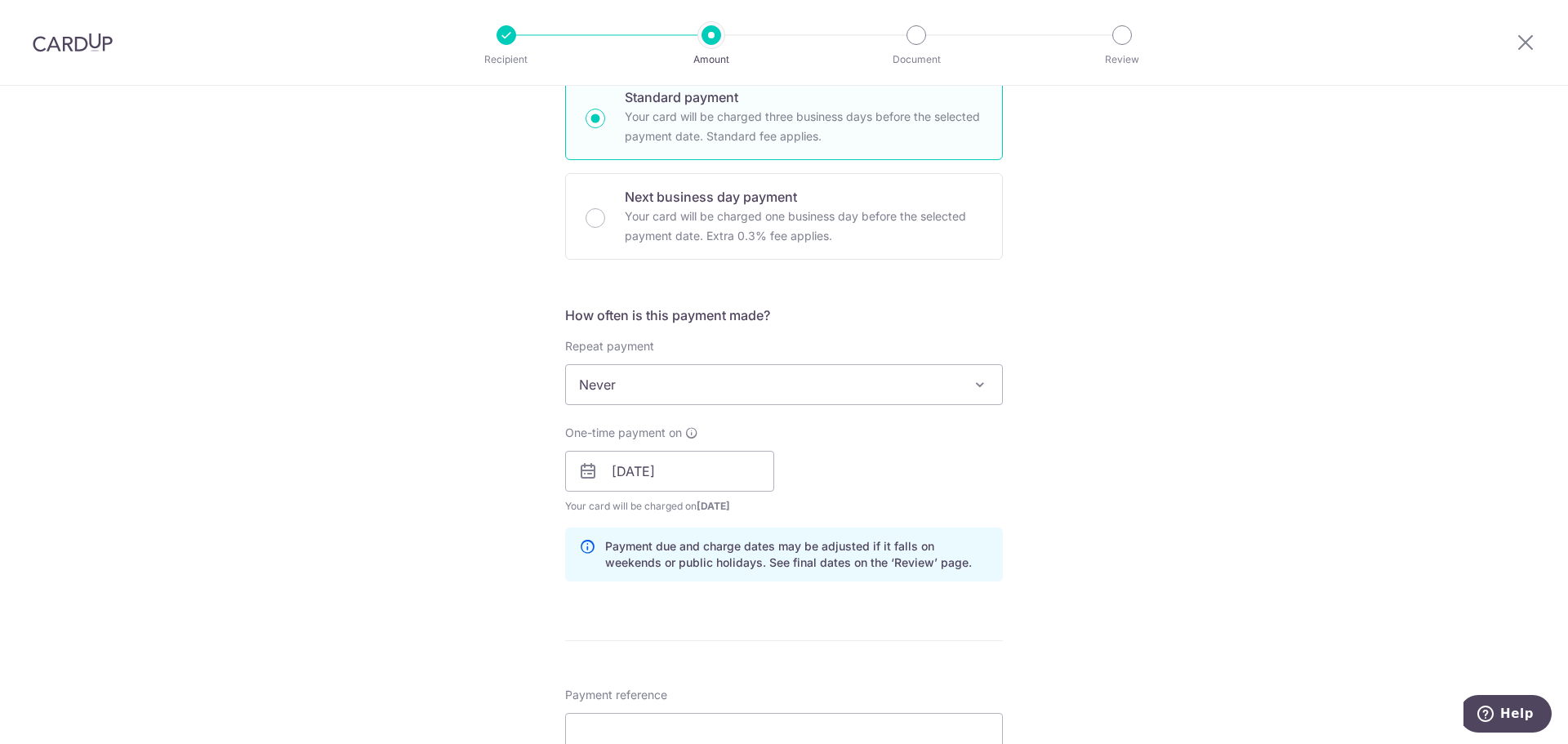
click at [1238, 434] on div "Tell us more about your payment Enter payment amount SGD 4,600.00 4600.00 Card …" at bounding box center [784, 482] width 1568 height 1617
click at [723, 474] on input "03/10/2025" at bounding box center [670, 471] width 209 height 41
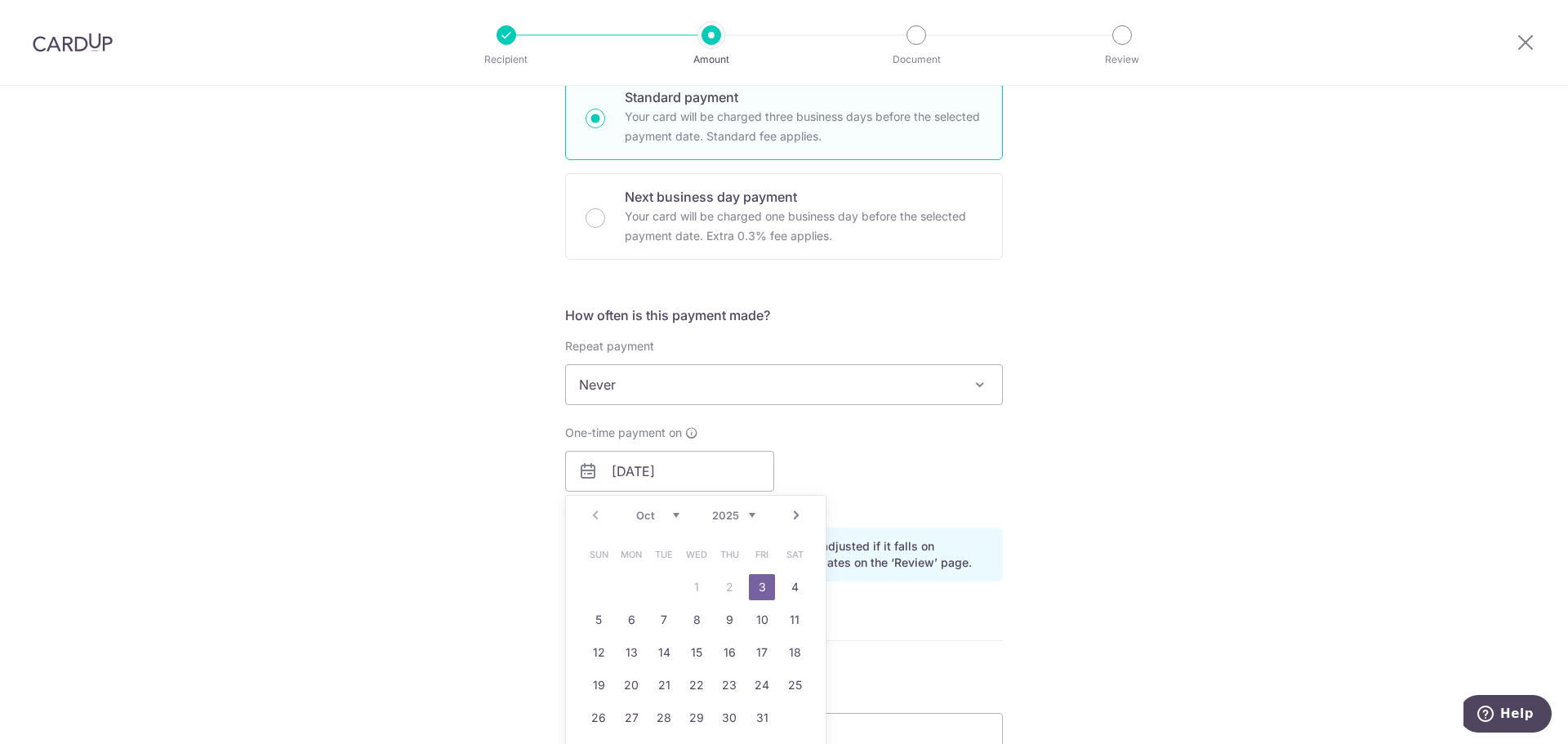
click at [1254, 437] on div "Tell us more about your payment Enter payment amount SGD 4,600.00 4600.00 Card …" at bounding box center [784, 482] width 1568 height 1617
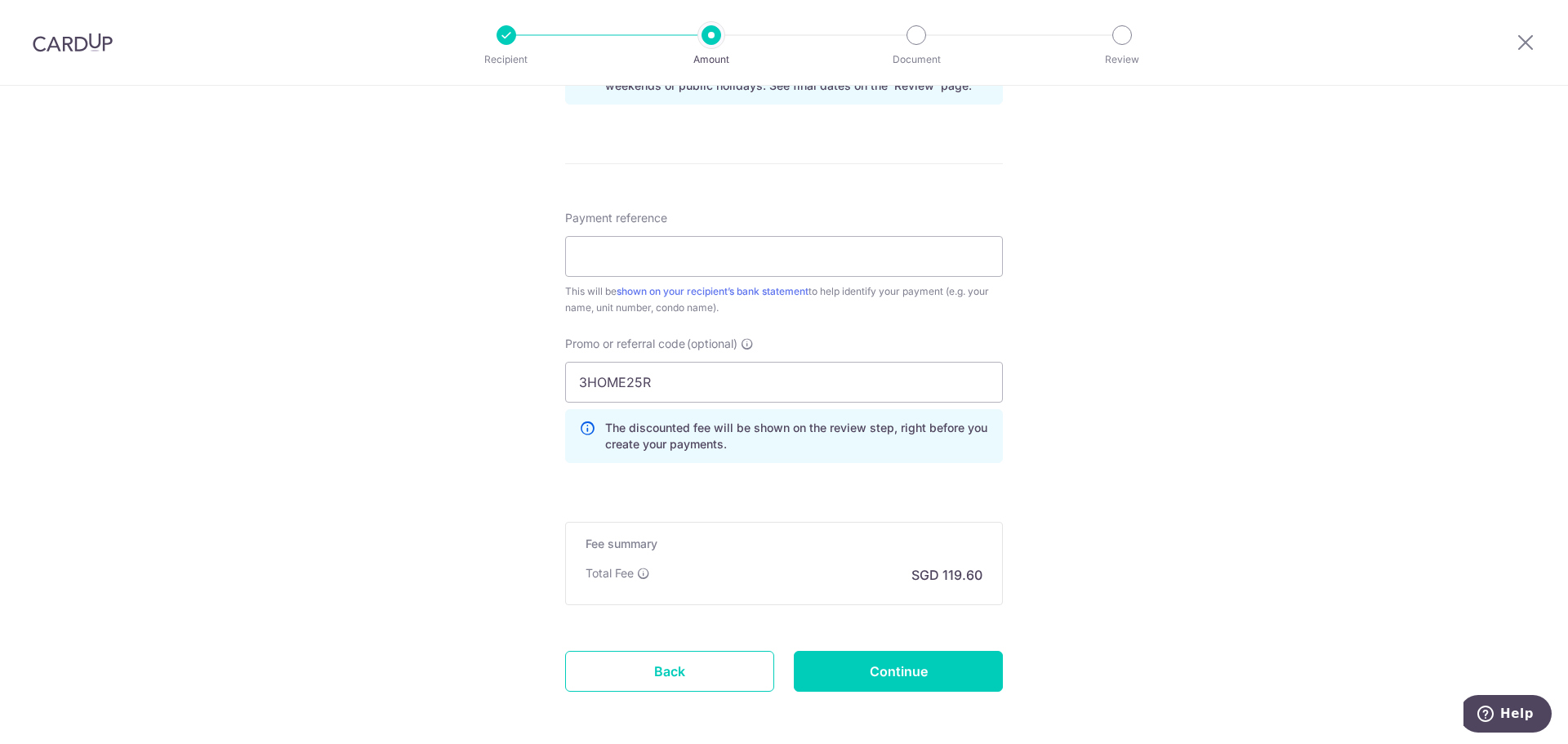
scroll to position [903, 0]
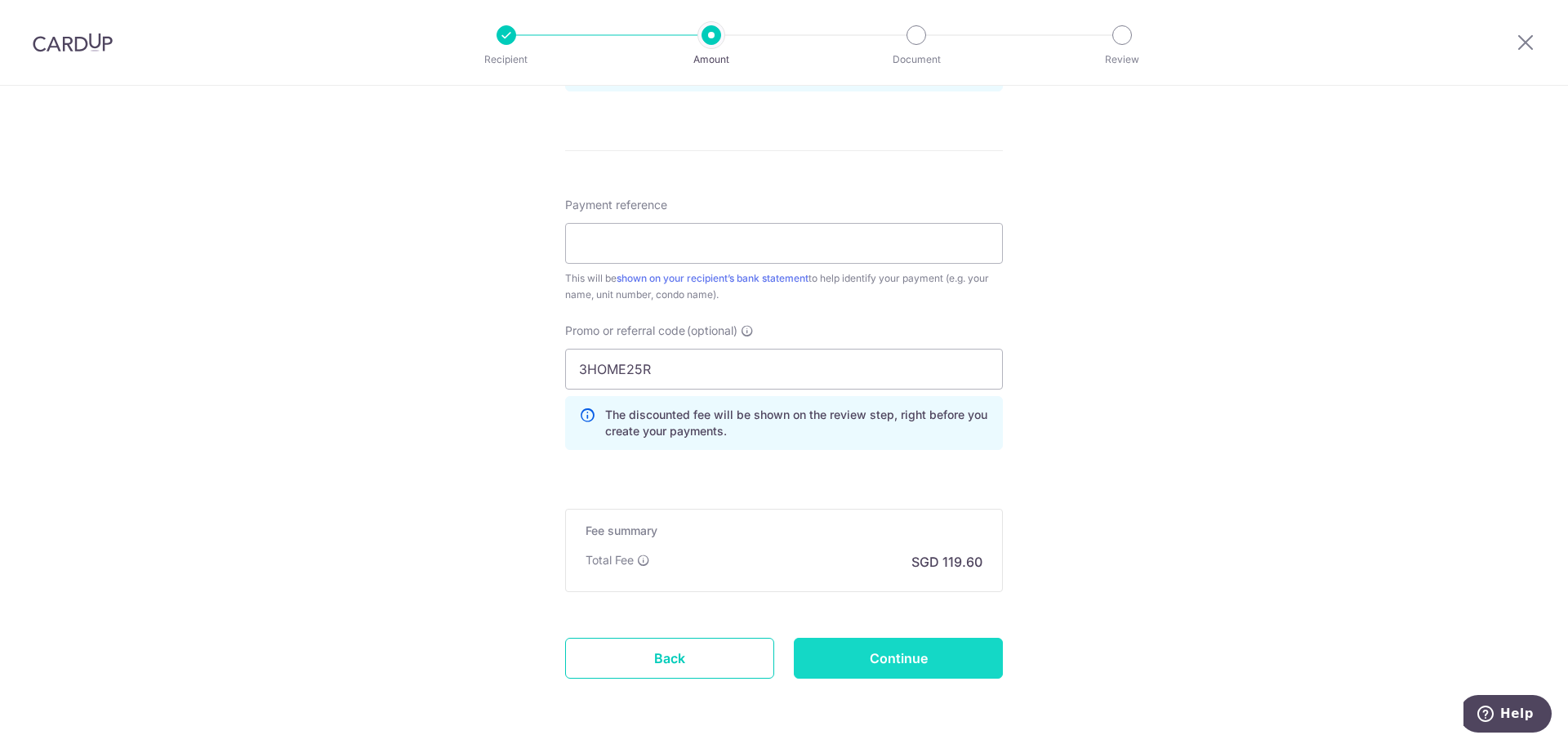
click at [916, 662] on input "Continue" at bounding box center [898, 658] width 209 height 41
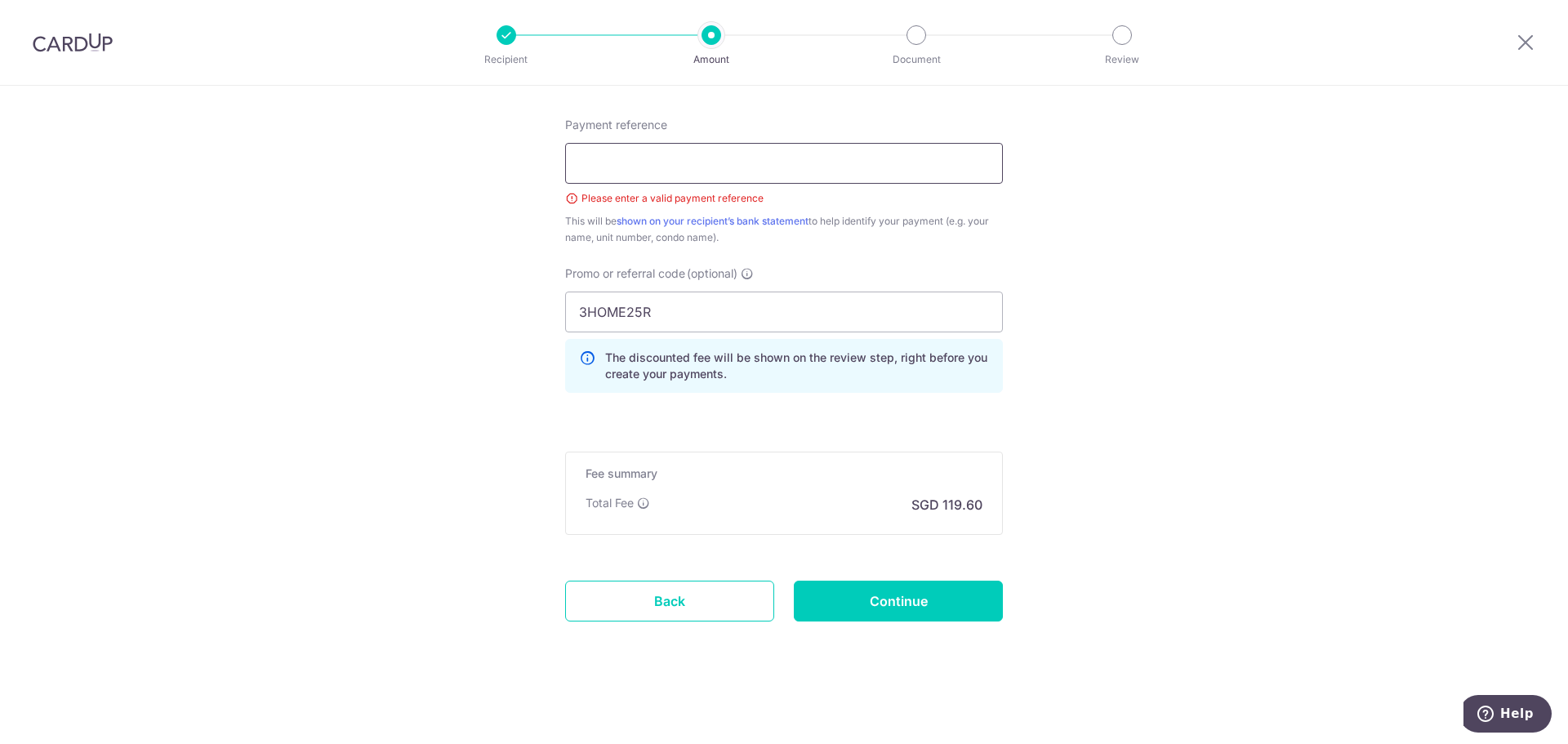
click at [607, 156] on input "Payment reference" at bounding box center [784, 163] width 438 height 41
type input "SUMMIT"
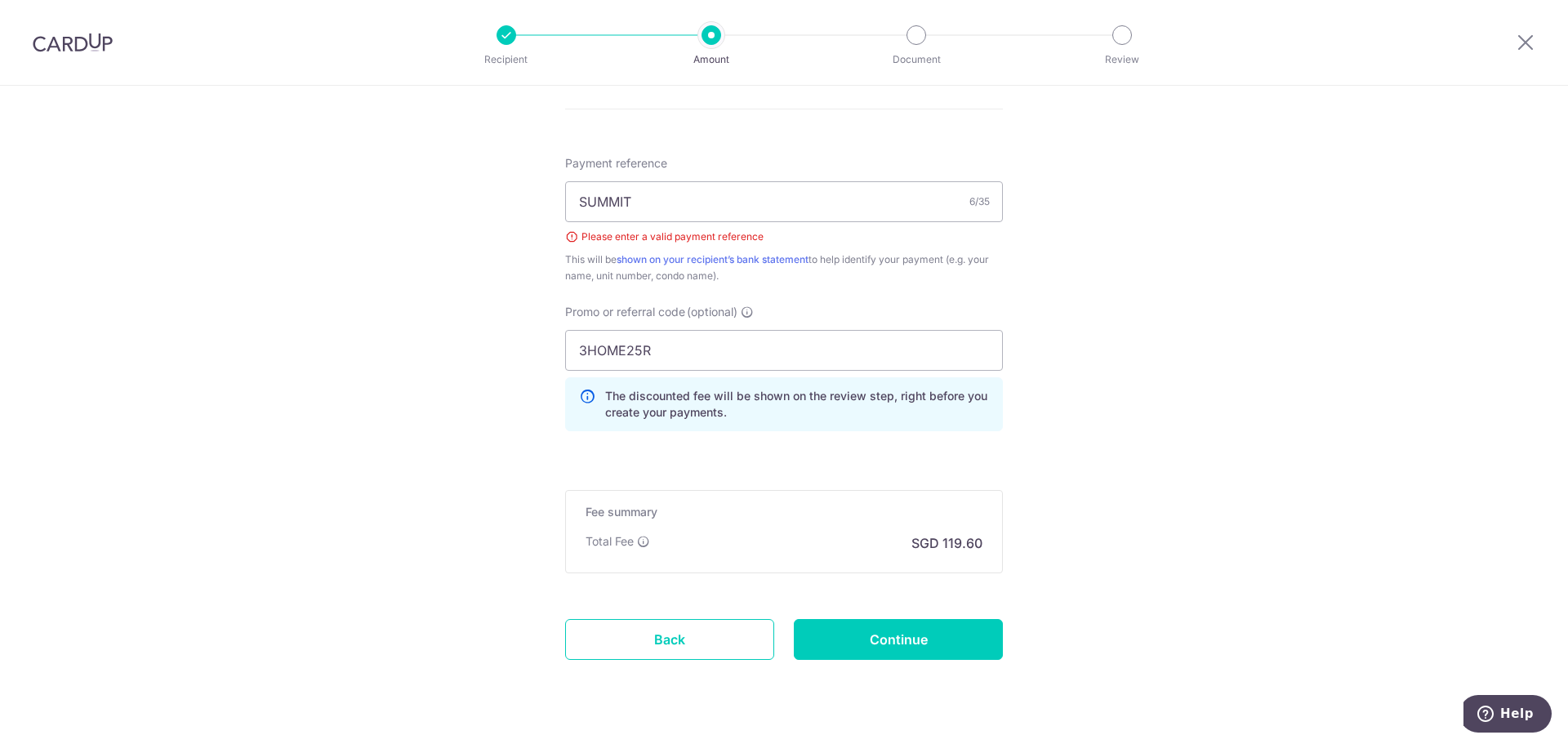
scroll to position [982, 0]
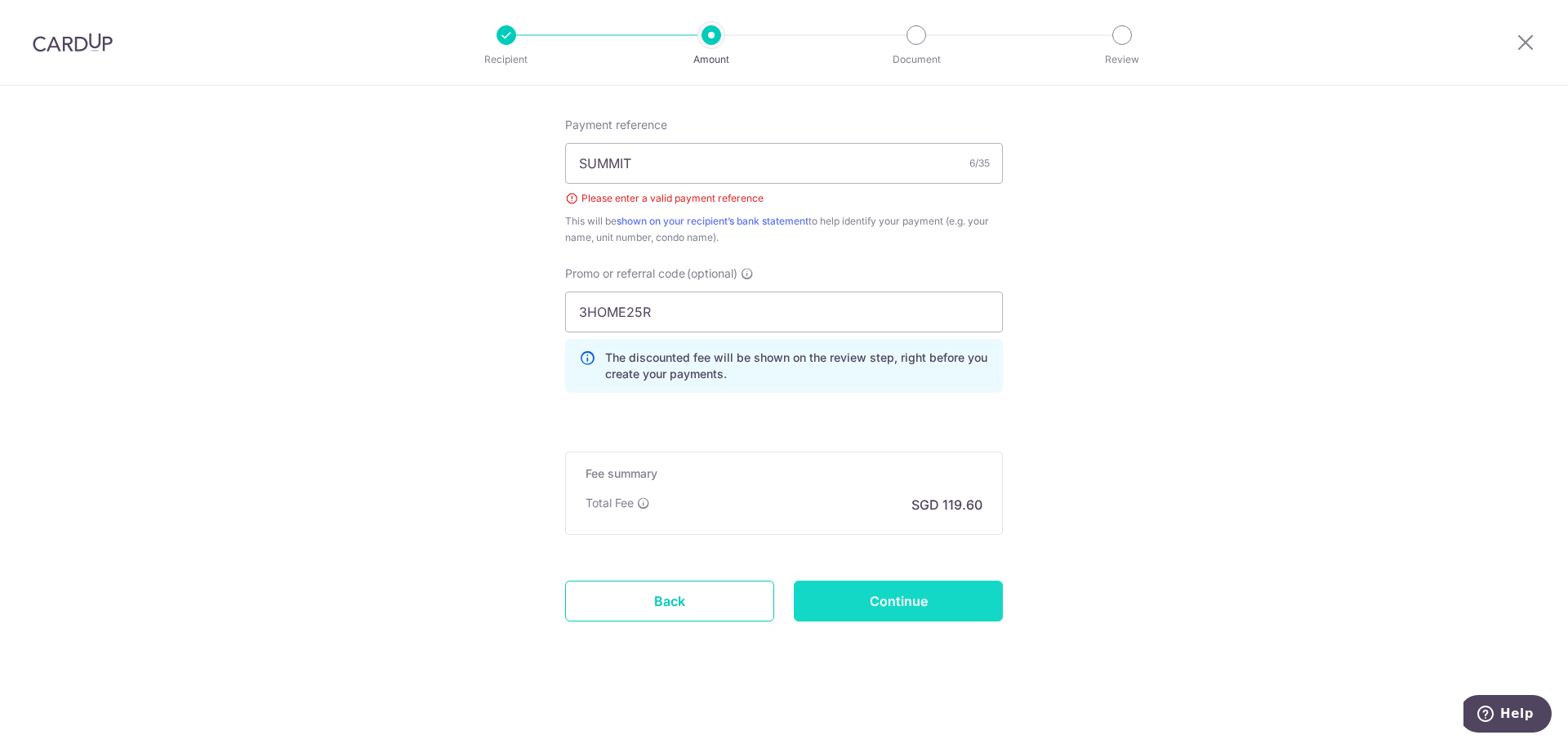
click at [869, 600] on input "Continue" at bounding box center [898, 601] width 209 height 41
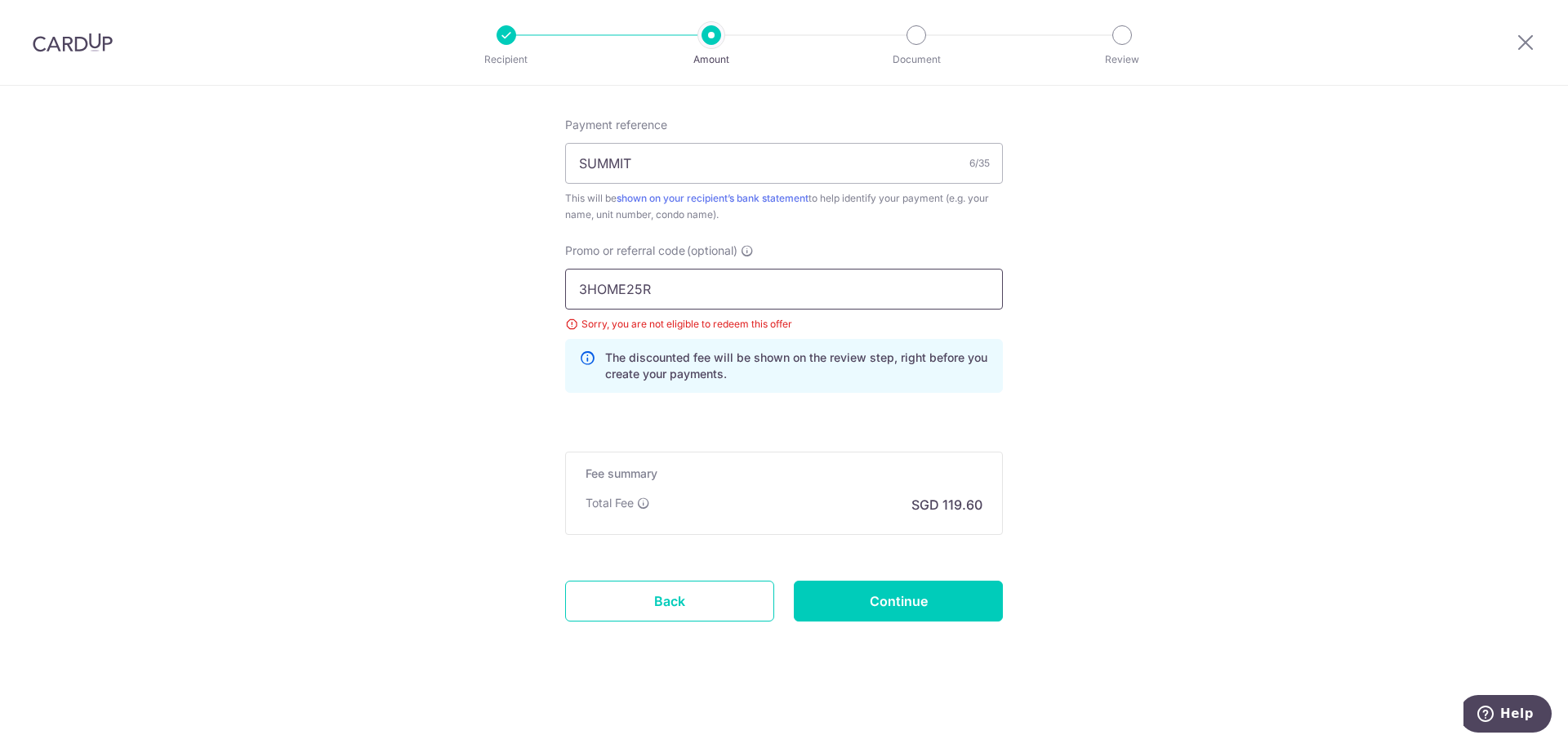
click at [784, 298] on input "3HOME25R" at bounding box center [784, 289] width 438 height 41
click at [625, 297] on input "3HOME25R" at bounding box center [784, 289] width 438 height 41
paste input "SAVERENT179"
type input "SAVERENT179"
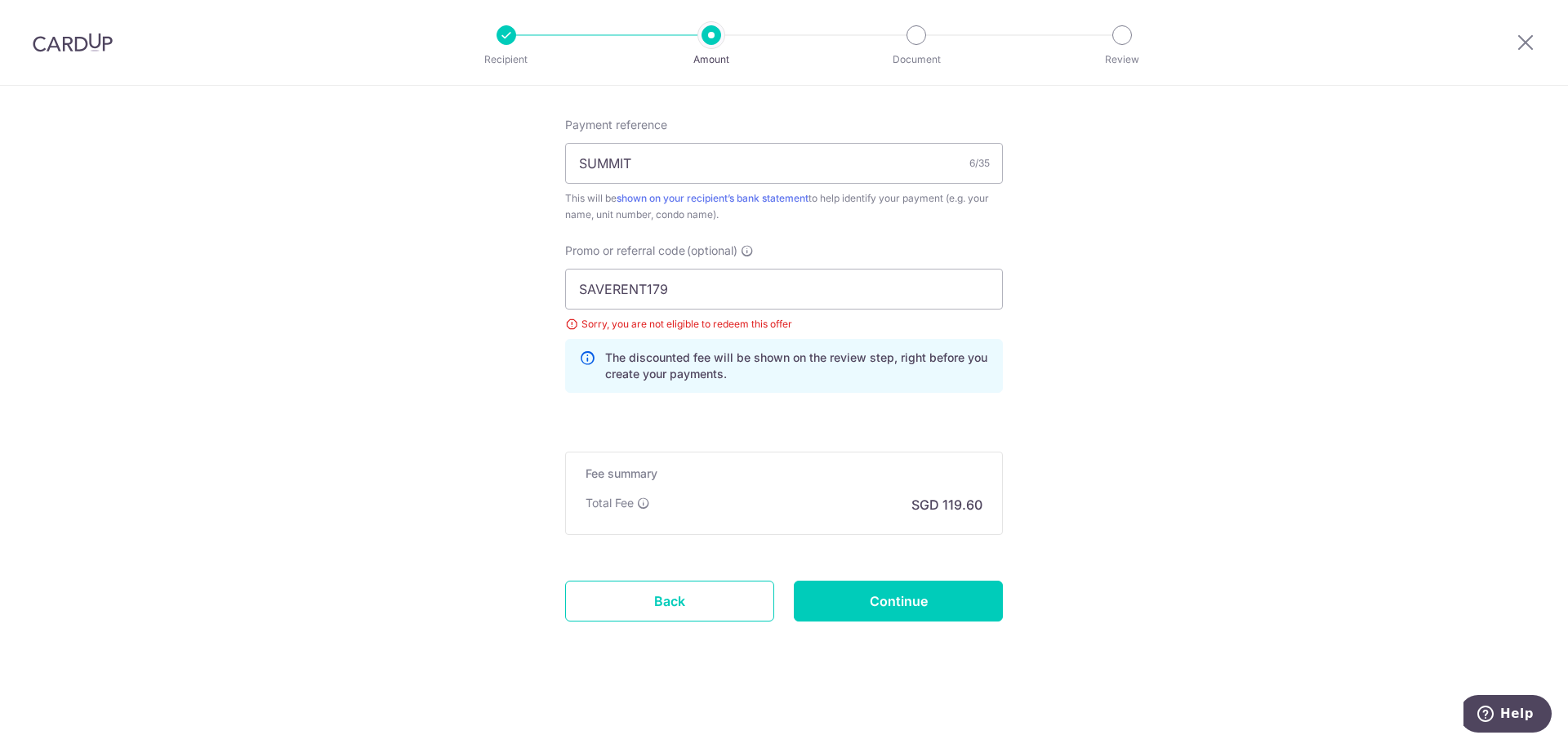
click at [947, 587] on input "Continue" at bounding box center [898, 601] width 209 height 41
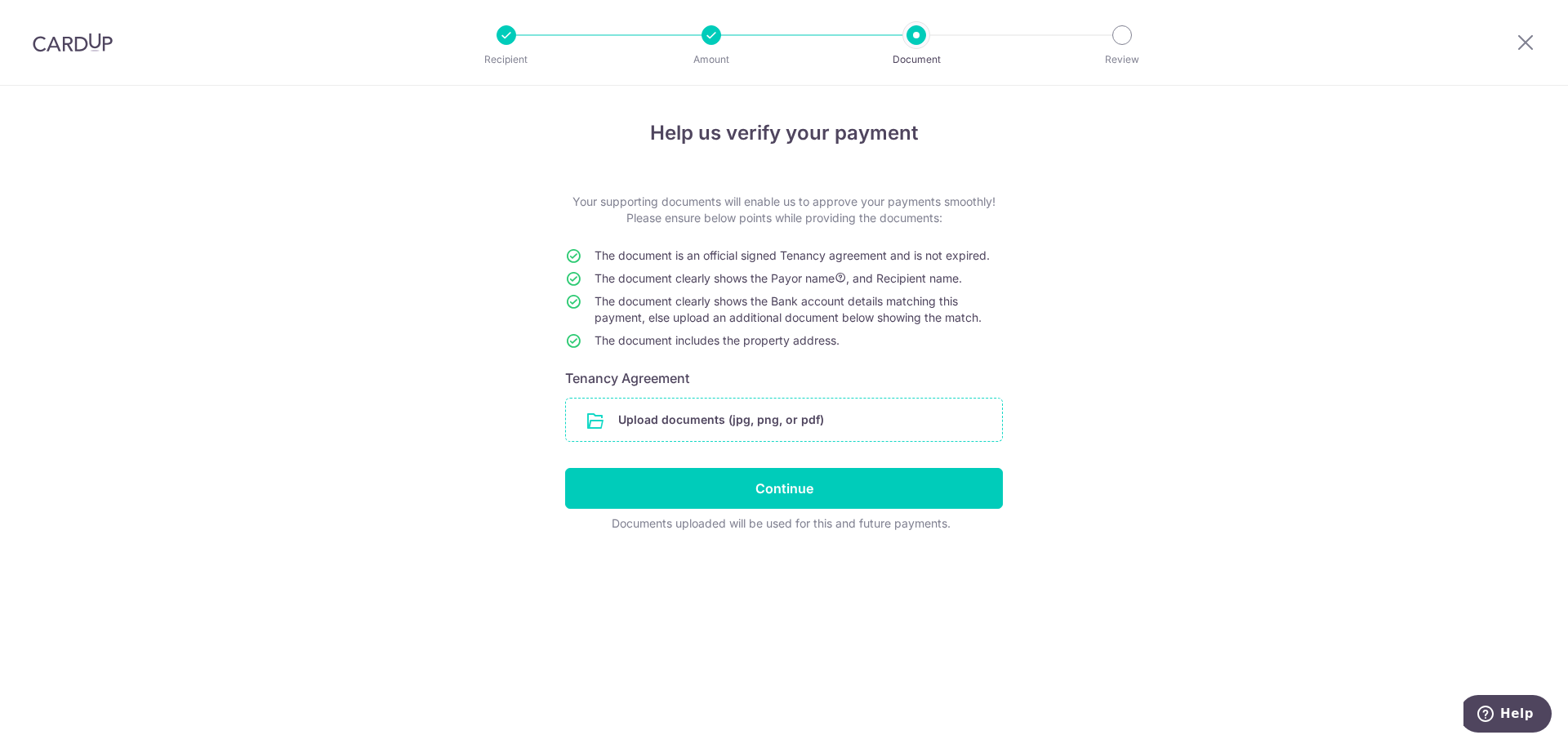
click at [701, 409] on input "file" at bounding box center [784, 420] width 436 height 43
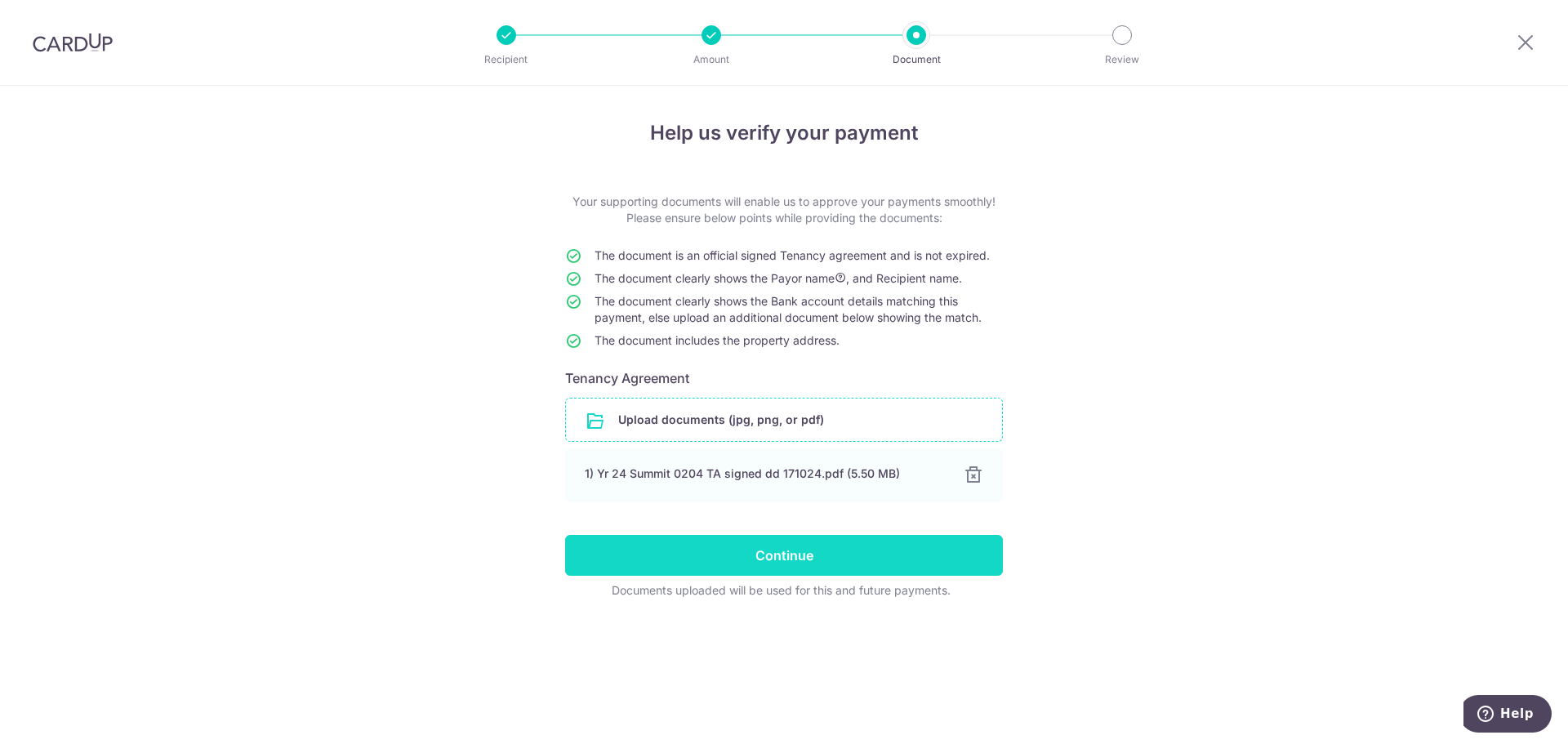
click at [617, 559] on input "Continue" at bounding box center [784, 555] width 438 height 41
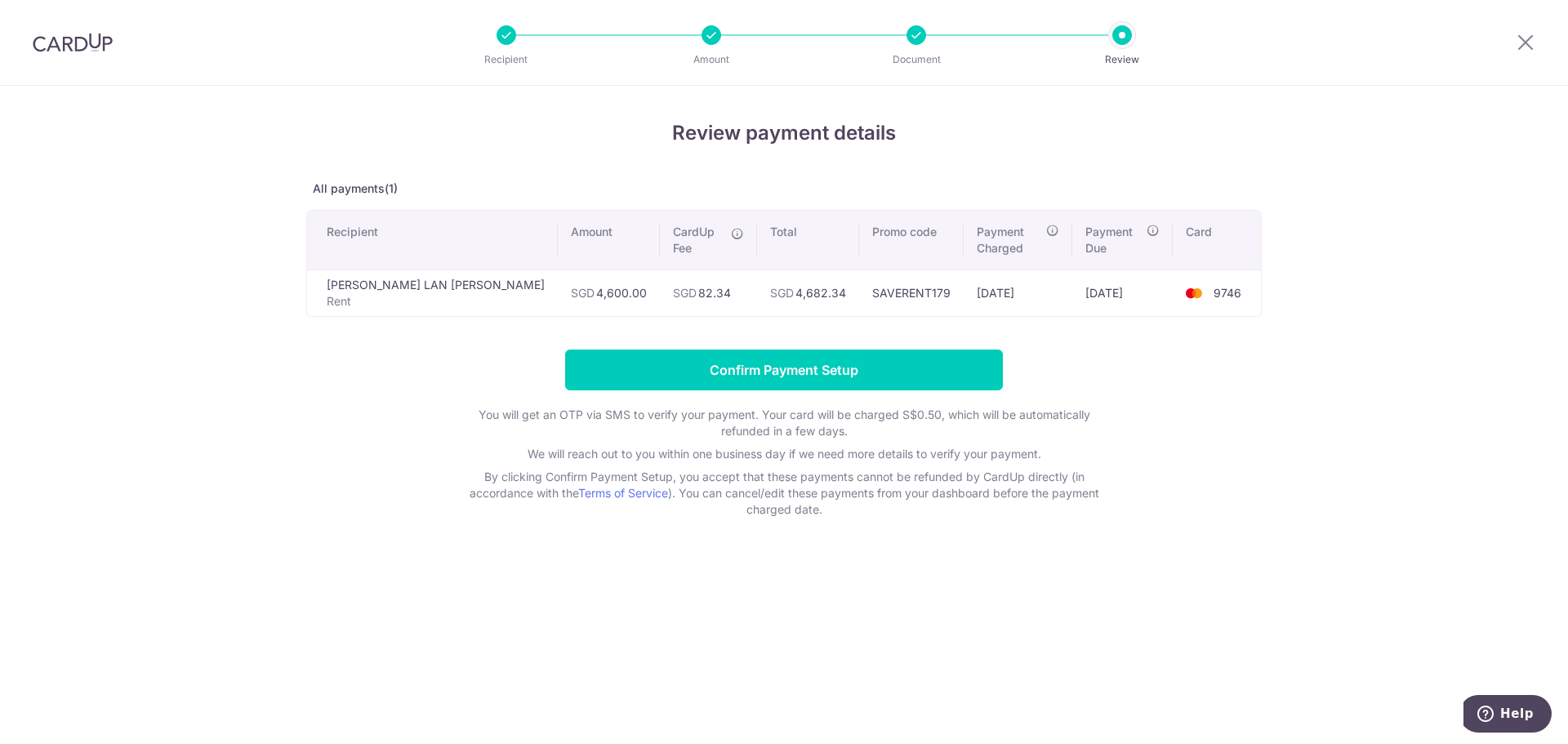
click at [1347, 353] on div "Review payment details All payments(1) Recipient Amount CardUp Fee Total Promo …" at bounding box center [784, 415] width 1568 height 658
click at [1460, 275] on div "Review payment details All payments(1) Recipient Amount CardUp Fee Total Promo …" at bounding box center [784, 415] width 1568 height 658
click at [1460, 277] on div "Review payment details All payments(1) Recipient Amount CardUp Fee Total Promo …" at bounding box center [784, 415] width 1568 height 658
click at [896, 562] on div "Review payment details All payments(1) Recipient Amount CardUp Fee Total Promo …" at bounding box center [784, 415] width 1568 height 658
click at [1271, 401] on div "Review payment details All payments(1) Recipient Amount CardUp Fee Total Promo …" at bounding box center [784, 415] width 1568 height 658
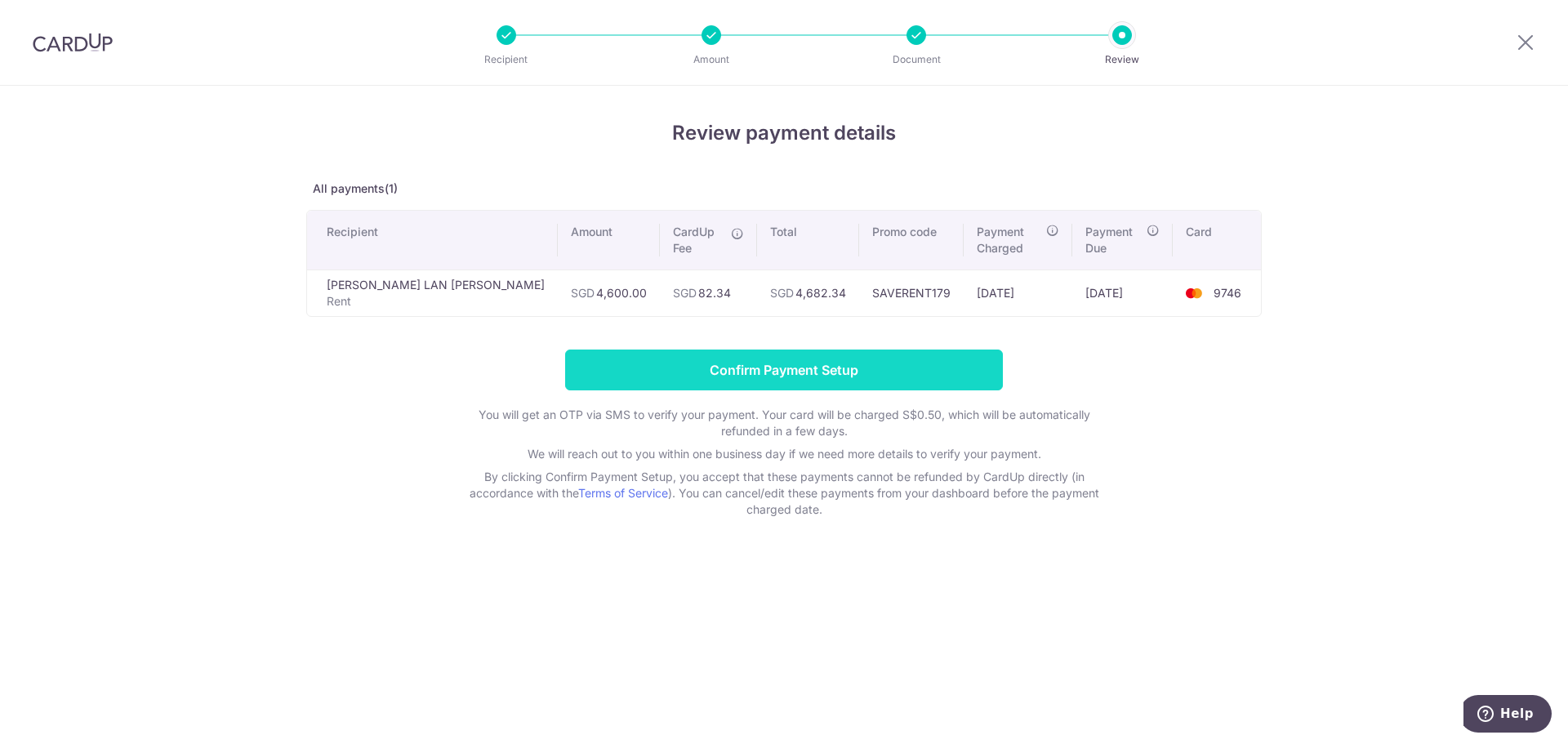
click at [757, 360] on input "Confirm Payment Setup" at bounding box center [784, 370] width 438 height 41
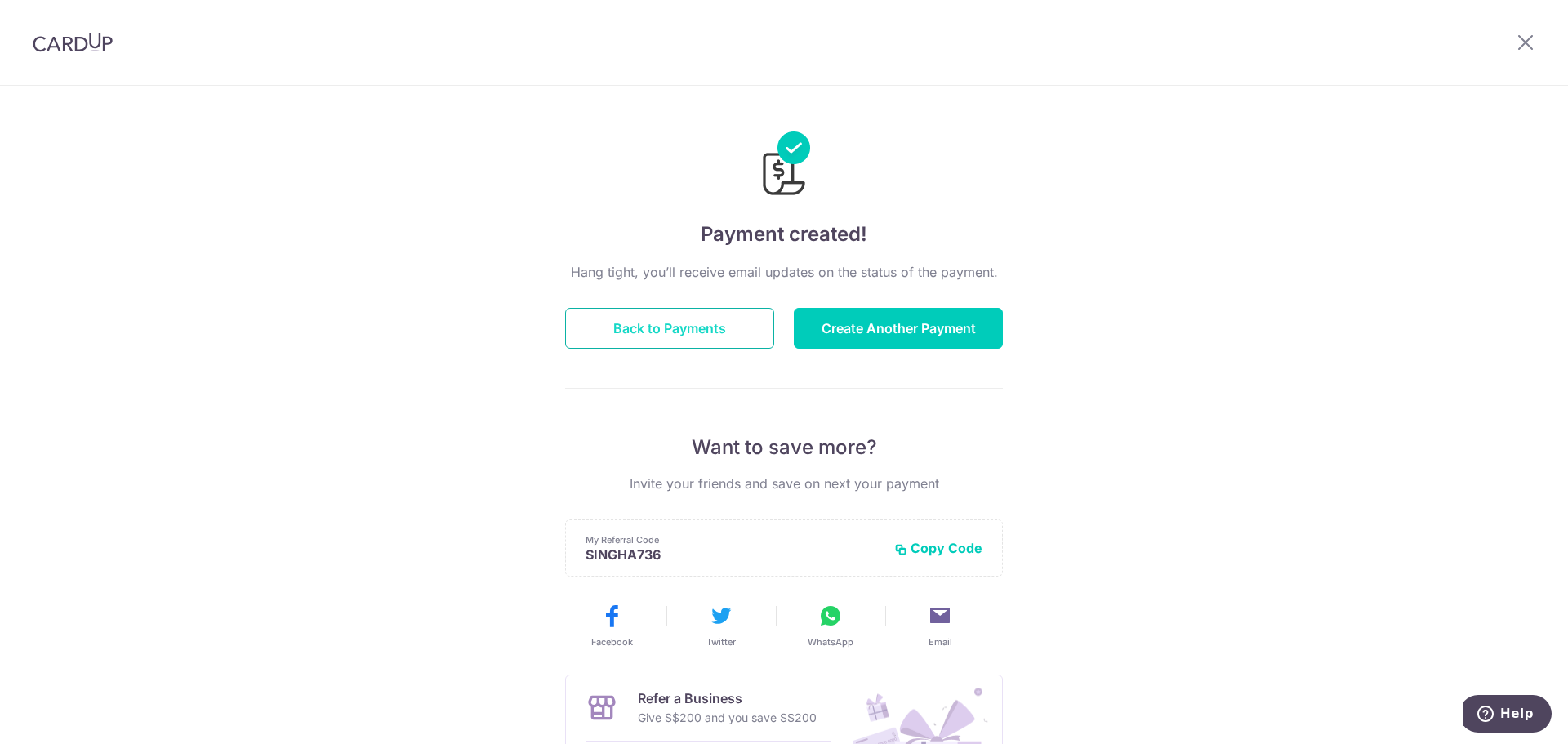
click at [704, 326] on button "Back to Payments" at bounding box center [670, 329] width 209 height 41
